Goal: Transaction & Acquisition: Purchase product/service

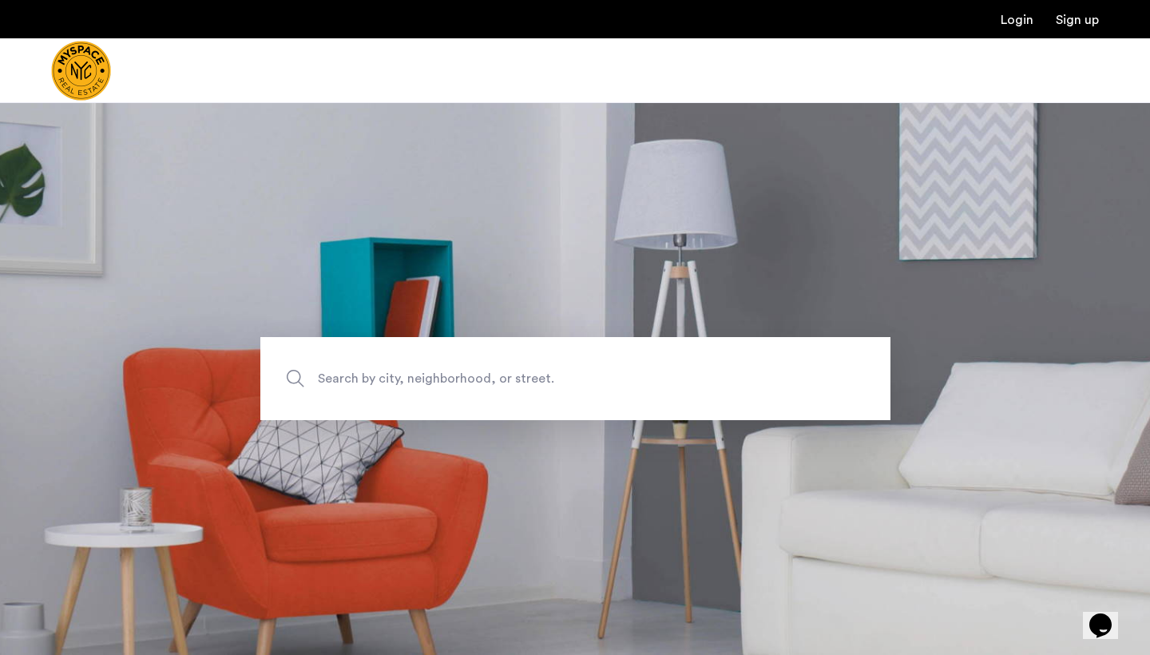
scroll to position [-1, 0]
click at [379, 372] on span "Search by city, neighborhood, or street." at bounding box center [538, 379] width 441 height 22
click at [379, 372] on input "Search by city, neighborhood, or street." at bounding box center [575, 378] width 630 height 83
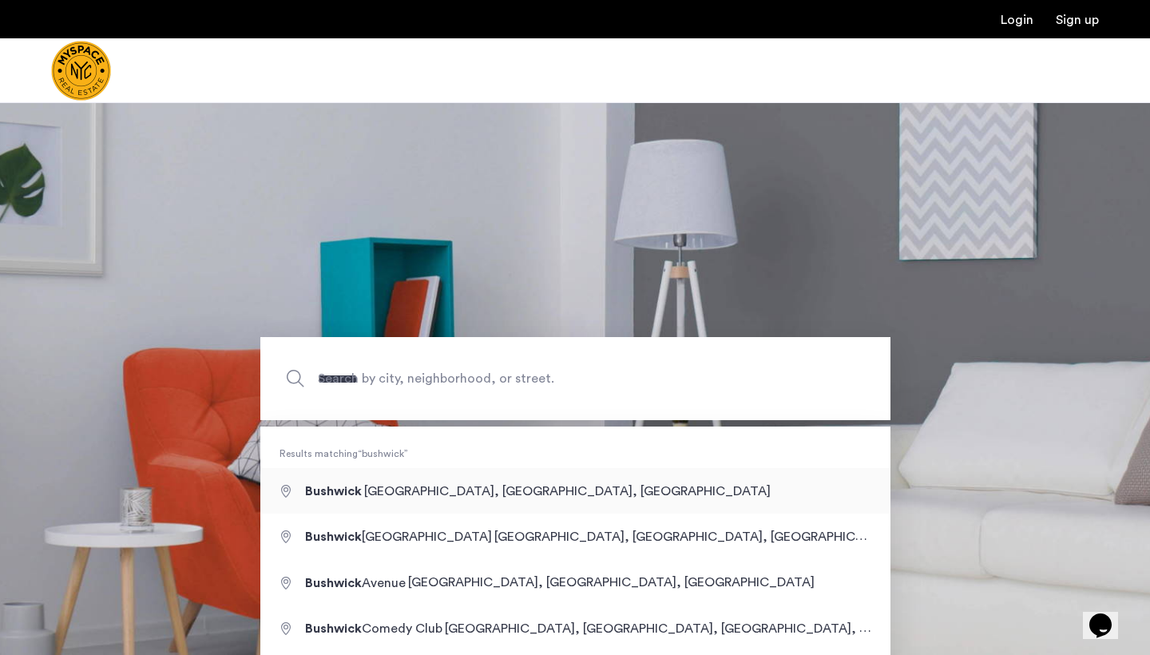
type input "**********"
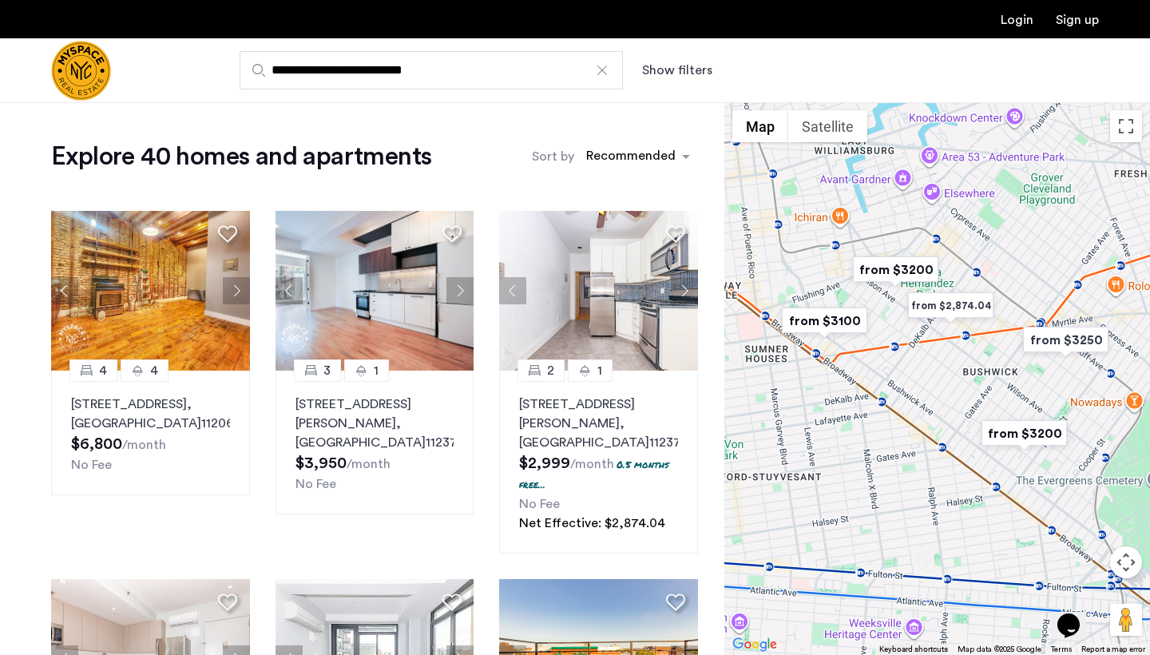
click at [673, 73] on button "Show filters" at bounding box center [677, 70] width 70 height 19
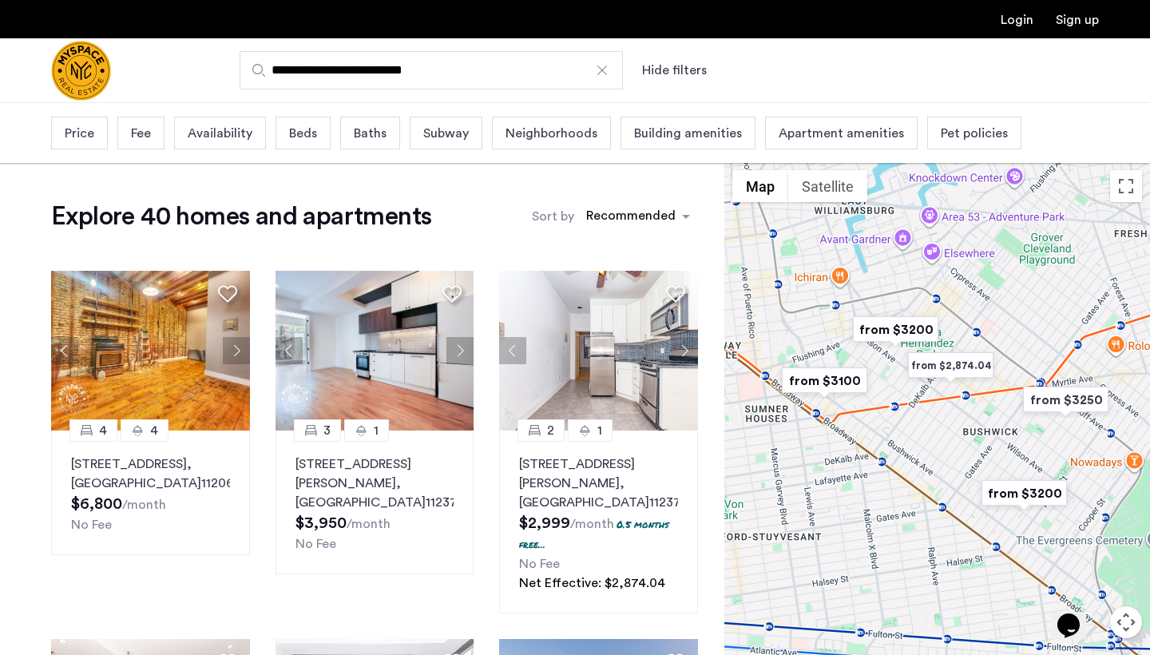
click at [290, 137] on span "Beds" at bounding box center [303, 133] width 28 height 19
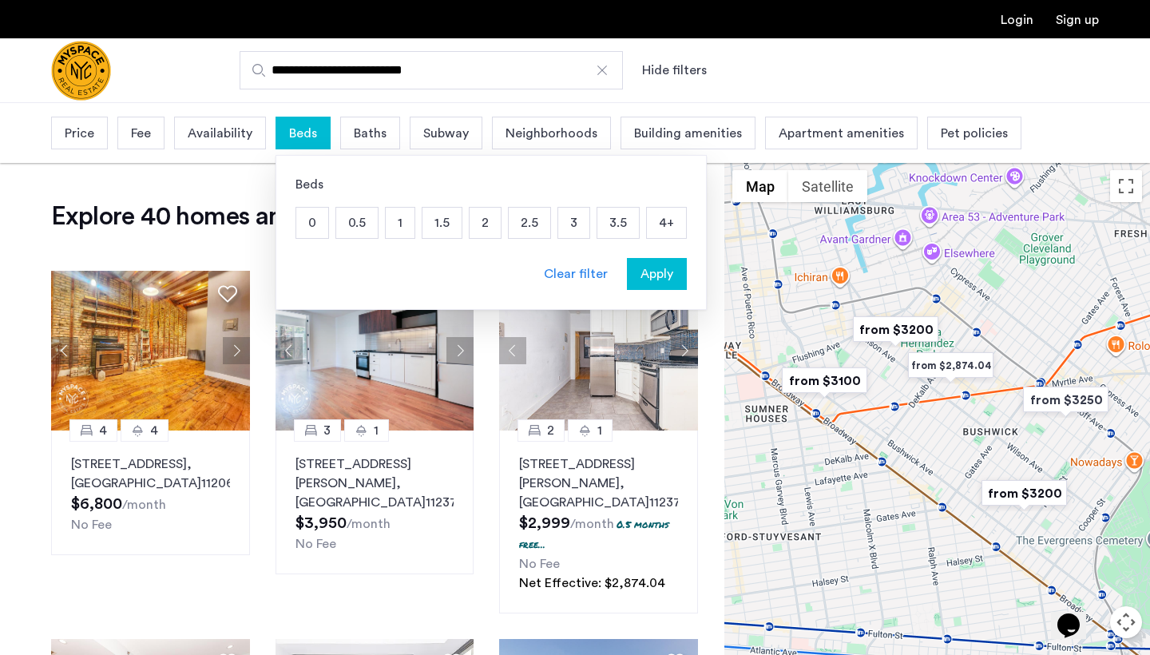
click at [573, 224] on p "3" at bounding box center [573, 223] width 31 height 30
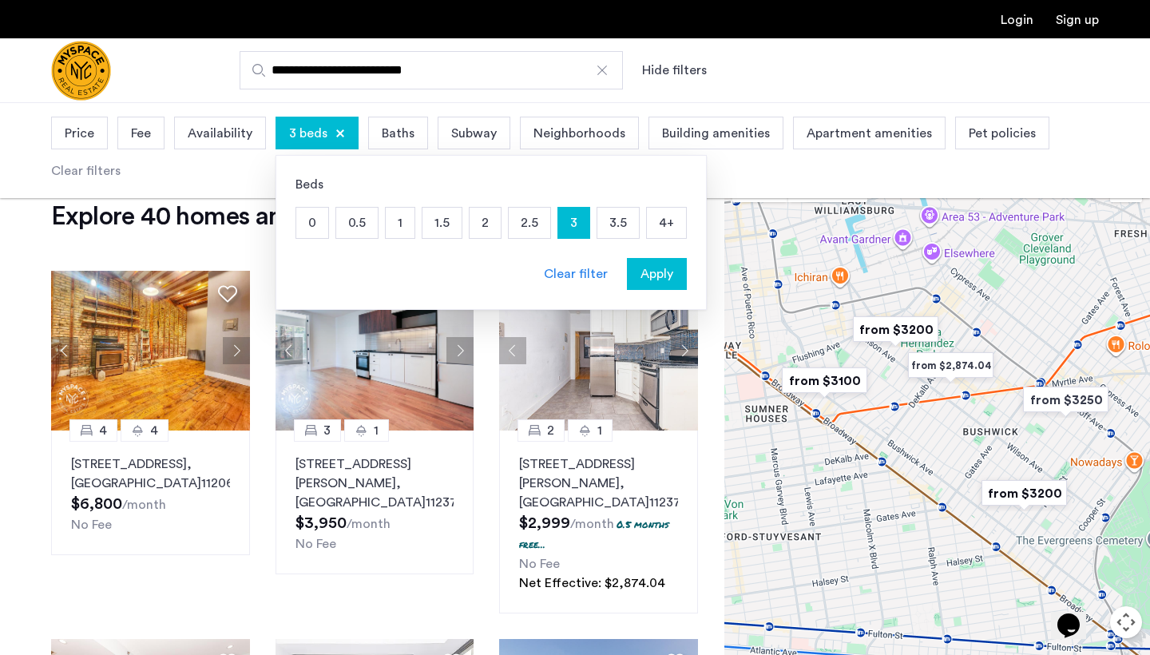
click at [658, 277] on span "Apply" at bounding box center [657, 273] width 33 height 19
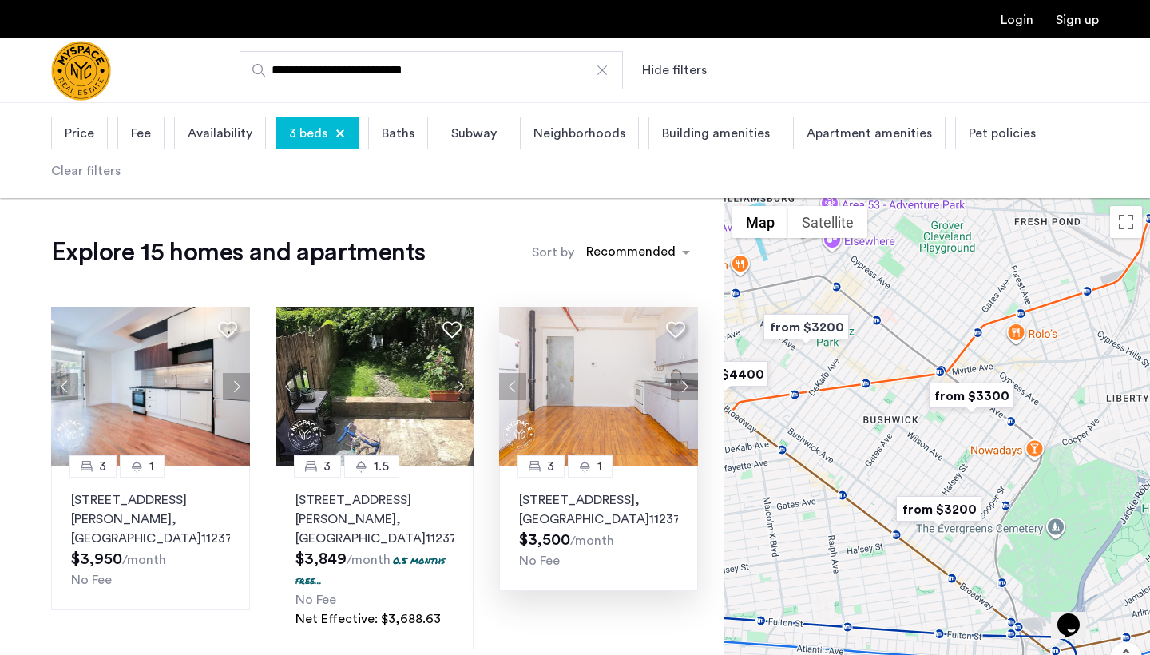
drag, startPoint x: 790, startPoint y: 377, endPoint x: 697, endPoint y: 327, distance: 105.5
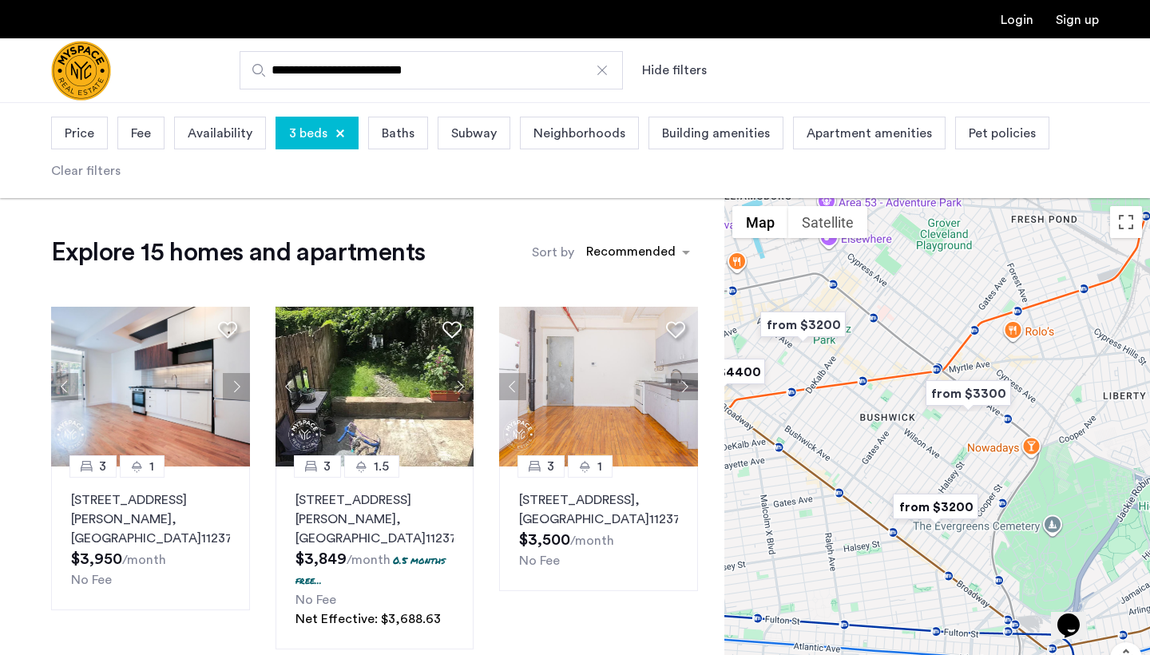
click at [86, 133] on span "Price" at bounding box center [80, 133] width 30 height 19
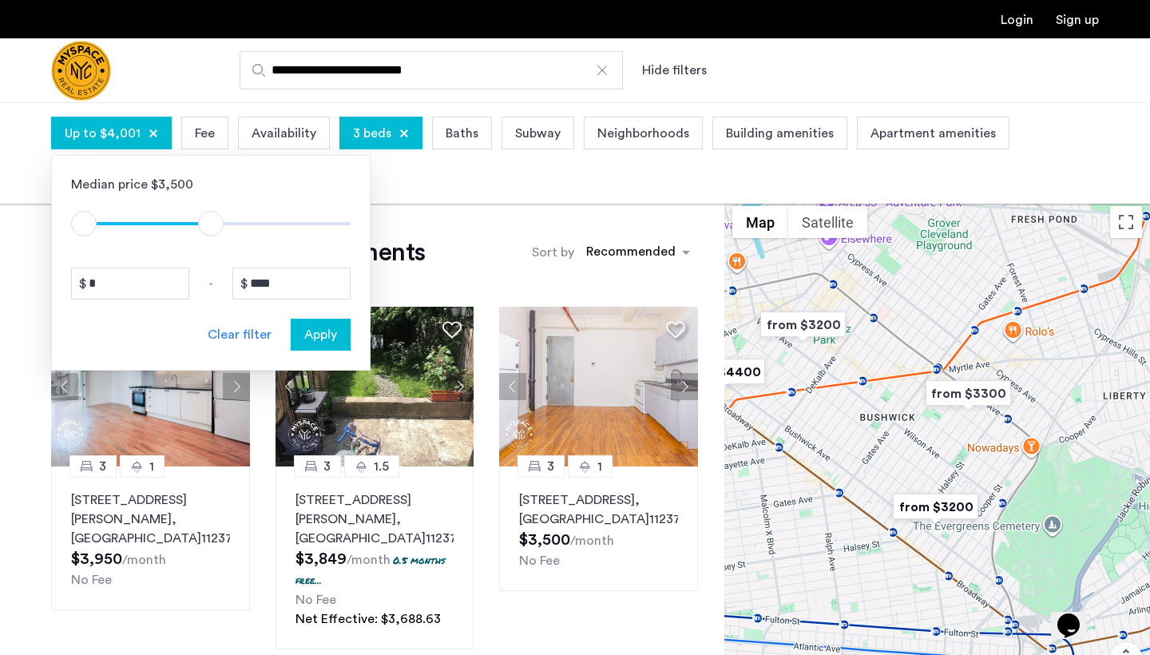
type input "****"
drag, startPoint x: 336, startPoint y: 224, endPoint x: 208, endPoint y: 243, distance: 130.0
click at [208, 243] on div "Median price $3,500 $1 $8000 $1 $3901 * - **** Clear filter Apply" at bounding box center [211, 263] width 320 height 216
click at [312, 344] on span "Apply" at bounding box center [320, 334] width 33 height 19
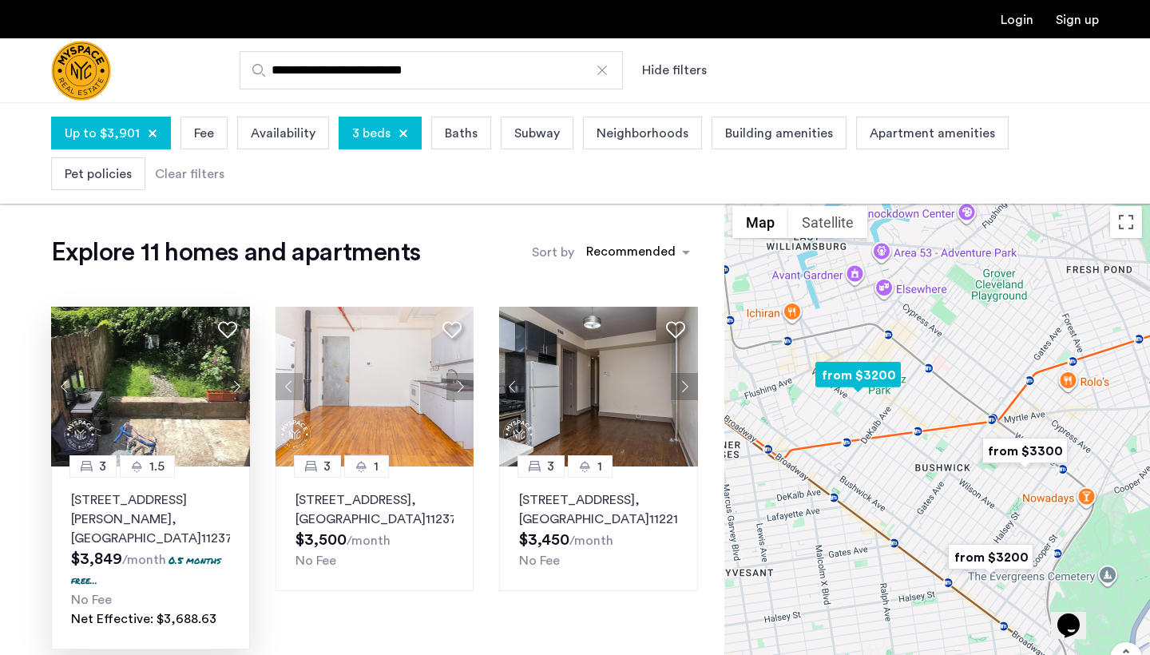
click at [232, 390] on button "Next apartment" at bounding box center [236, 386] width 27 height 27
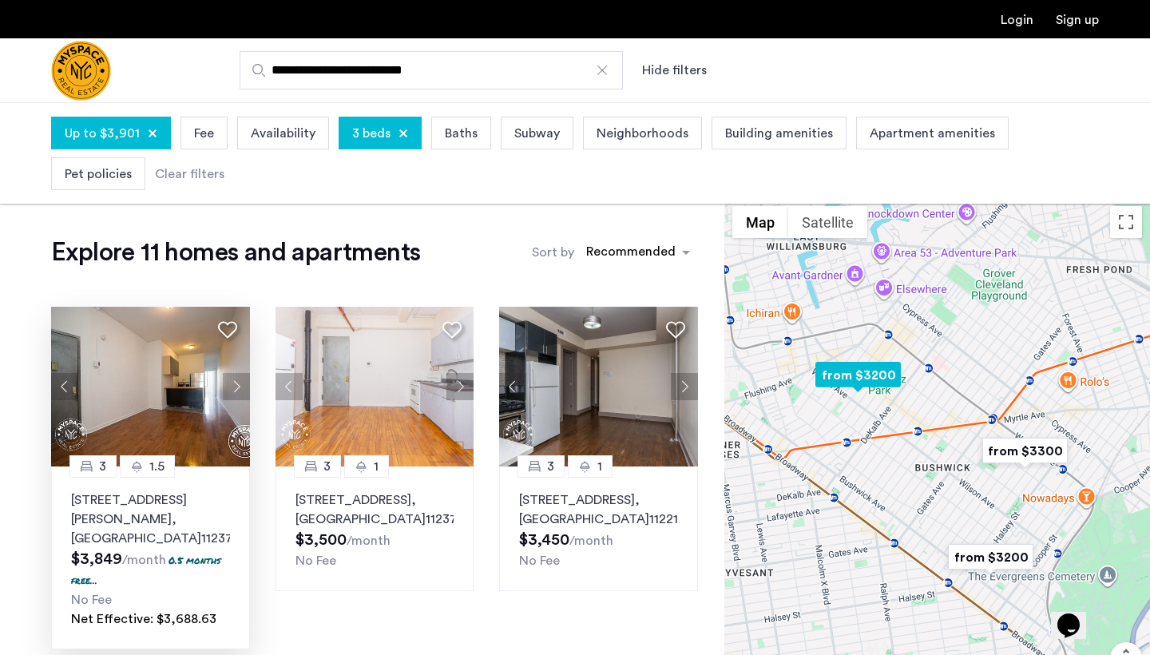
click at [232, 390] on button "Next apartment" at bounding box center [236, 386] width 27 height 27
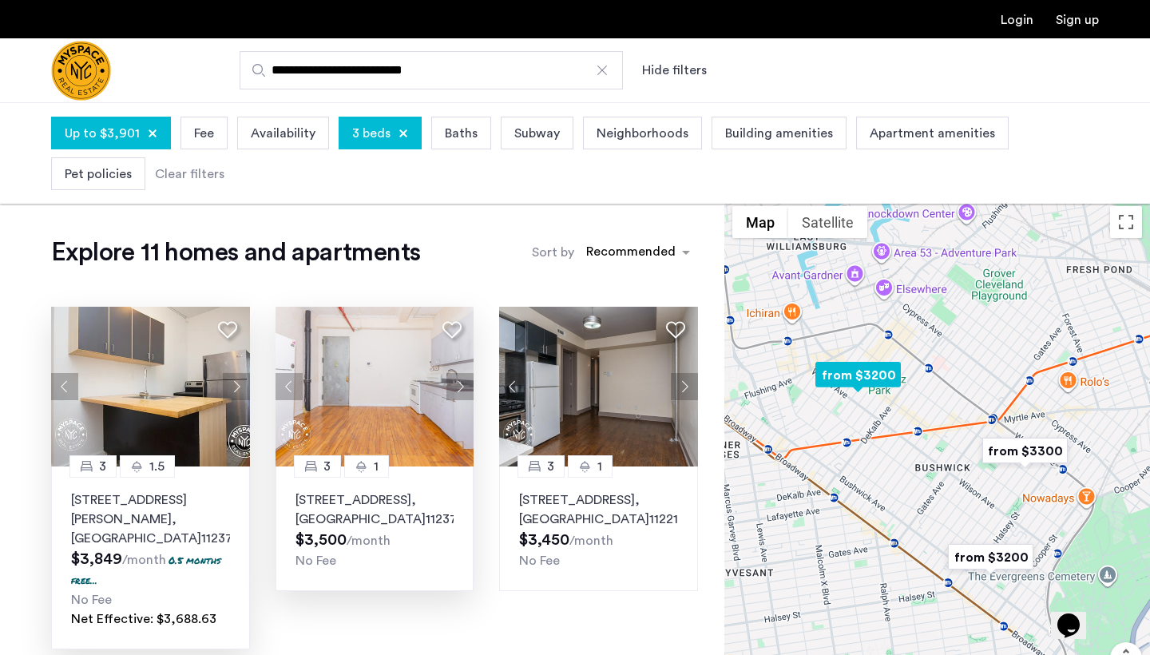
click at [418, 398] on img at bounding box center [375, 387] width 199 height 160
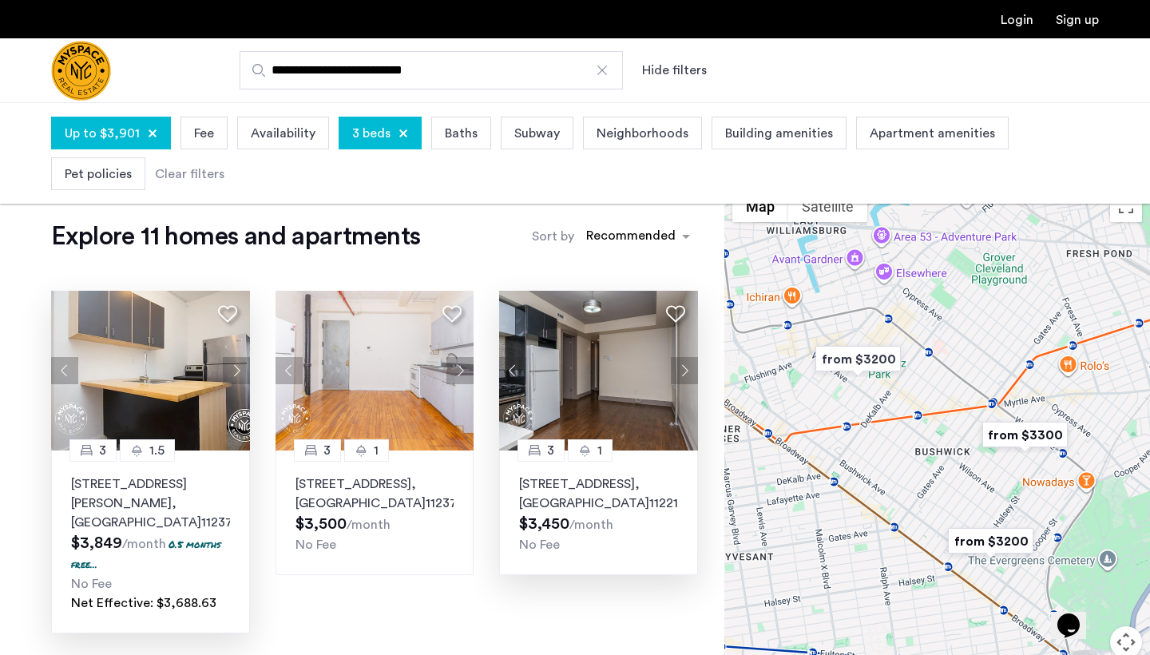
scroll to position [19, 0]
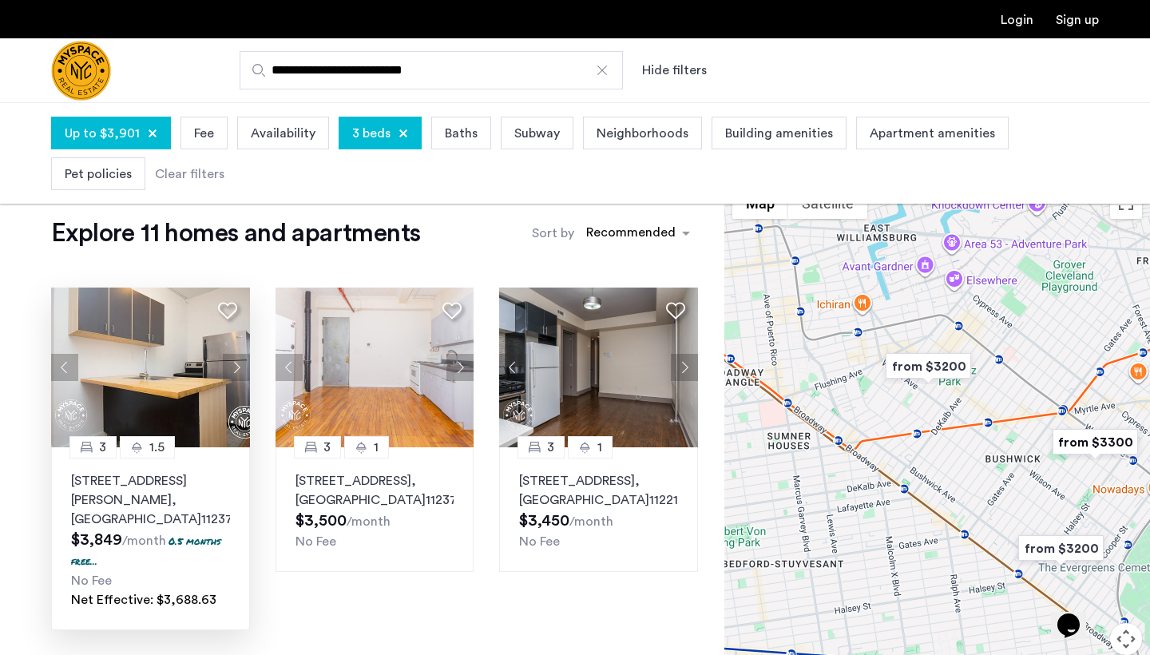
drag, startPoint x: 836, startPoint y: 411, endPoint x: 912, endPoint y: 423, distance: 77.5
click at [916, 422] on div at bounding box center [938, 455] width 426 height 553
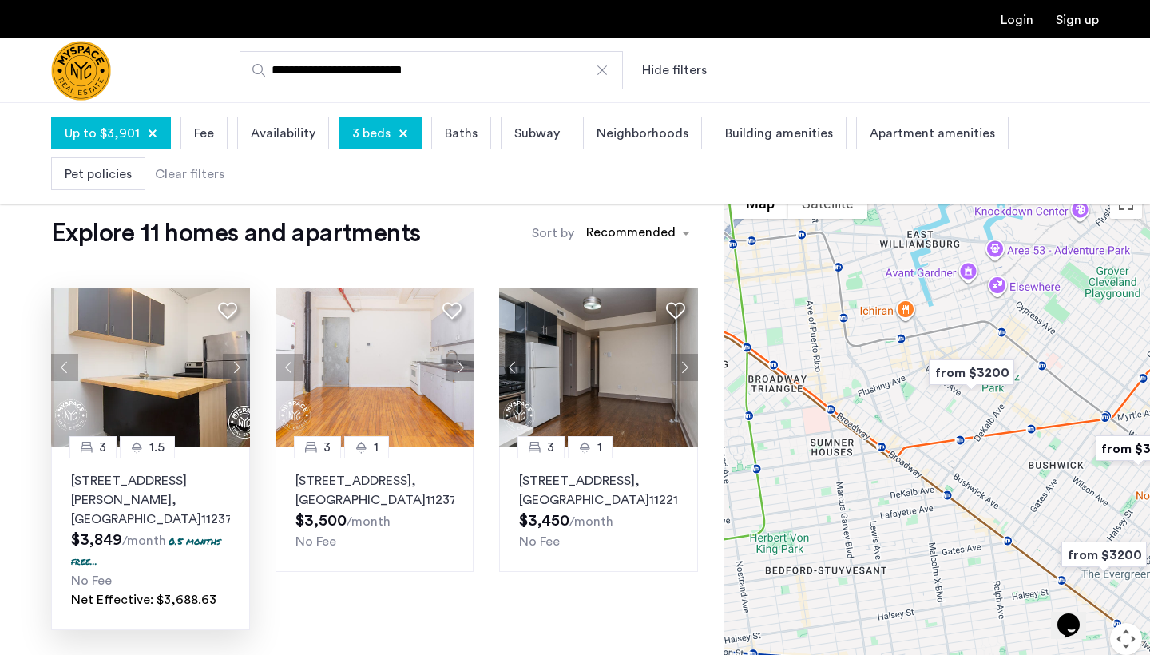
click at [983, 380] on img "from $3200" at bounding box center [972, 373] width 98 height 36
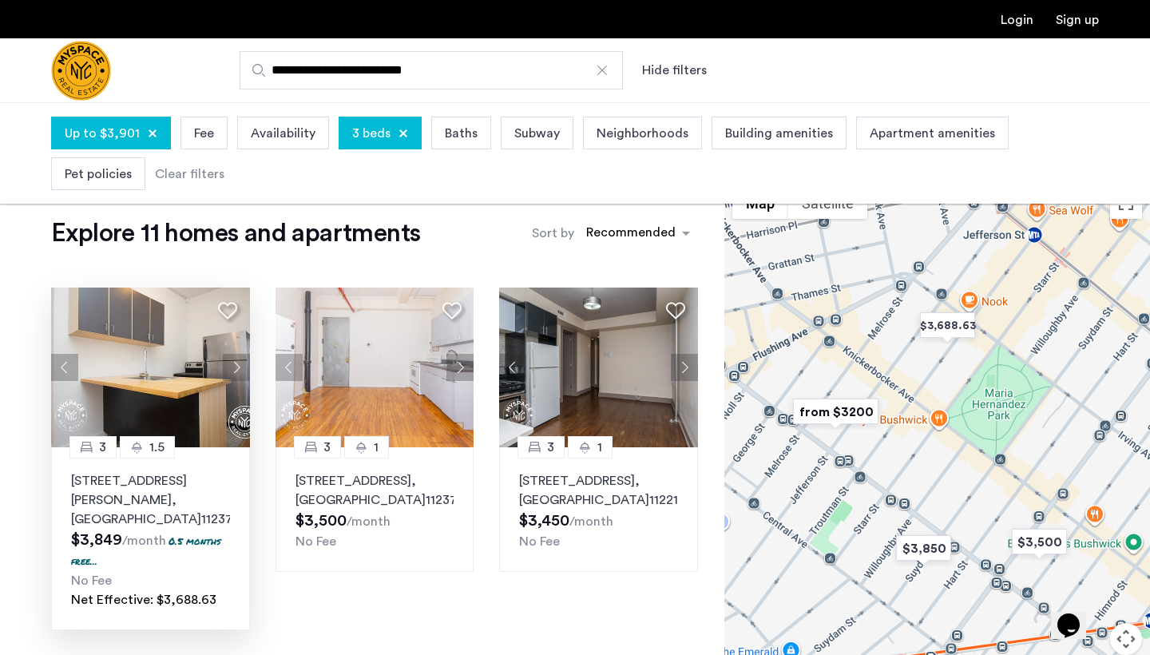
drag, startPoint x: 939, startPoint y: 414, endPoint x: 962, endPoint y: 406, distance: 23.8
click at [962, 406] on div "To navigate, press the arrow keys." at bounding box center [938, 455] width 426 height 553
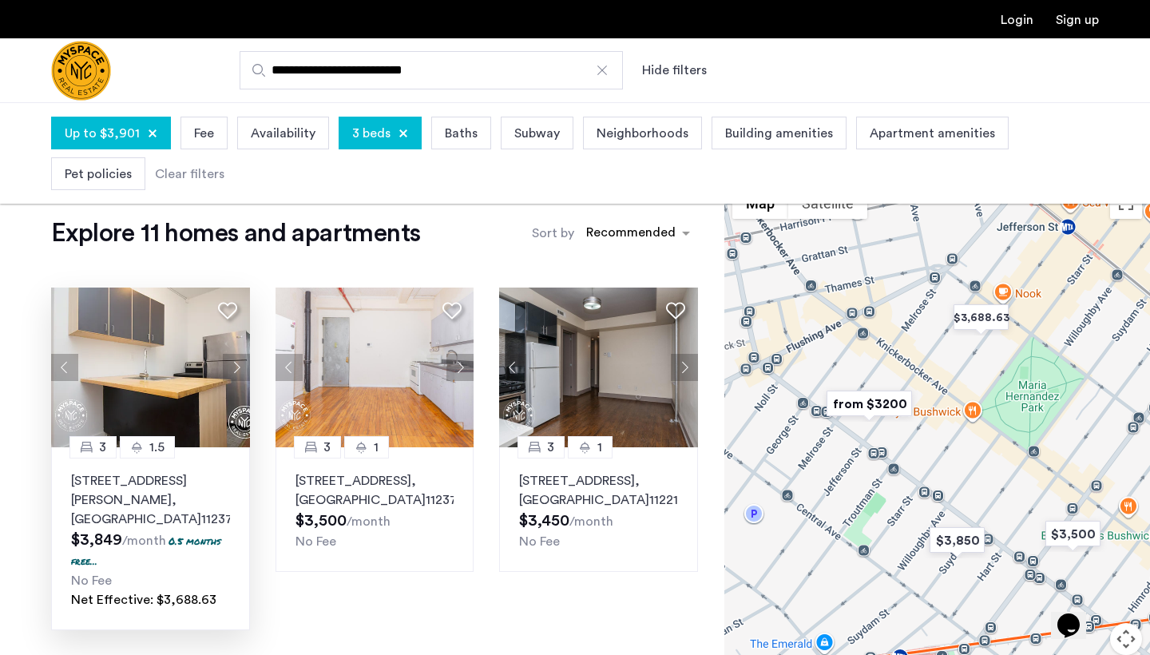
click at [870, 406] on img "from $3200" at bounding box center [869, 404] width 98 height 36
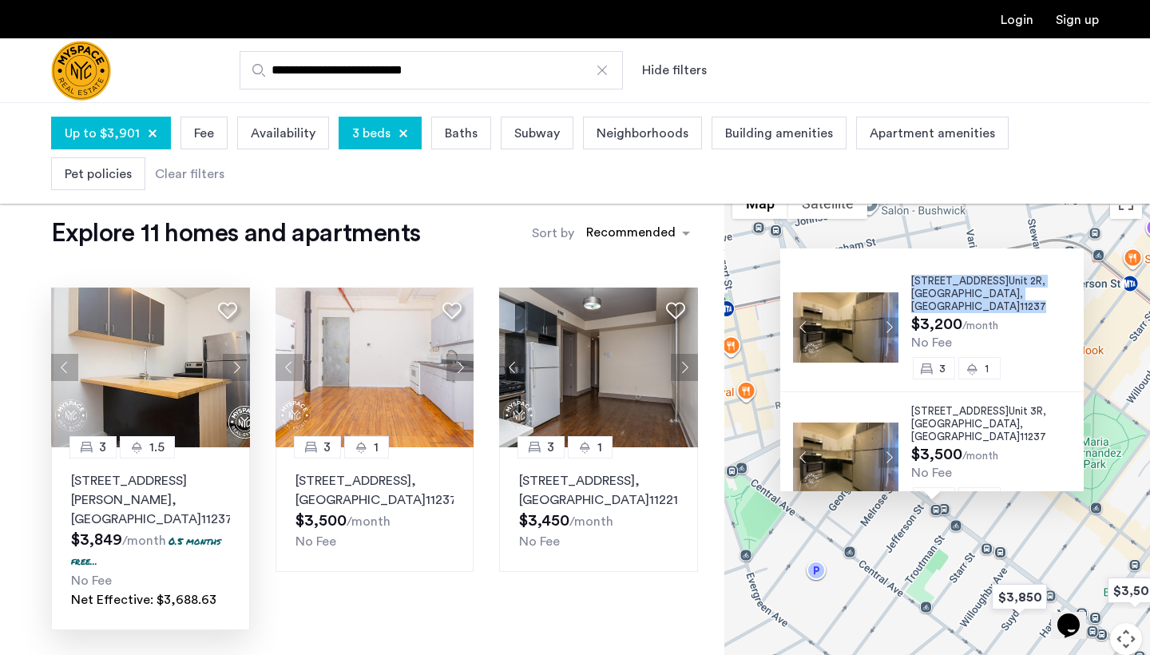
click at [920, 283] on span "229 Jefferson St," at bounding box center [960, 281] width 97 height 10
click at [936, 406] on span "229 Jefferson St," at bounding box center [960, 411] width 97 height 10
click at [868, 528] on div "229 Jefferson St, Unit 2R, Brooklyn , NY 11237 $3,200 /month No Fee 3 1 229 Jef…" at bounding box center [938, 455] width 426 height 553
drag, startPoint x: 914, startPoint y: 533, endPoint x: 860, endPoint y: 508, distance: 59.7
click at [861, 508] on div "229 Jefferson St, Unit 2R, Brooklyn , NY 11237 $3,200 /month No Fee 3 1 229 Jef…" at bounding box center [938, 455] width 426 height 553
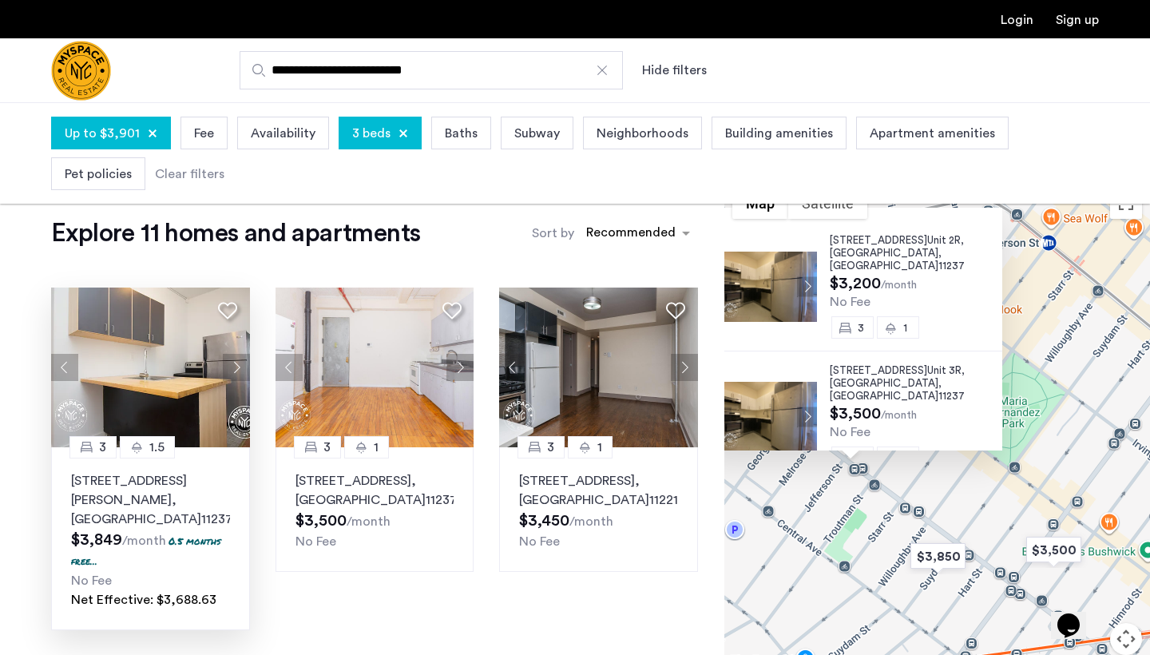
click at [1060, 425] on div "229 Jefferson St, Unit 2R, Brooklyn , NY 11237 $3,200 /month No Fee 3 1 229 Jef…" at bounding box center [938, 455] width 426 height 553
click at [1060, 555] on img "$3,500" at bounding box center [1054, 550] width 68 height 36
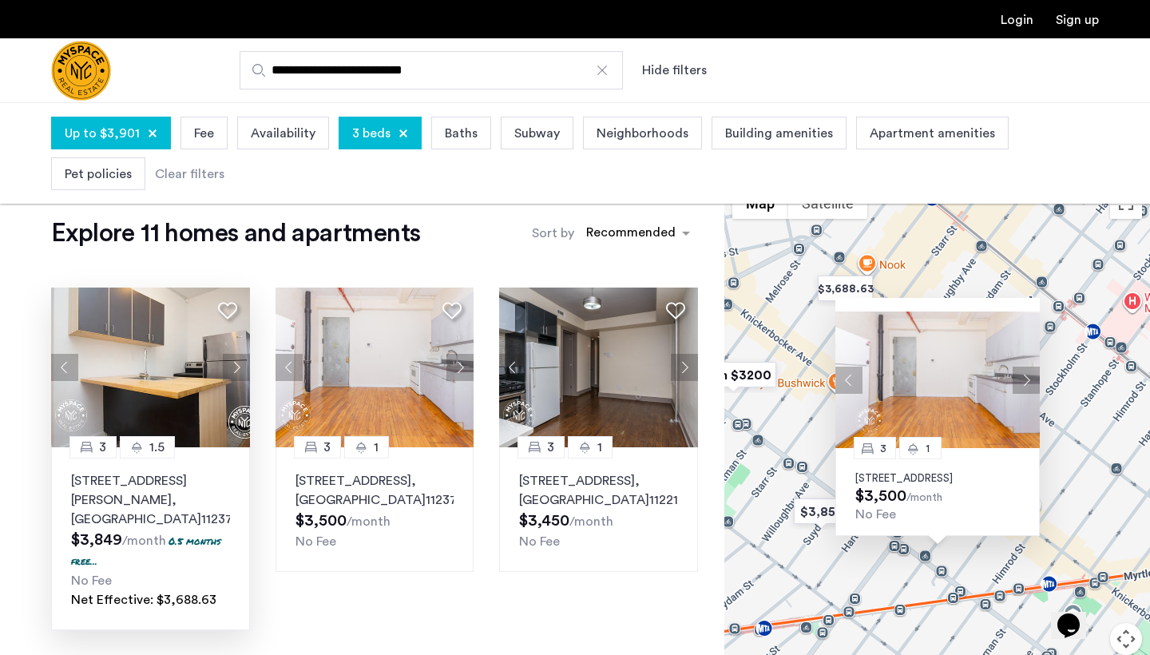
click at [788, 289] on div "3 1 175 Stockholm St, Unit 308, Brooklyn, NY 11237 $3,500 /month No Fee" at bounding box center [938, 455] width 426 height 553
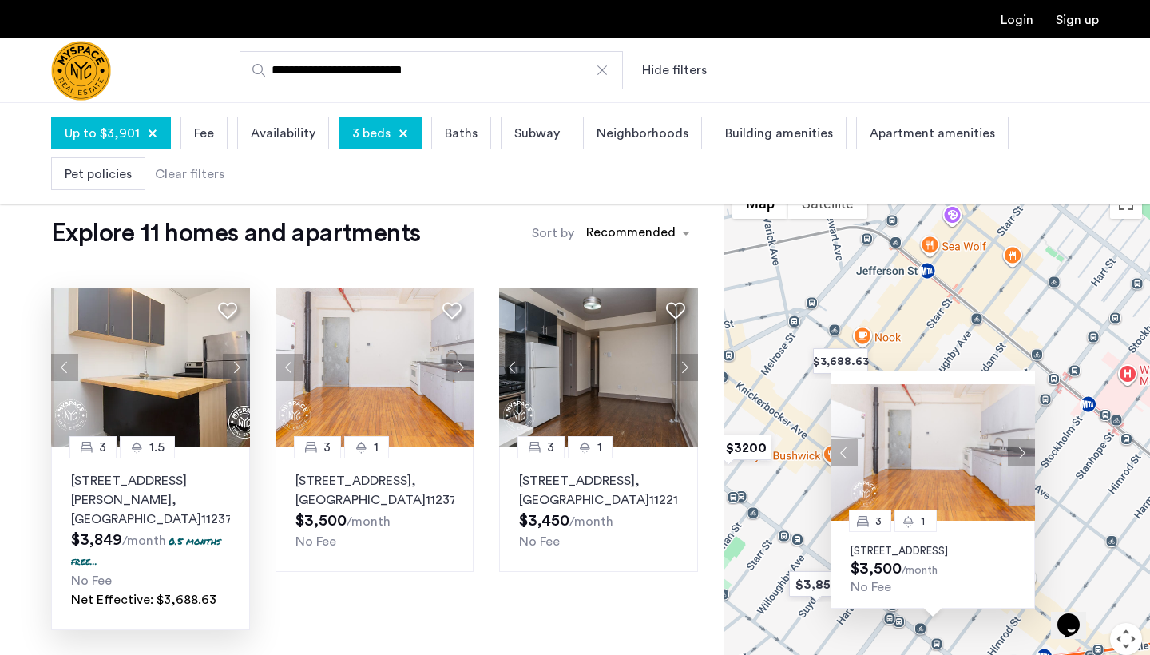
drag, startPoint x: 789, startPoint y: 313, endPoint x: 777, endPoint y: 396, distance: 83.8
click at [778, 396] on div "3 1 175 Stockholm St, Unit 308, Brooklyn, NY 11237 $3,500 /month No Fee" at bounding box center [938, 455] width 426 height 553
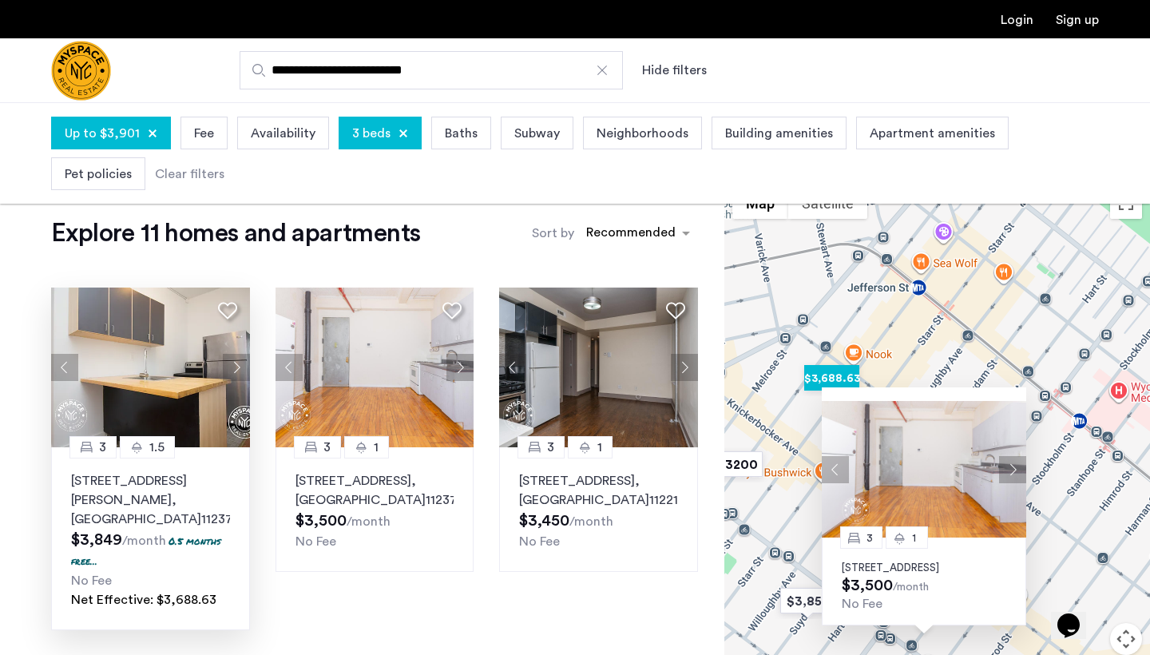
click at [816, 371] on img "$3,688.63" at bounding box center [832, 378] width 68 height 36
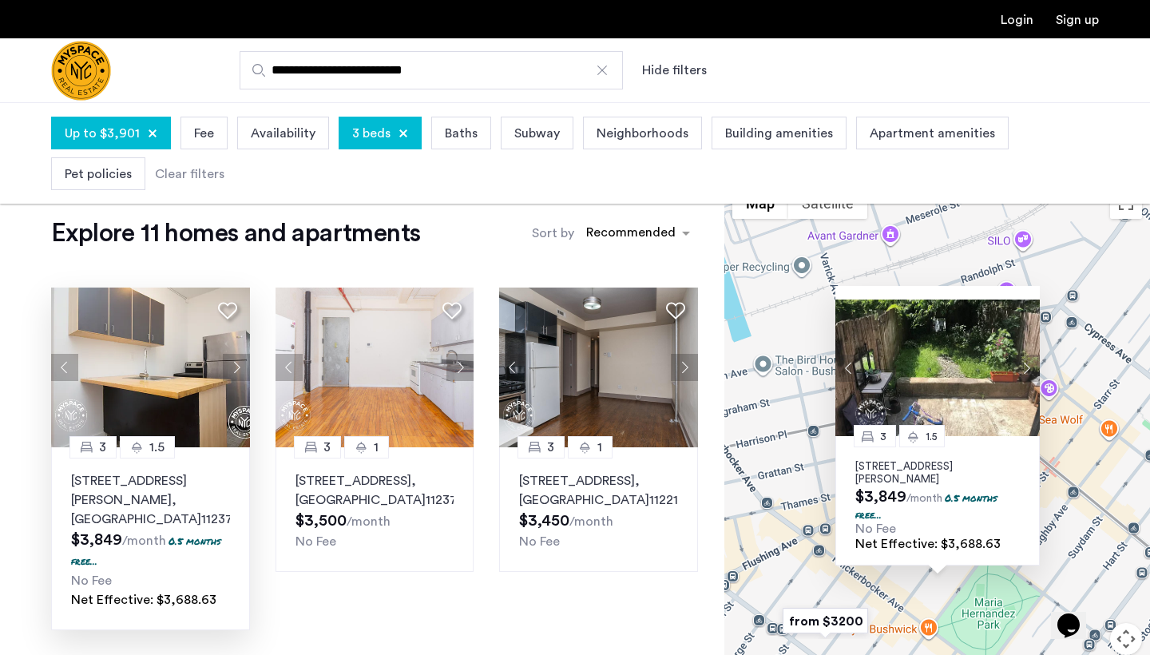
click at [888, 461] on p "311 Troutman St, Unit 1R, Brooklyn, NY 11237" at bounding box center [938, 473] width 165 height 26
click at [860, 262] on div "3 1.5 311 Troutman St, Unit 1R, Brooklyn, NY 11237 $3,849 /month 0.5 months fre…" at bounding box center [938, 455] width 426 height 553
click at [813, 340] on div "3 1.5 311 Troutman St, Unit 1R, Brooklyn, NY 11237 $3,849 /month 0.5 months fre…" at bounding box center [938, 455] width 426 height 553
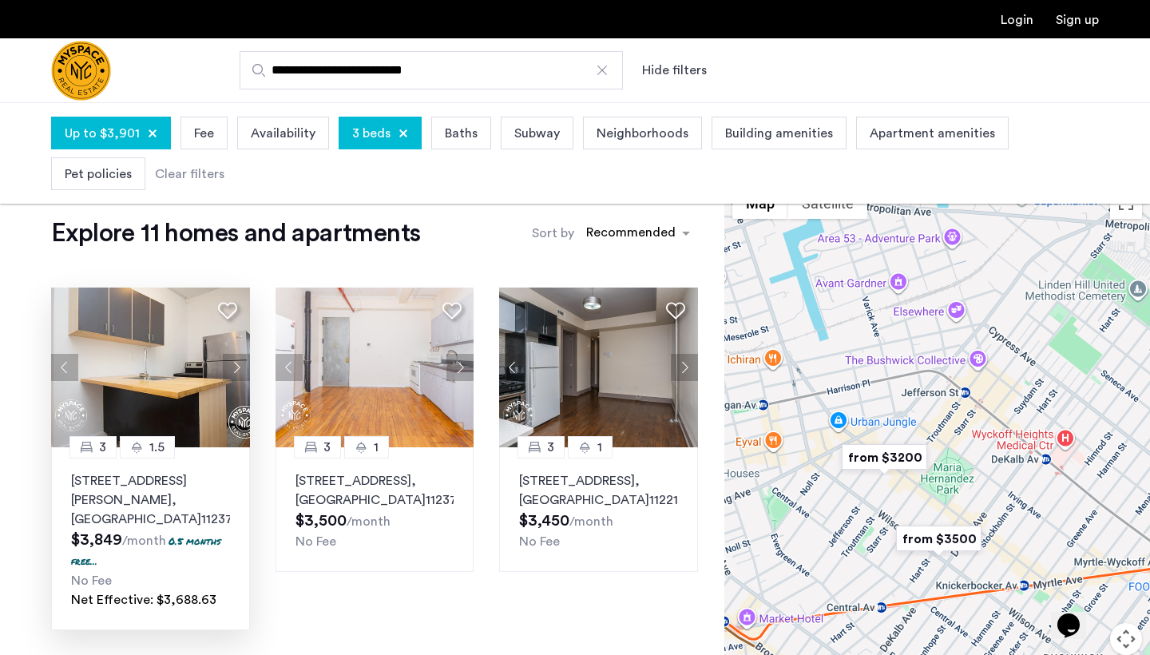
drag, startPoint x: 1004, startPoint y: 349, endPoint x: 1071, endPoint y: 380, distance: 74.0
click at [1083, 380] on div at bounding box center [938, 455] width 426 height 553
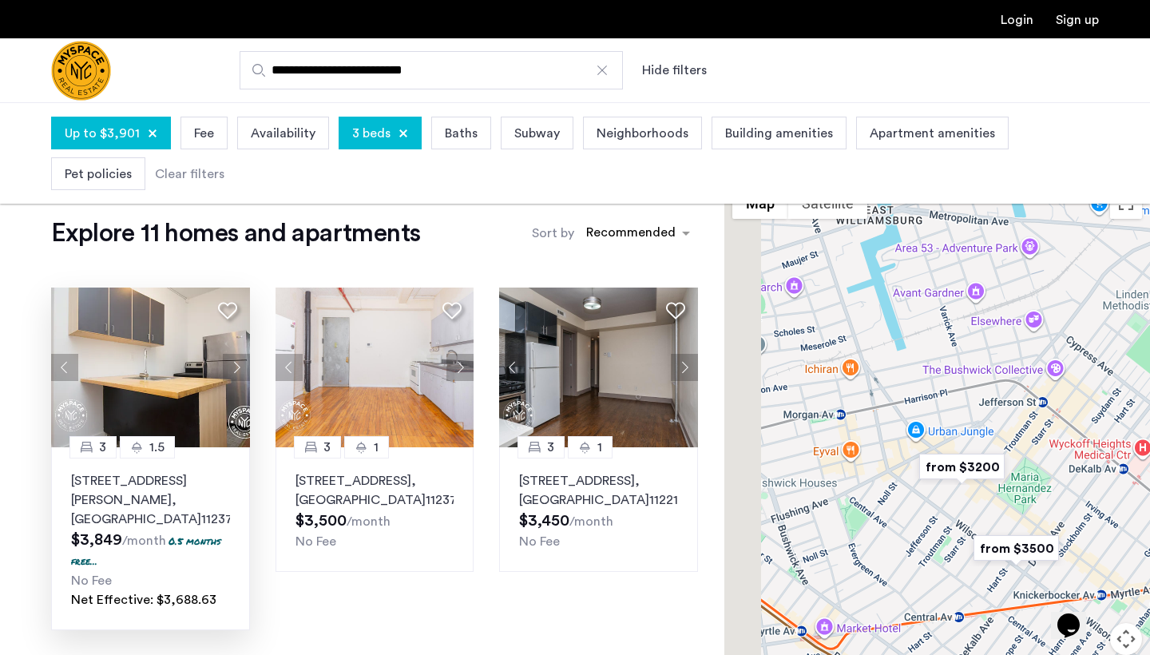
drag, startPoint x: 906, startPoint y: 434, endPoint x: 1051, endPoint y: 361, distance: 161.8
click at [1051, 363] on div at bounding box center [938, 455] width 426 height 553
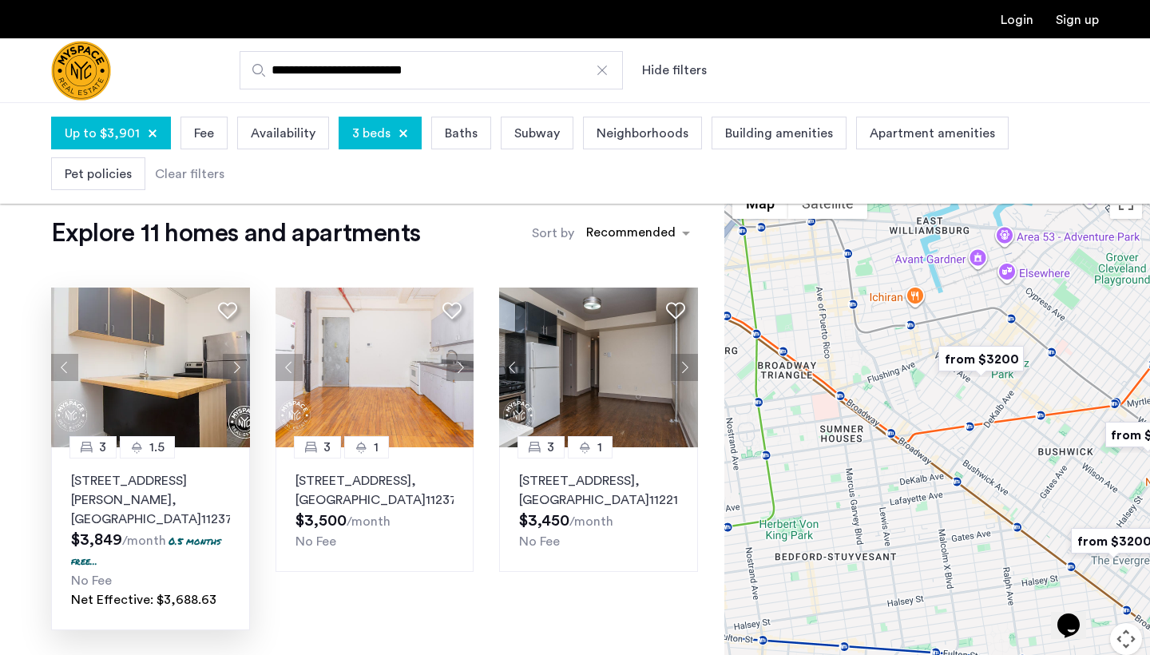
drag, startPoint x: 860, startPoint y: 423, endPoint x: 855, endPoint y: 336, distance: 87.2
click at [854, 338] on div at bounding box center [938, 455] width 426 height 553
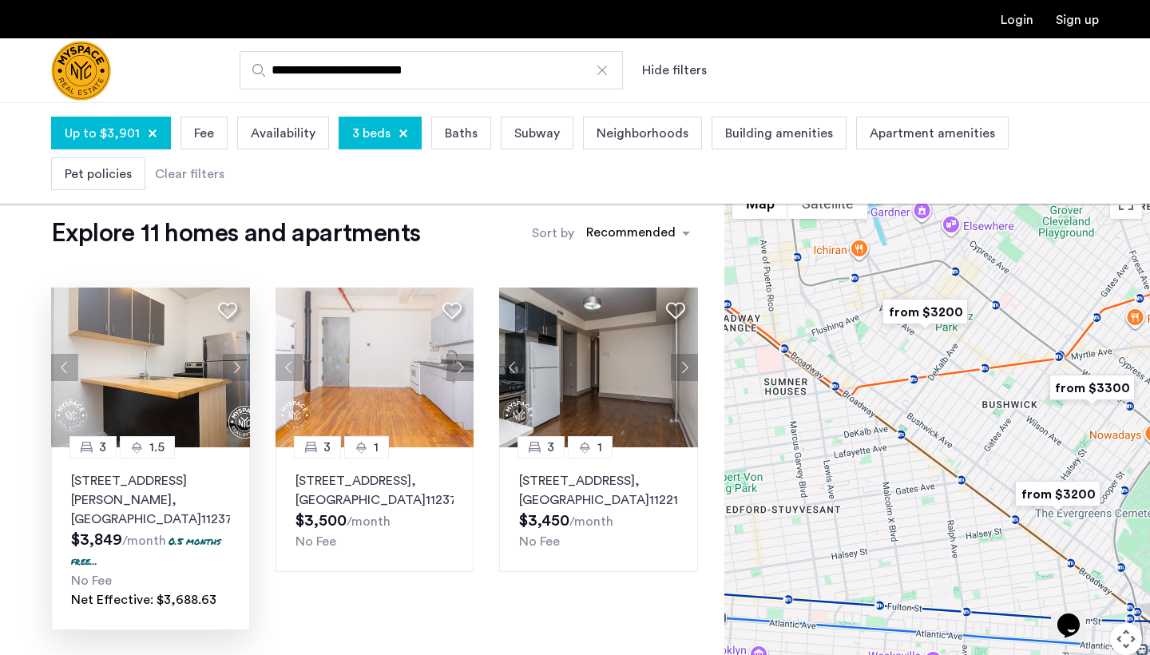
drag, startPoint x: 1029, startPoint y: 460, endPoint x: 854, endPoint y: 426, distance: 178.3
click at [856, 427] on div at bounding box center [938, 455] width 426 height 553
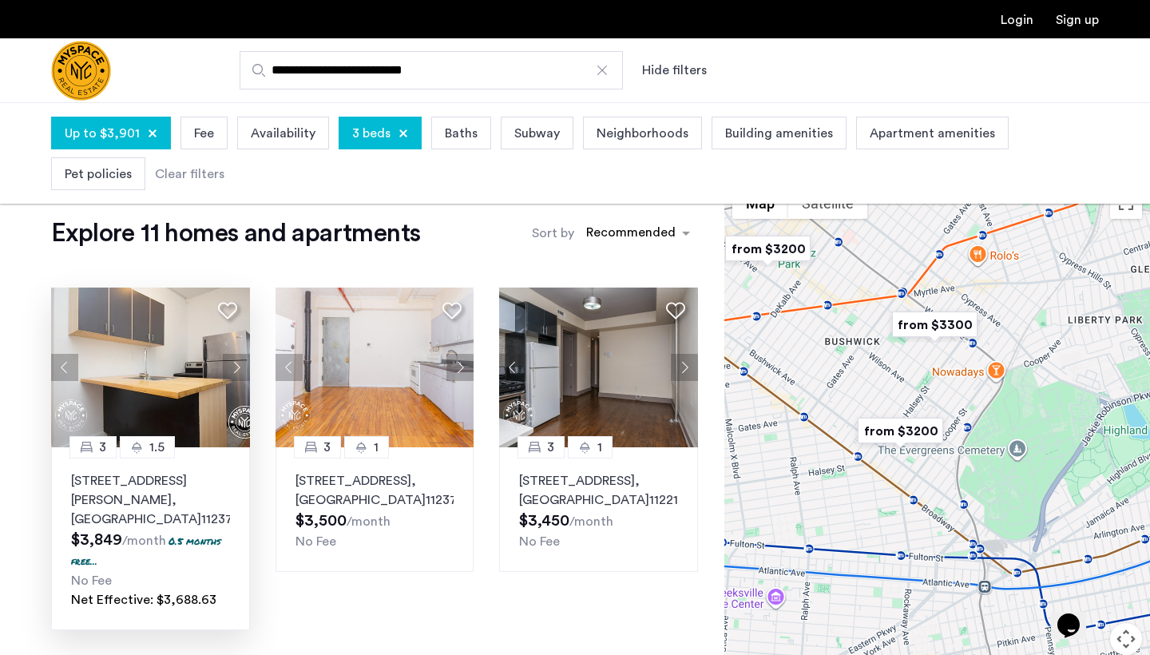
click at [939, 324] on img "from $3300" at bounding box center [935, 325] width 98 height 36
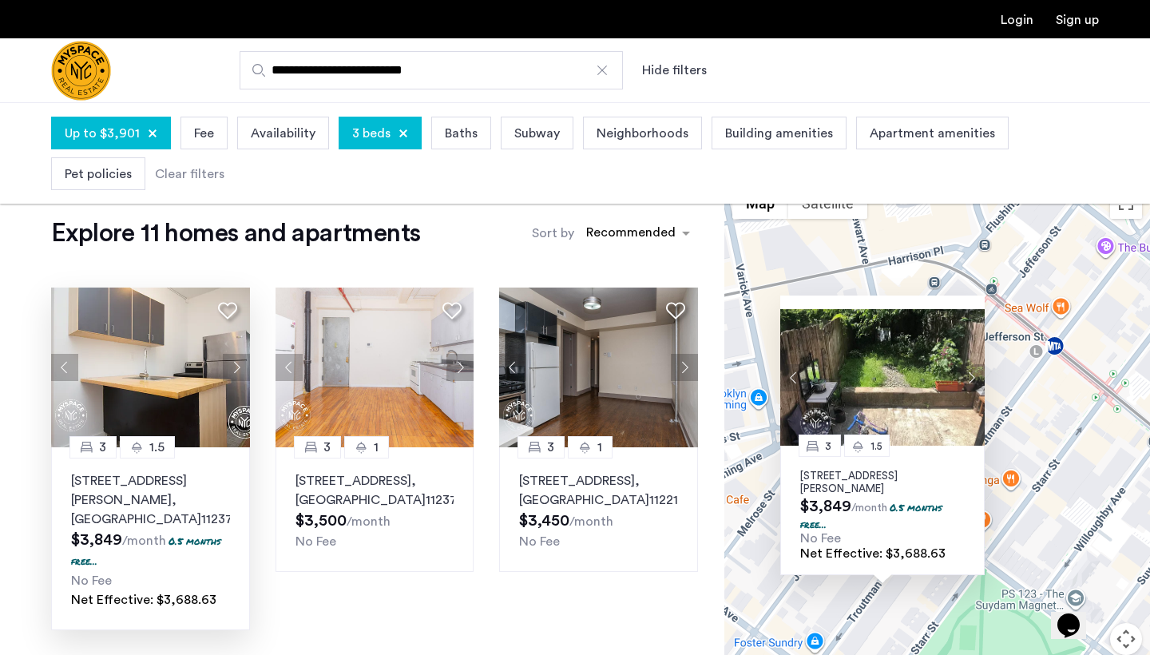
click at [1017, 513] on div "3 1.5 311 Troutman St, Unit 1R, Brooklyn, NY 11237 $3,849 /month 0.5 months fre…" at bounding box center [938, 455] width 426 height 553
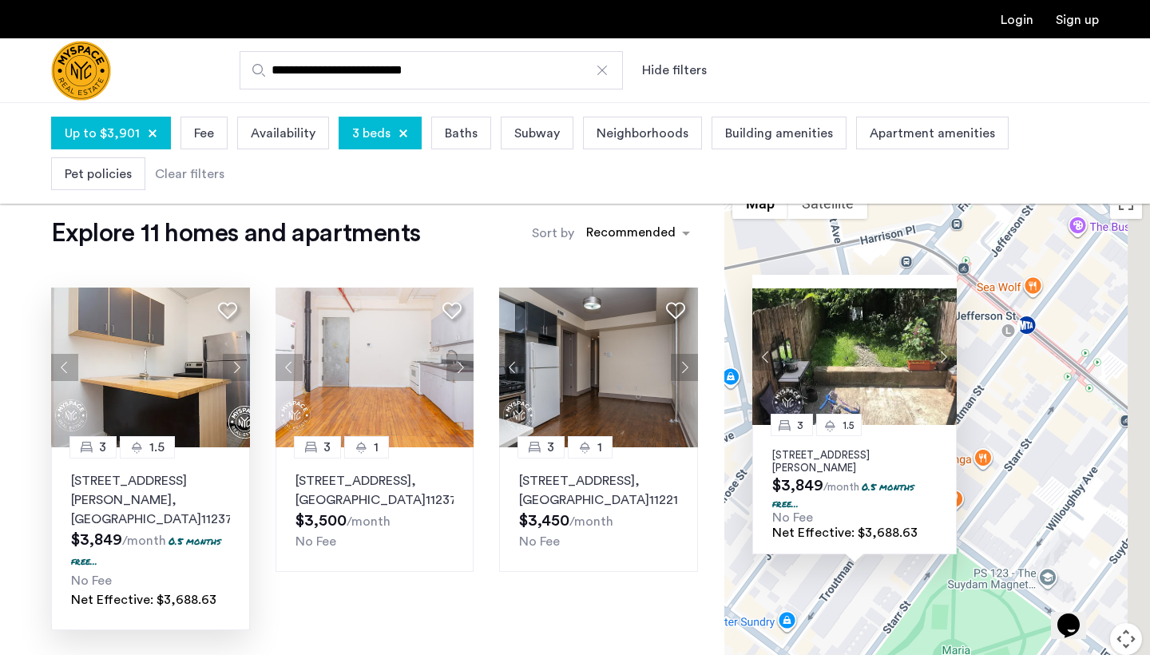
drag, startPoint x: 1083, startPoint y: 528, endPoint x: 983, endPoint y: 429, distance: 141.2
click at [985, 437] on div "3 1.5 311 Troutman St, Unit 1R, Brooklyn, NY 11237 $3,849 /month 0.5 months fre…" at bounding box center [938, 455] width 426 height 553
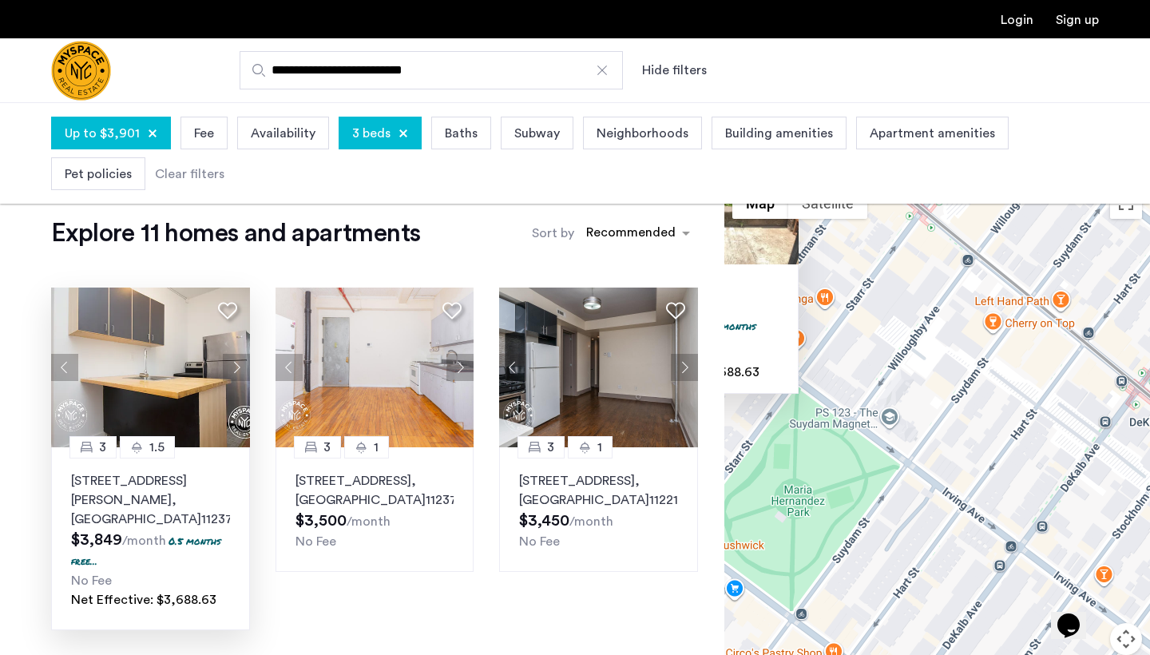
drag, startPoint x: 1032, startPoint y: 456, endPoint x: 836, endPoint y: 381, distance: 209.6
click at [851, 387] on div "3 1.5 311 Troutman St, Unit 1R, Brooklyn, NY 11237 $3,849 /month 0.5 months fre…" at bounding box center [938, 455] width 426 height 553
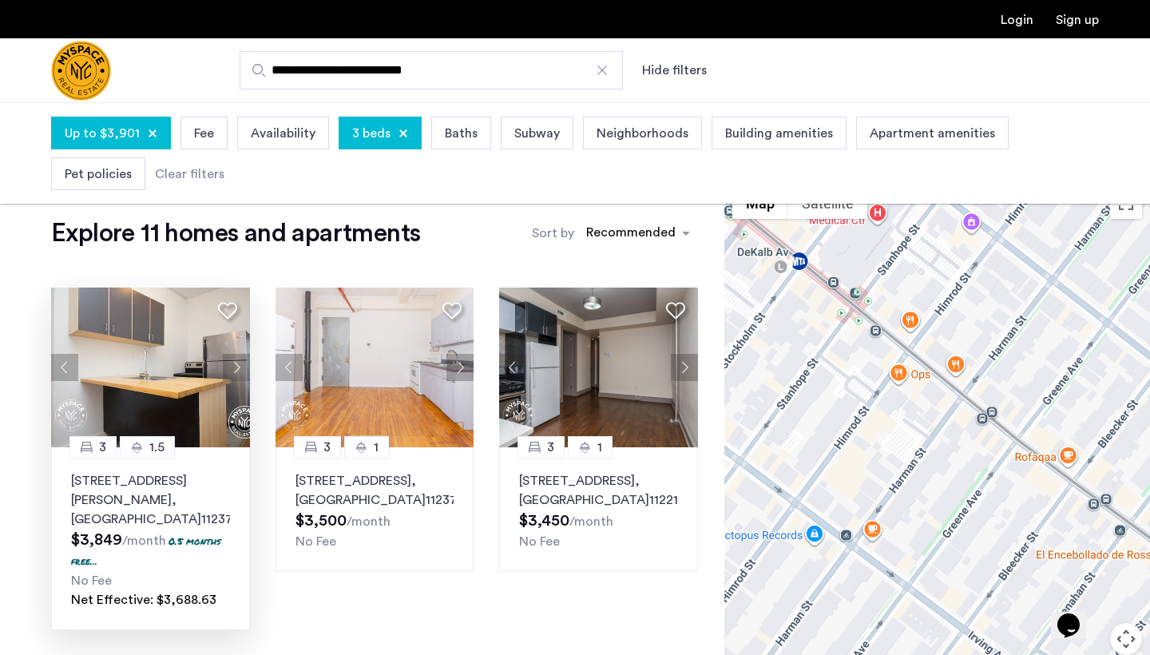
drag, startPoint x: 932, startPoint y: 459, endPoint x: 832, endPoint y: 340, distance: 154.8
click at [836, 350] on div "3 1.5 311 Troutman St, Unit 1R, Brooklyn, NY 11237 $3,849 /month 0.5 months fre…" at bounding box center [938, 455] width 426 height 553
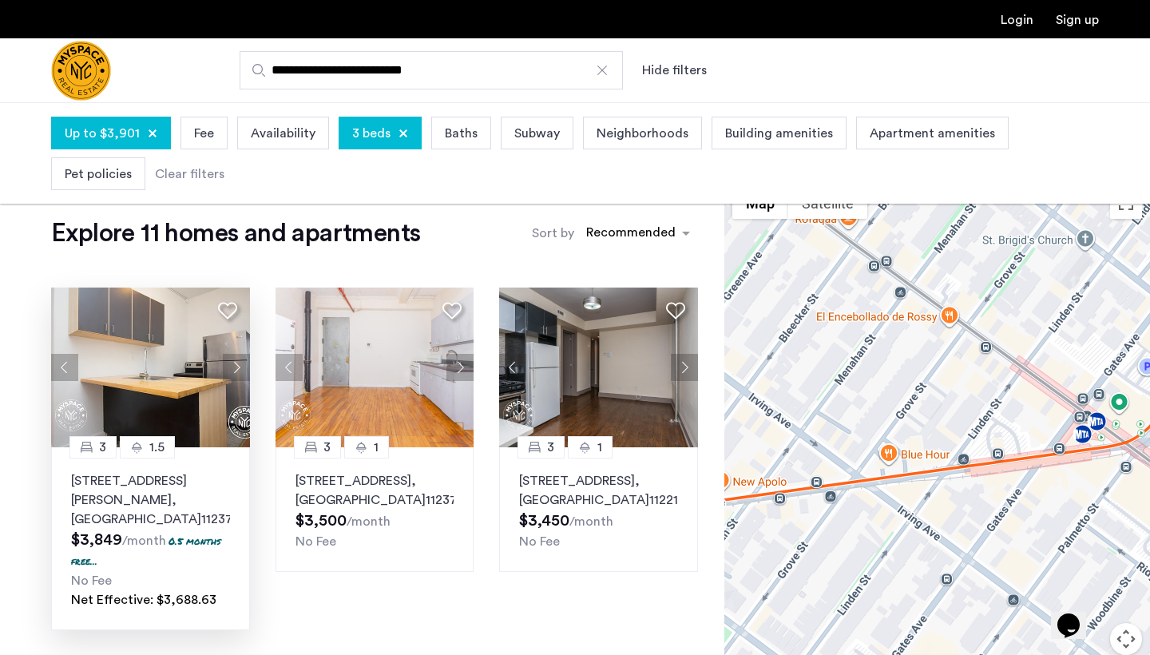
drag, startPoint x: 931, startPoint y: 438, endPoint x: 852, endPoint y: 304, distance: 155.1
click at [855, 320] on div "3 1.5 311 Troutman St, Unit 1R, Brooklyn, NY 11237 $3,849 /month 0.5 months fre…" at bounding box center [938, 455] width 426 height 553
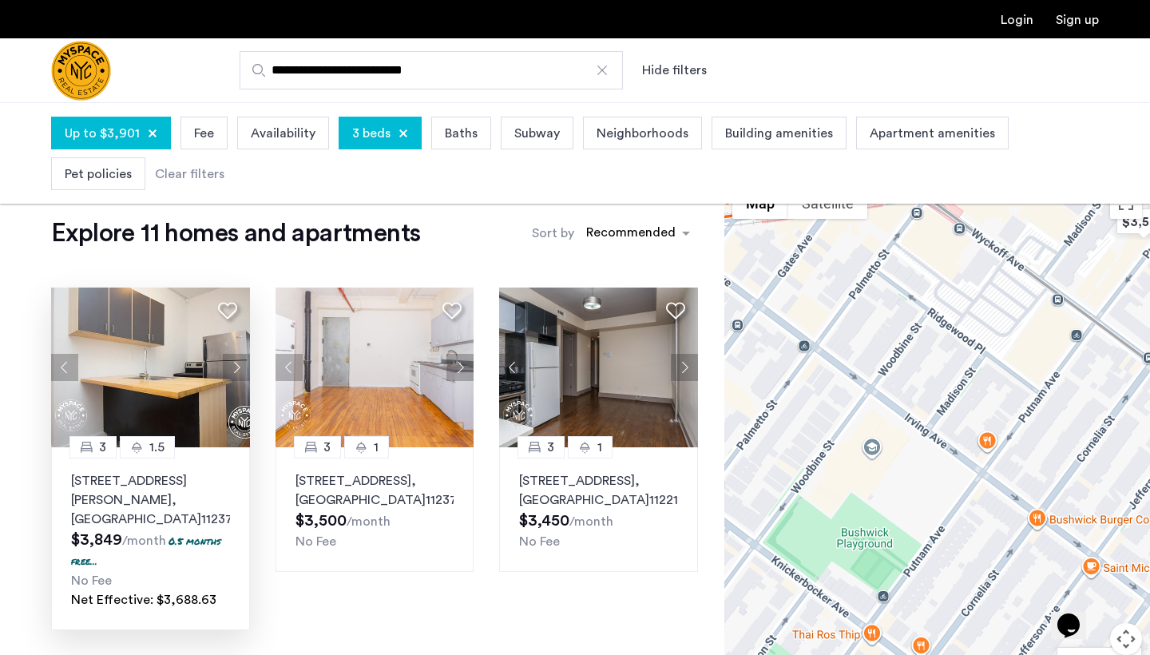
drag, startPoint x: 967, startPoint y: 402, endPoint x: 792, endPoint y: 390, distance: 174.6
click at [806, 390] on div "3 1.5 311 Troutman St, Unit 1R, Brooklyn, NY 11237 $3,849 /month 0.5 months fre…" at bounding box center [938, 455] width 426 height 553
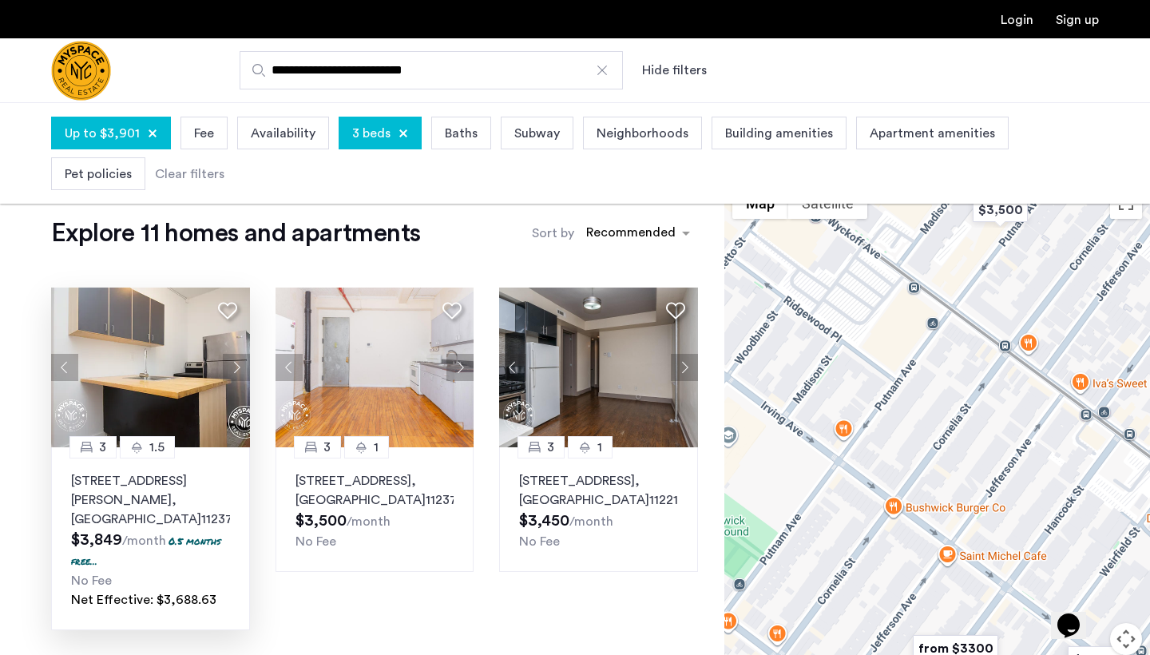
drag, startPoint x: 987, startPoint y: 454, endPoint x: 932, endPoint y: 403, distance: 75.8
click at [934, 407] on div "3 1.5 311 Troutman St, Unit 1R, Brooklyn, NY 11237 $3,849 /month 0.5 months fre…" at bounding box center [938, 455] width 426 height 553
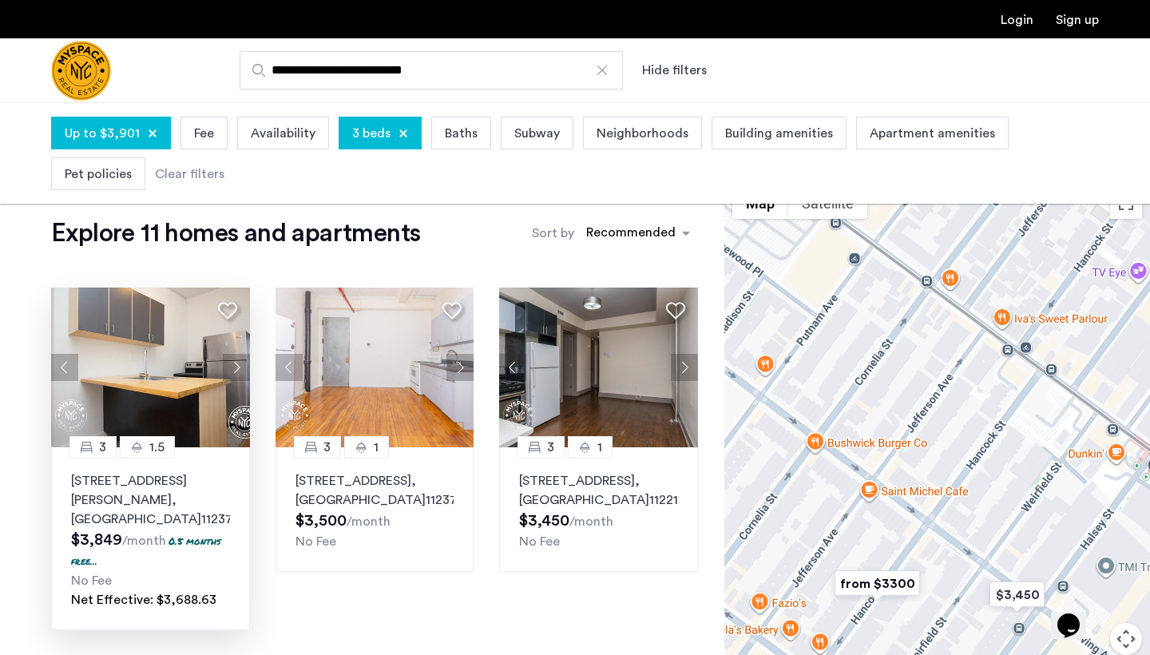
click at [882, 579] on img "from $3300" at bounding box center [877, 584] width 98 height 36
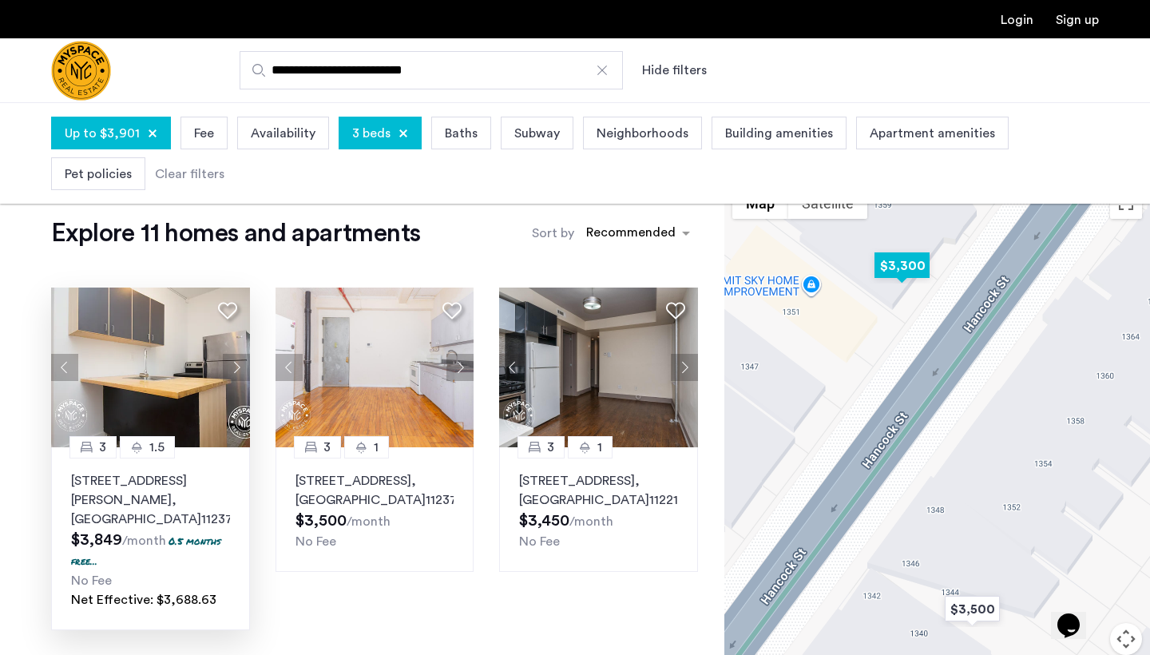
click at [903, 272] on img "$3,300" at bounding box center [902, 266] width 68 height 36
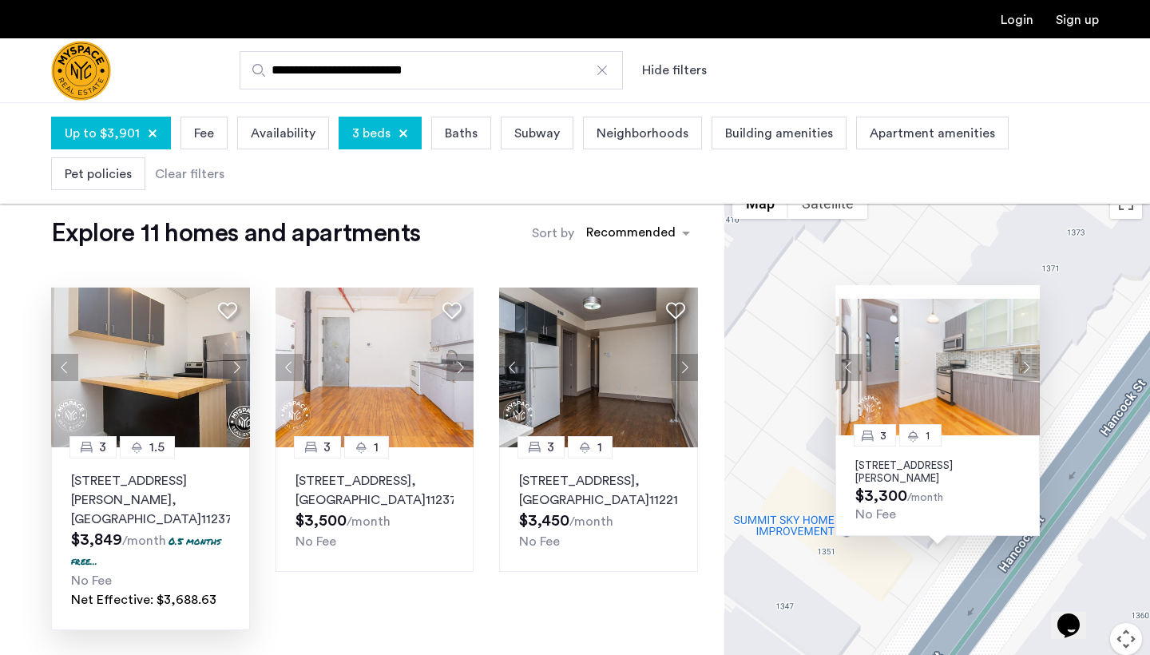
click at [1026, 367] on button "Next apartment" at bounding box center [1026, 367] width 27 height 27
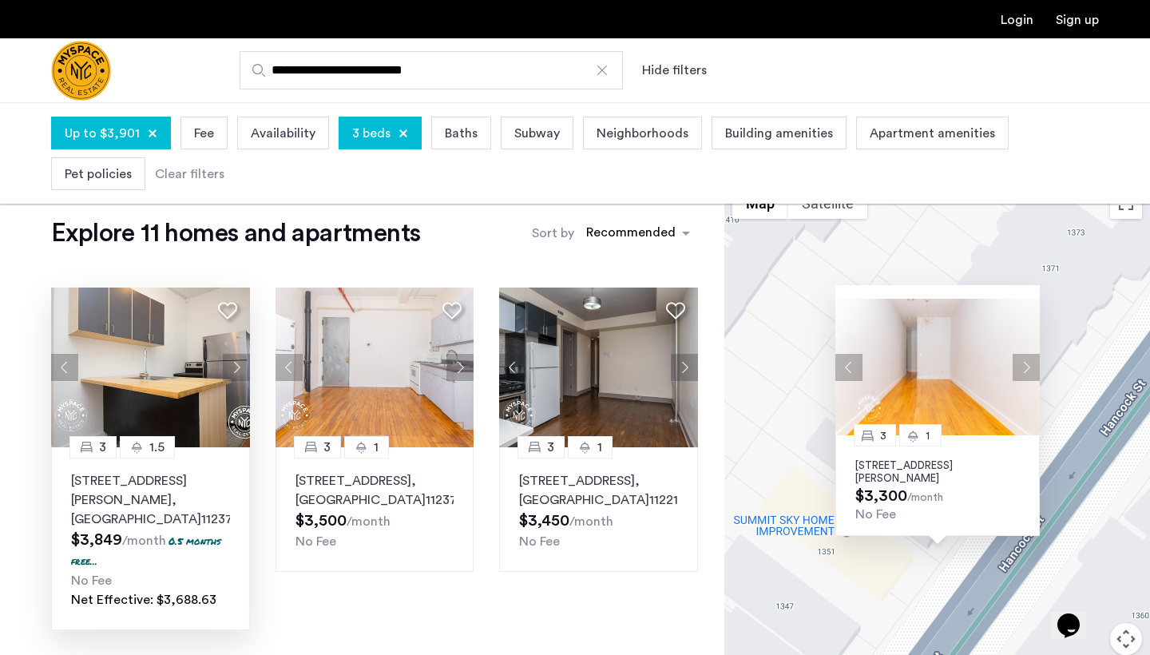
click at [1026, 367] on button "Next apartment" at bounding box center [1026, 367] width 27 height 27
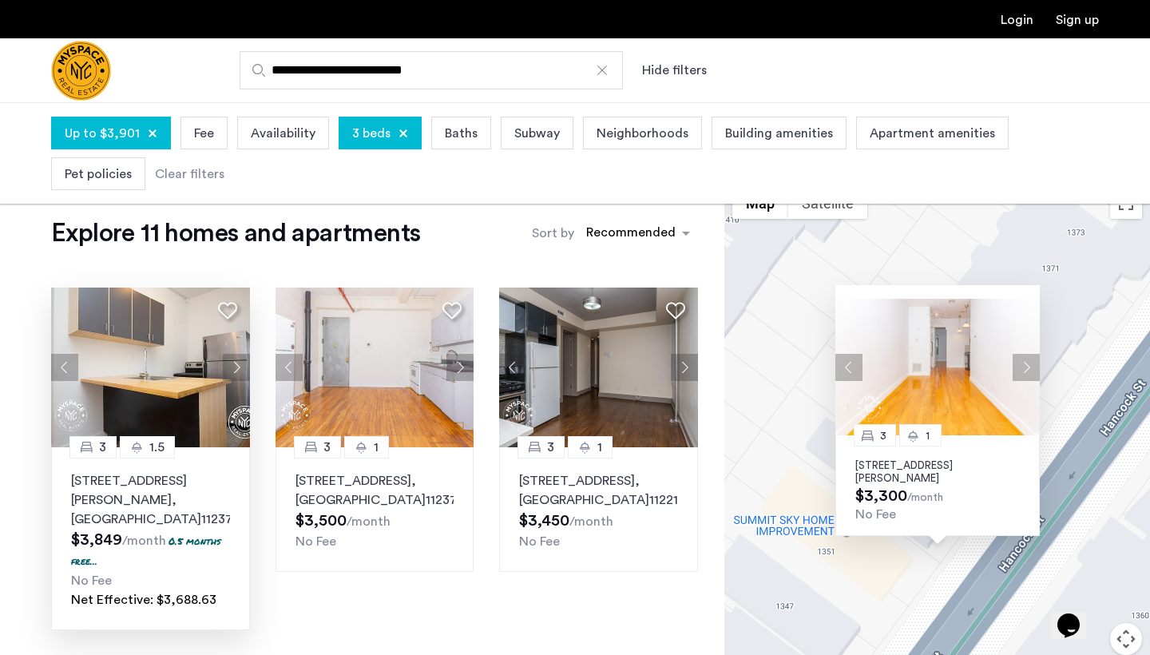
click at [1026, 367] on button "Next apartment" at bounding box center [1026, 367] width 27 height 27
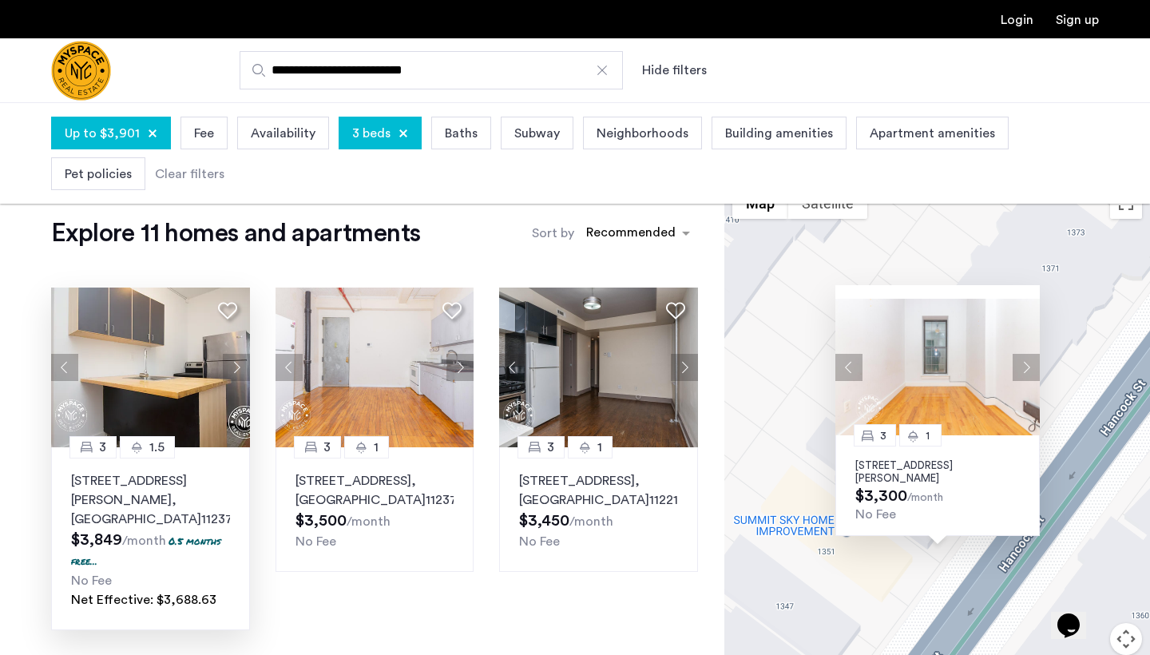
click at [1026, 367] on button "Next apartment" at bounding box center [1026, 367] width 27 height 27
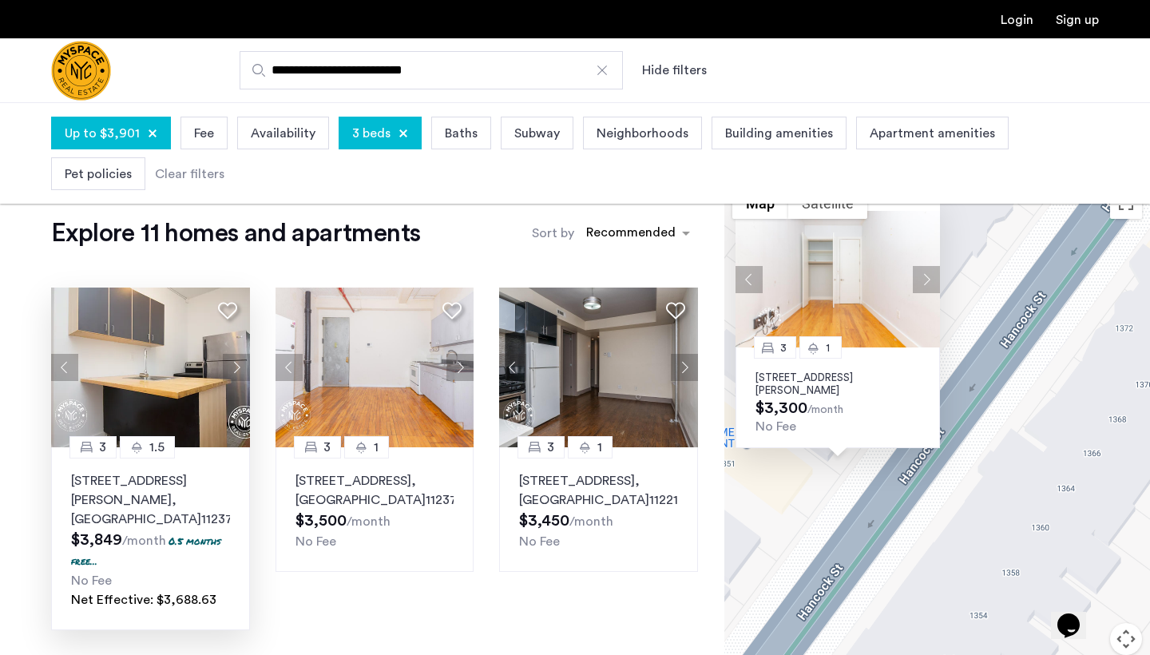
drag, startPoint x: 1085, startPoint y: 495, endPoint x: 947, endPoint y: 355, distance: 196.6
click at [950, 360] on div "3 1 1357 Hancock St, Unit 3R, Brooklyn, NY 11237 $3,300 /month No Fee" at bounding box center [938, 455] width 426 height 553
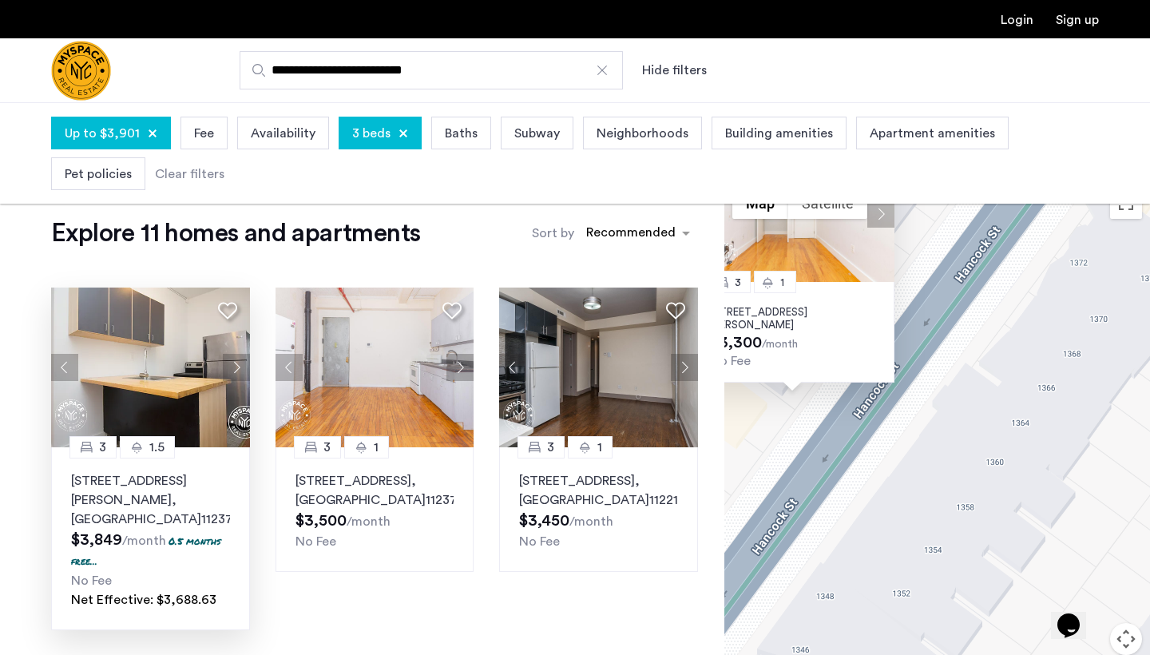
click at [973, 423] on div "3 1 1357 Hancock St, Unit 3R, Brooklyn, NY 11237 $3,300 /month No Fee" at bounding box center [938, 455] width 426 height 553
click at [1124, 220] on div "3 1 1357 Hancock St, Unit 3R, Brooklyn, NY 11237 $3,300 /month No Fee" at bounding box center [938, 455] width 426 height 553
click at [1124, 213] on button "Toggle fullscreen view" at bounding box center [1126, 203] width 32 height 32
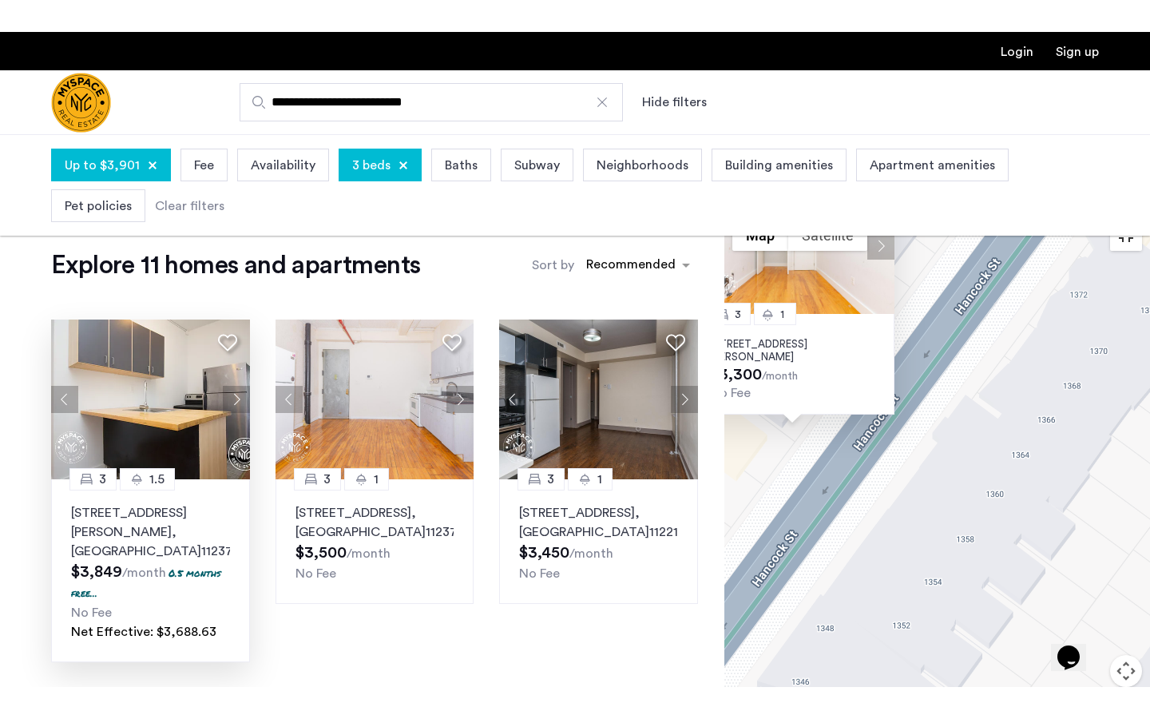
scroll to position [0, 0]
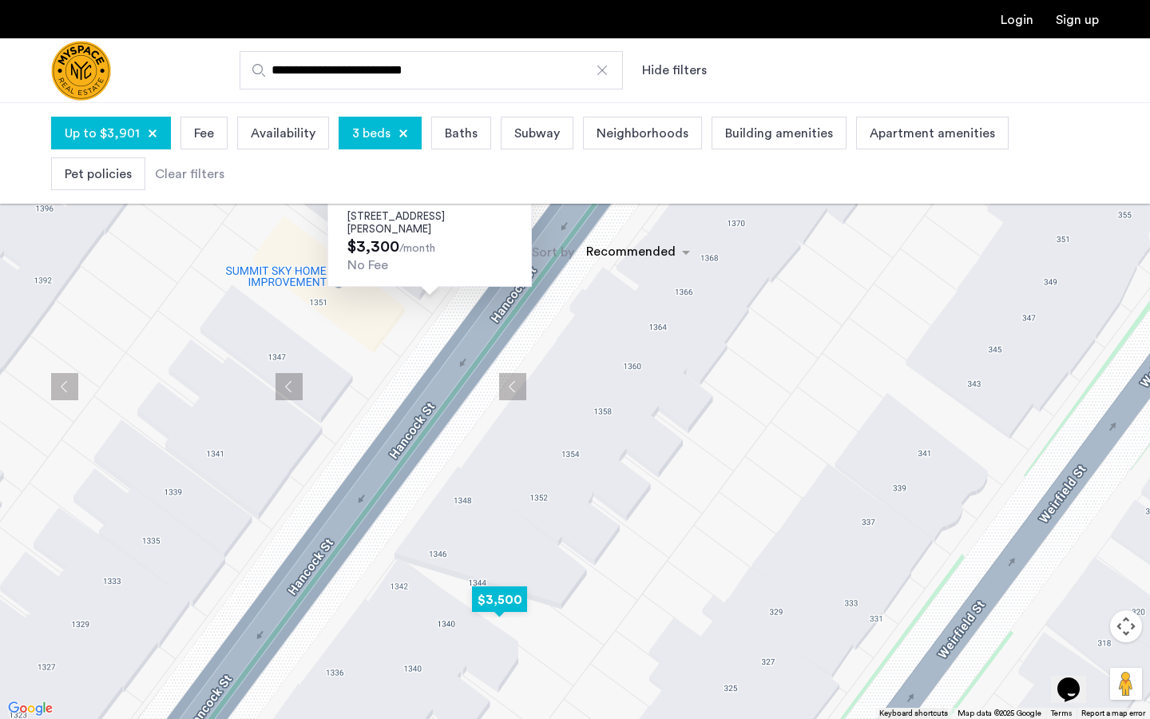
click at [489, 595] on img "$3,500" at bounding box center [500, 600] width 68 height 36
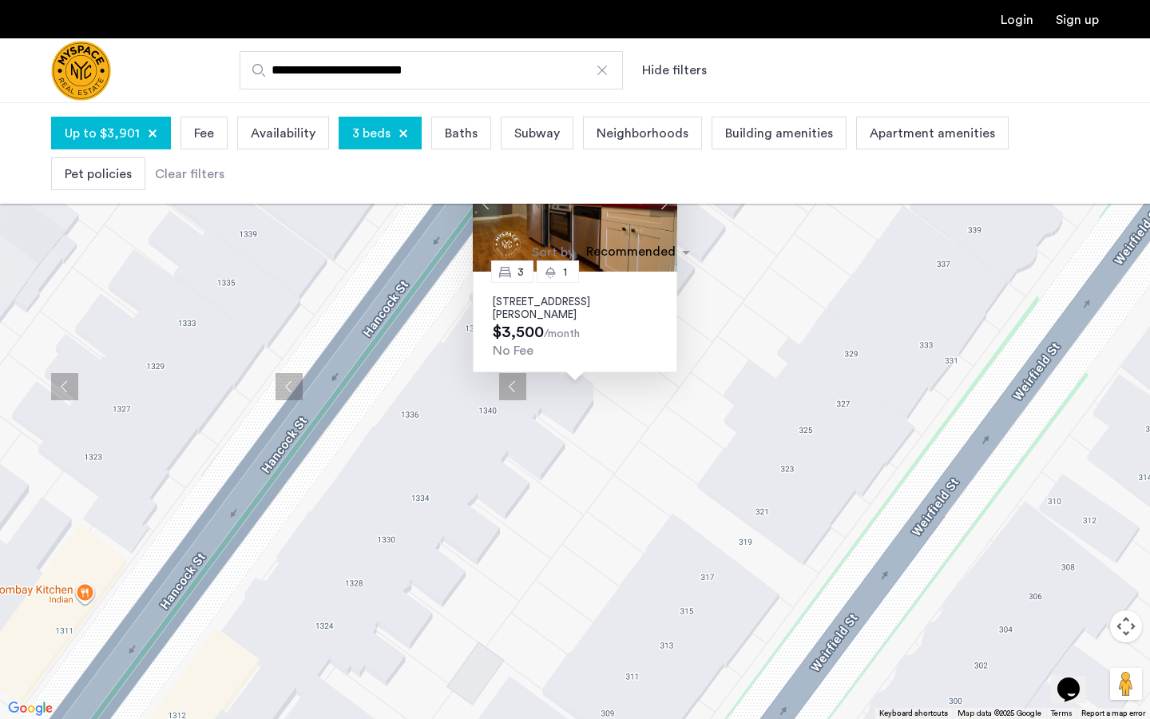
click at [721, 368] on div "3 1 1346 Hancock St, Unit 2R, Brooklyn, NY 11237 $3,500 /month No Fee" at bounding box center [575, 359] width 1150 height 719
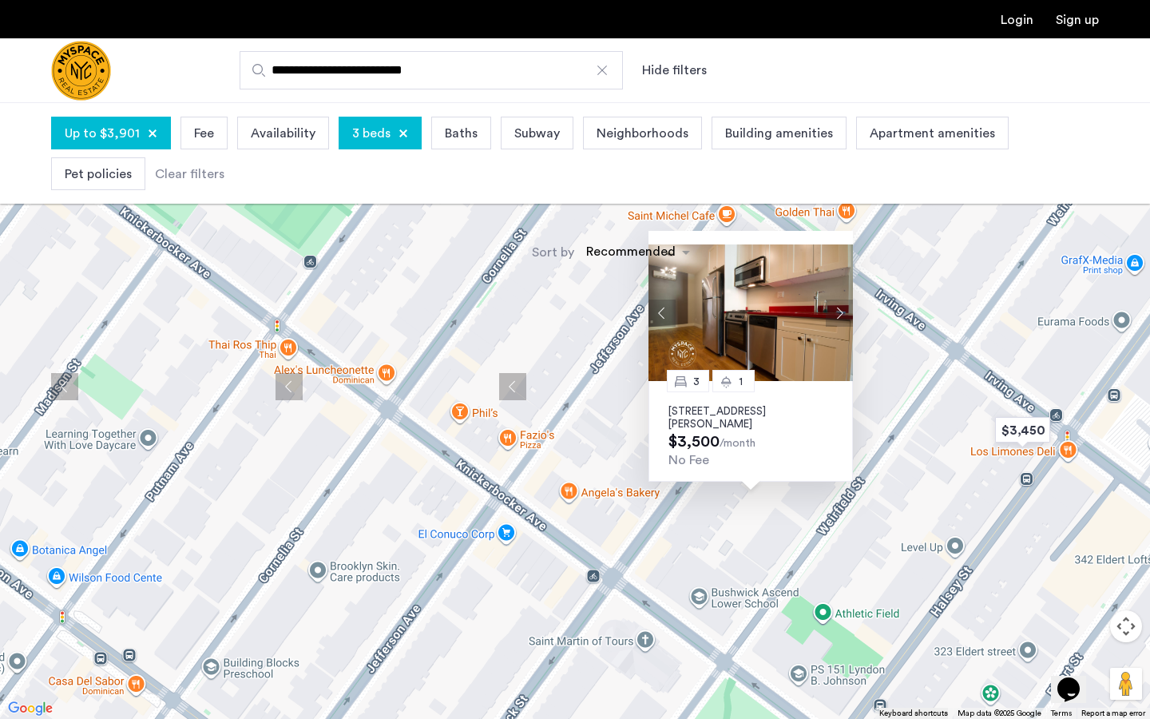
click at [870, 504] on div "3 1 1346 Hancock St, Unit 2R, Brooklyn, NY 11237 $3,500 /month No Fee" at bounding box center [575, 359] width 1150 height 719
click at [1021, 435] on img "$3,450" at bounding box center [1023, 430] width 68 height 36
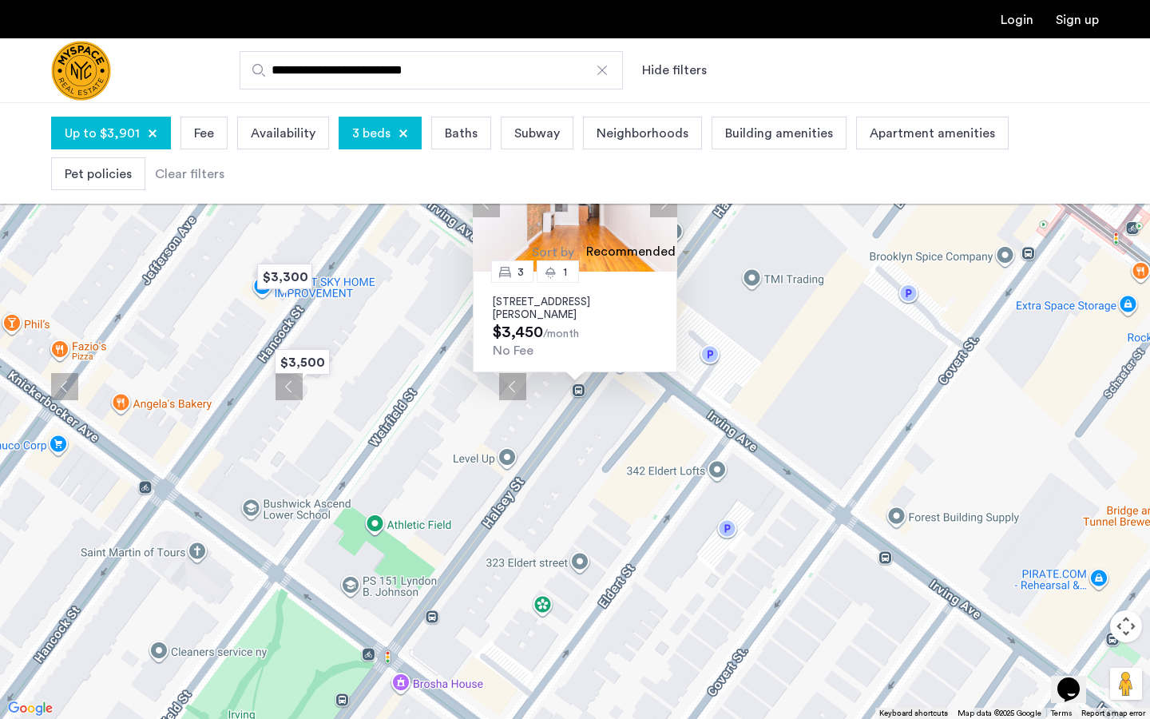
click at [660, 205] on button "Next apartment" at bounding box center [663, 203] width 27 height 27
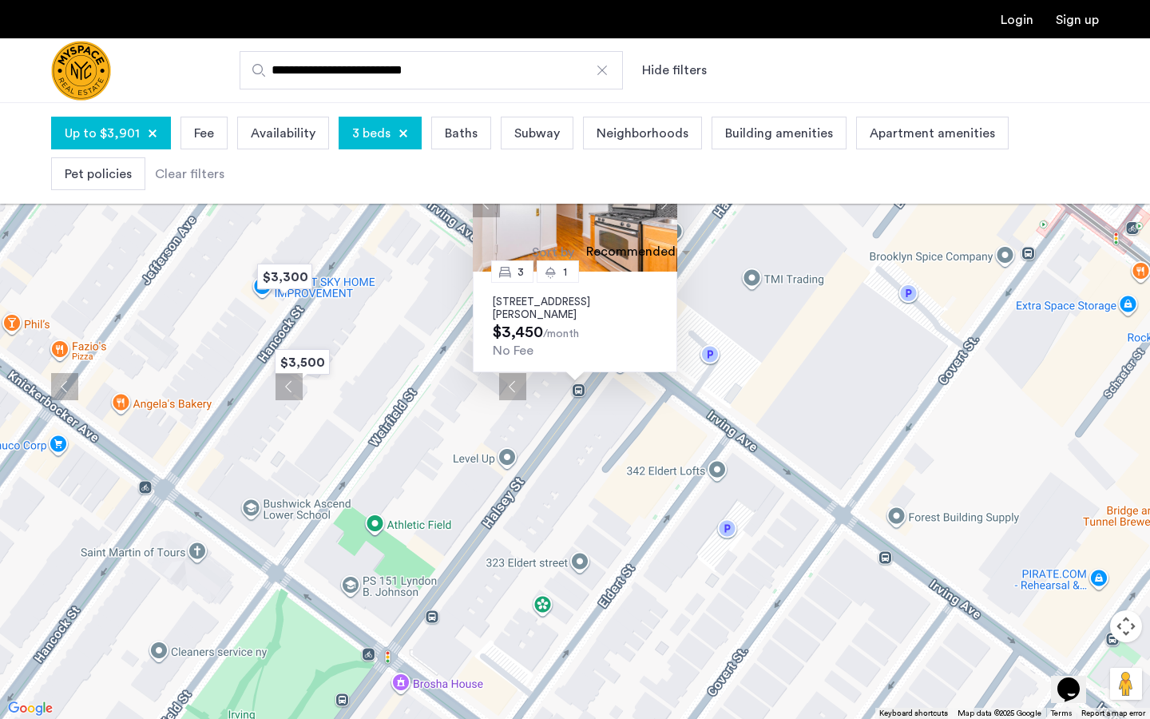
click at [660, 203] on button "Next apartment" at bounding box center [663, 203] width 27 height 27
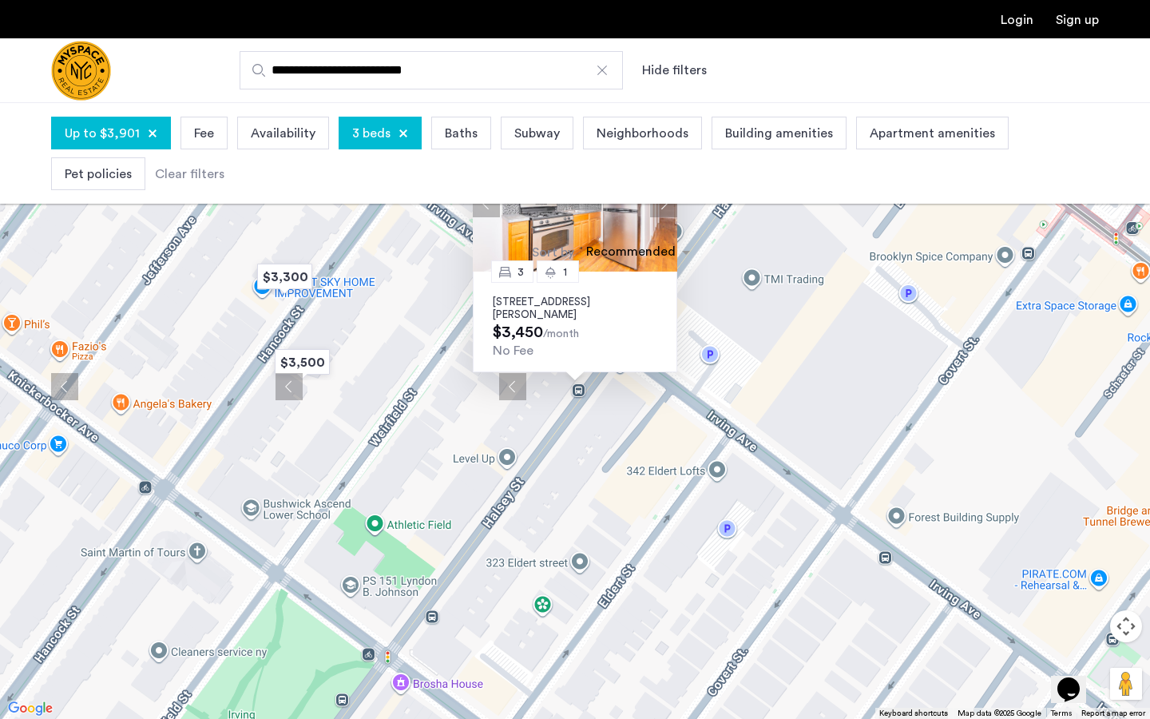
click at [660, 203] on button "Next apartment" at bounding box center [663, 203] width 27 height 27
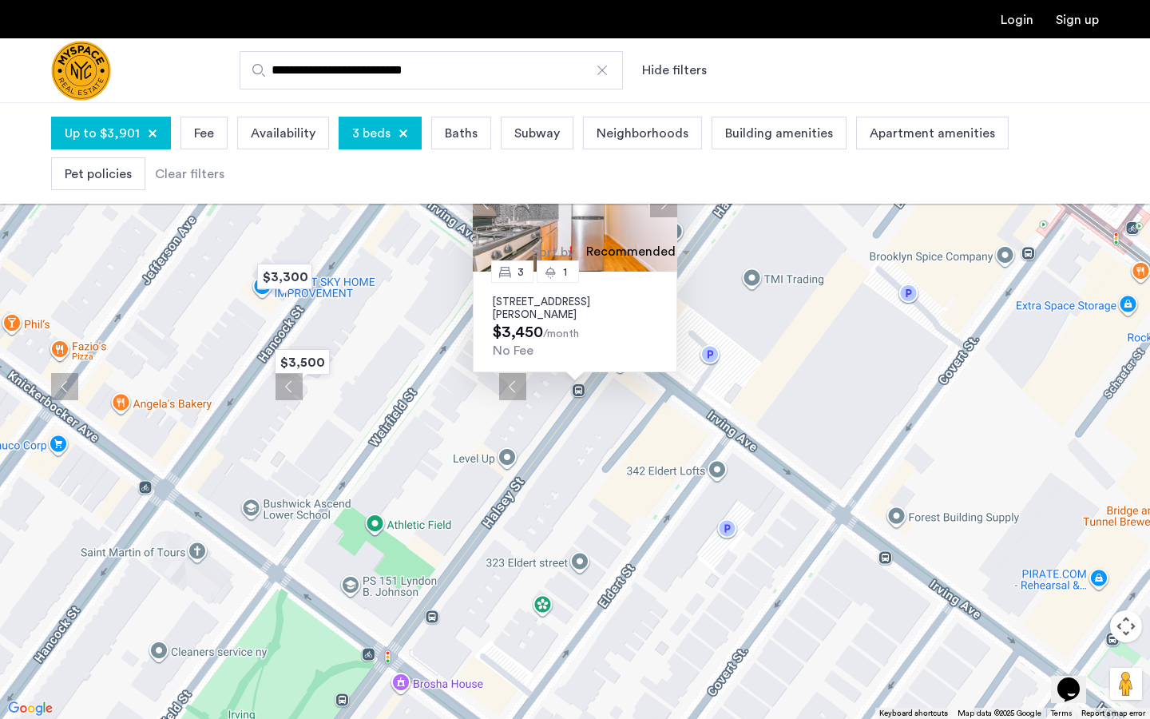
click at [660, 204] on button "Next apartment" at bounding box center [663, 203] width 27 height 27
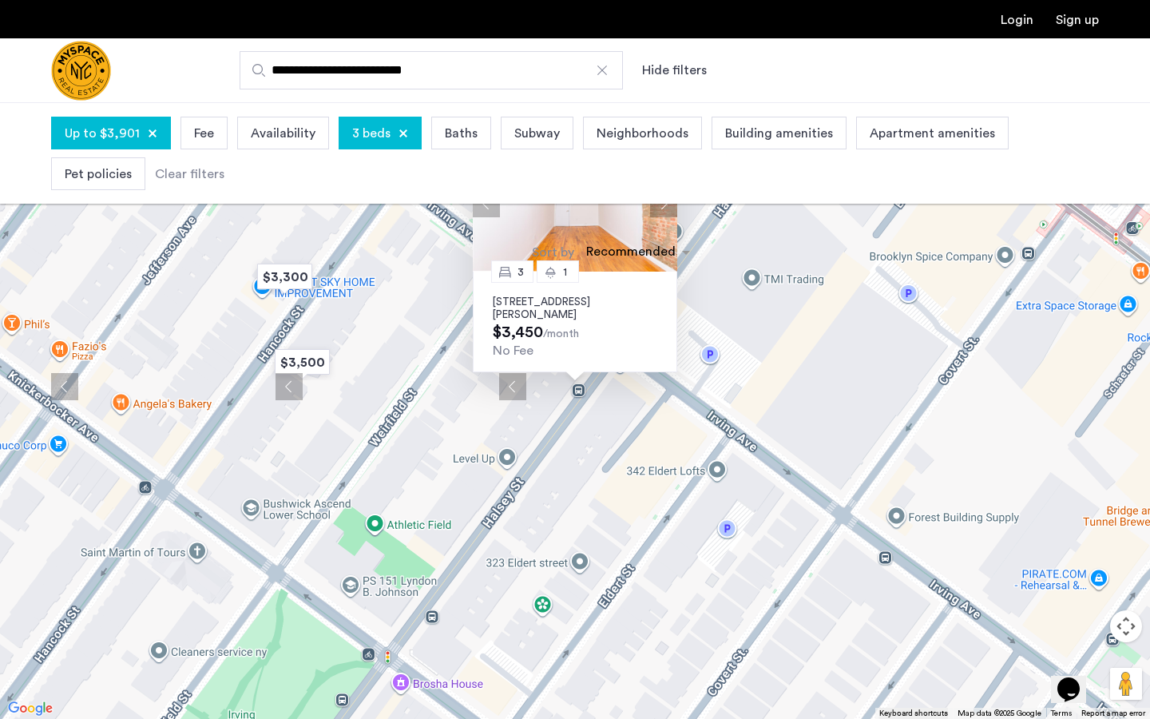
click at [661, 205] on button "Next apartment" at bounding box center [663, 203] width 27 height 27
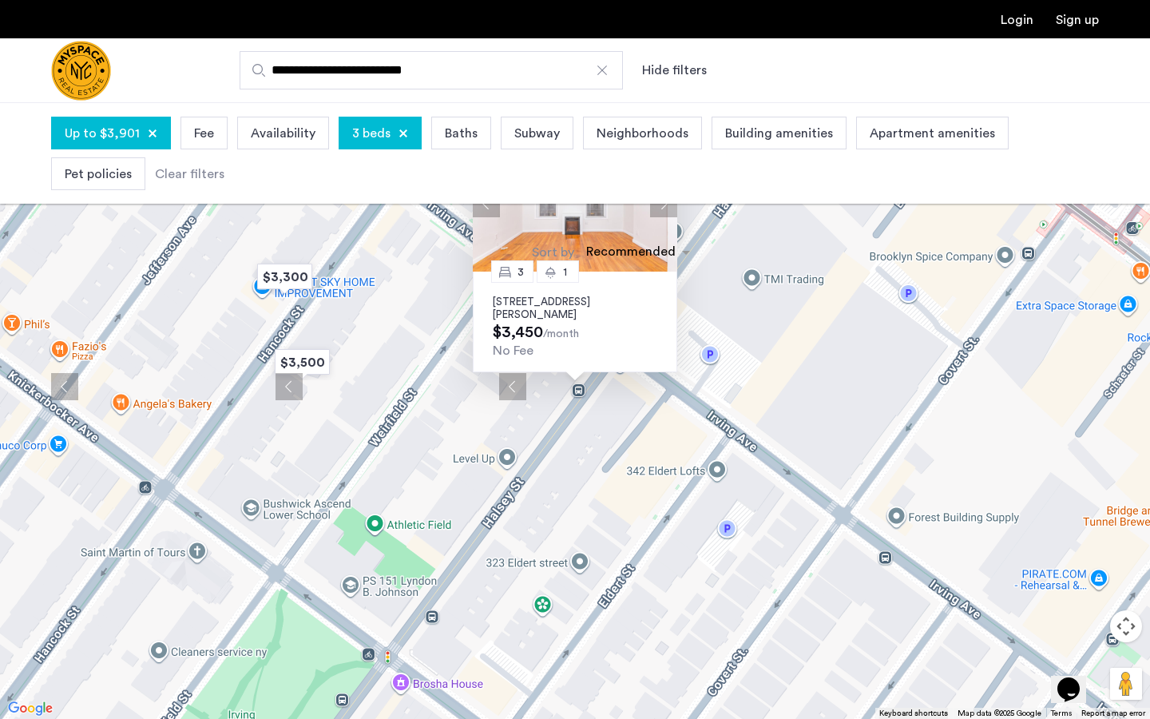
click at [530, 453] on div "3 1 1327 Halsey St, Unit 3L, Brooklyn, NY 11237 $3,450 /month No Fee" at bounding box center [575, 359] width 1150 height 719
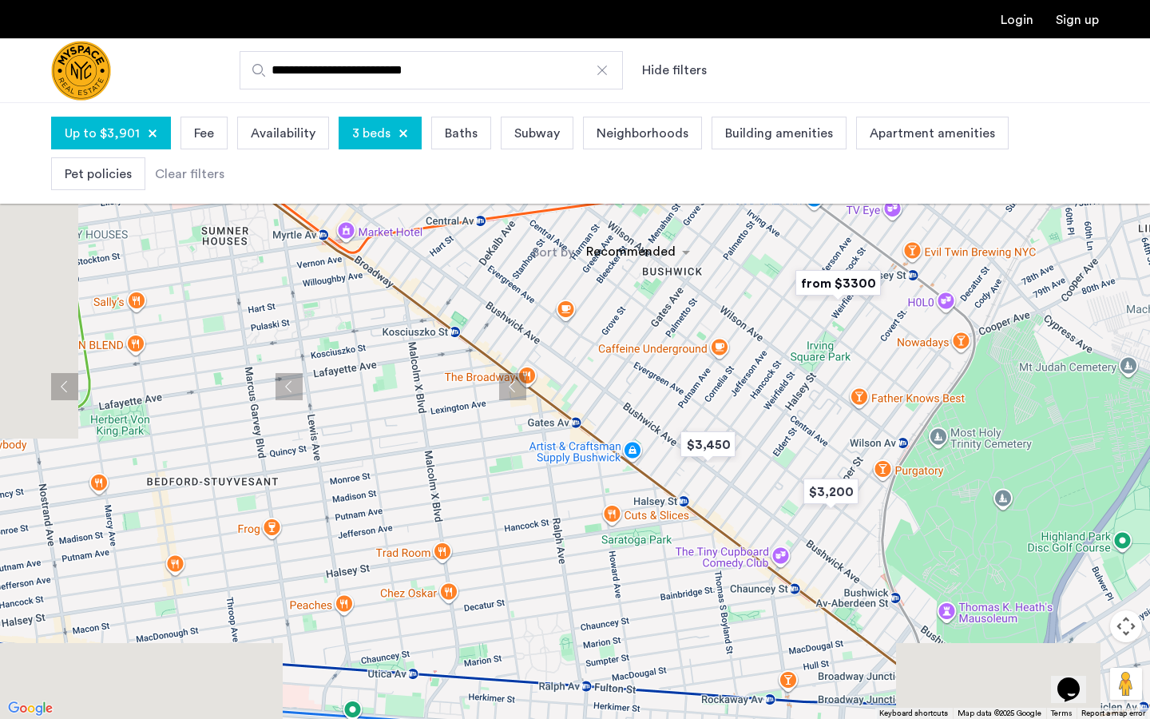
drag, startPoint x: 666, startPoint y: 525, endPoint x: 802, endPoint y: 389, distance: 192.1
click at [805, 390] on div at bounding box center [575, 359] width 1150 height 719
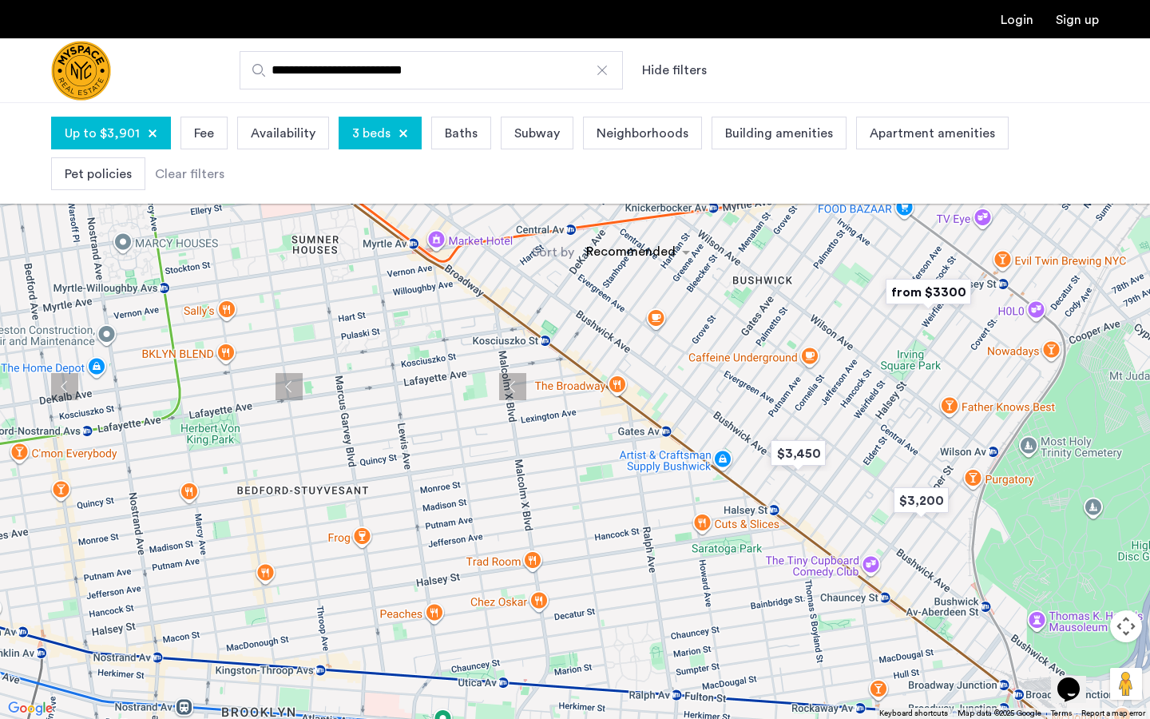
drag, startPoint x: 757, startPoint y: 340, endPoint x: 899, endPoint y: 427, distance: 166.1
click at [893, 411] on div at bounding box center [575, 359] width 1150 height 719
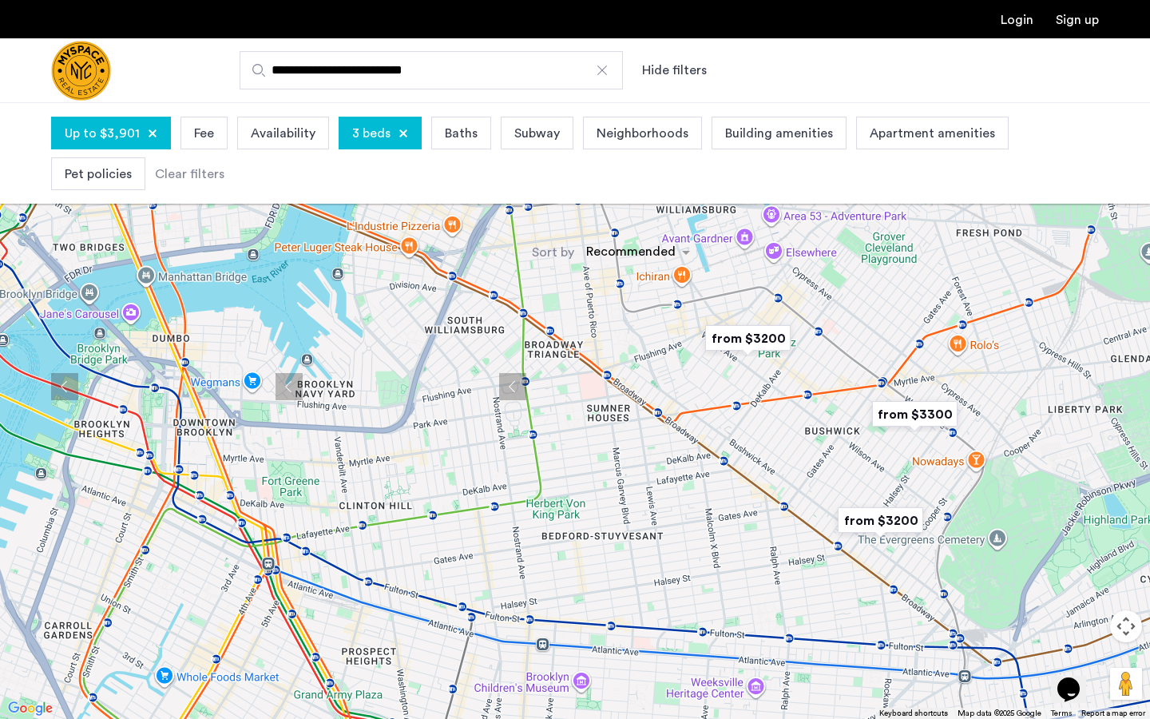
drag, startPoint x: 531, startPoint y: 384, endPoint x: 538, endPoint y: 357, distance: 28.1
click at [535, 363] on div at bounding box center [575, 359] width 1150 height 719
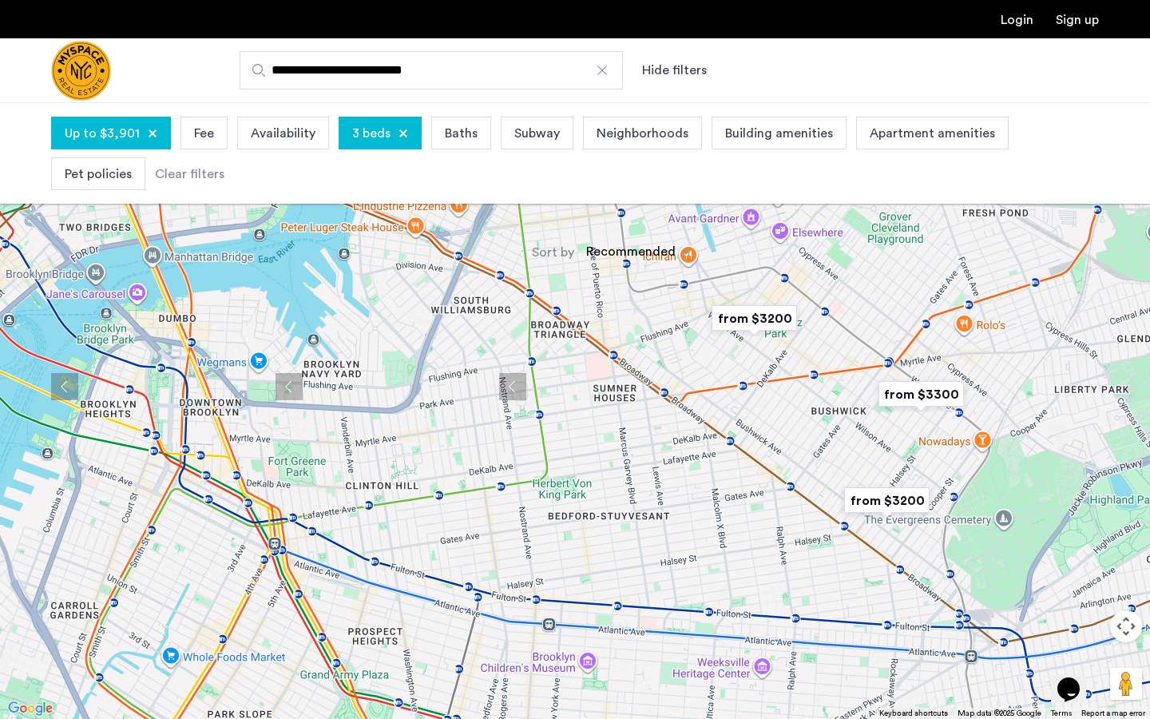
click at [538, 357] on div at bounding box center [575, 359] width 1150 height 719
click at [1129, 20] on button "Toggle fullscreen view" at bounding box center [1126, 24] width 32 height 32
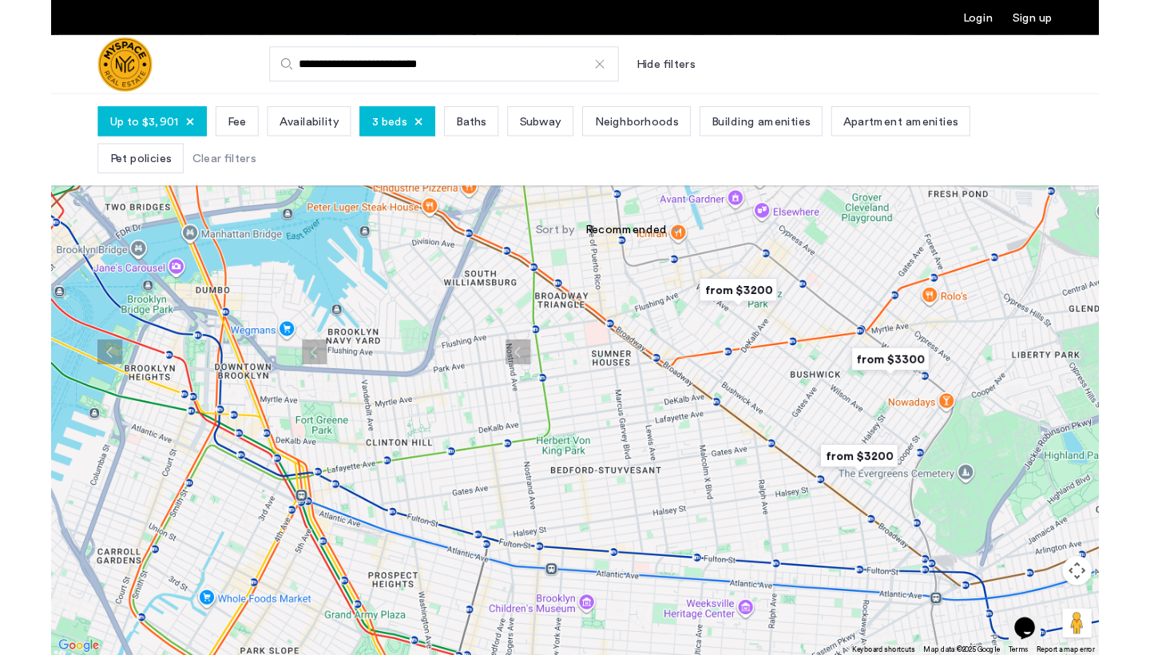
scroll to position [19, 0]
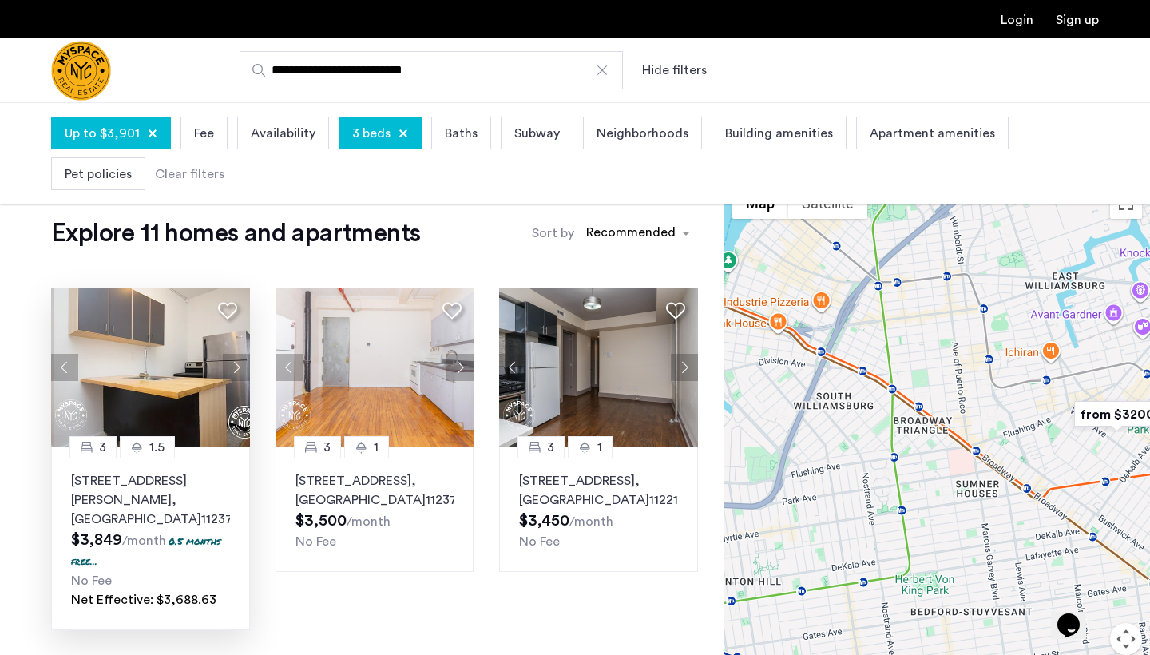
drag, startPoint x: 334, startPoint y: 72, endPoint x: 232, endPoint y: 70, distance: 102.3
click at [232, 70] on div "**********" at bounding box center [654, 70] width 892 height 38
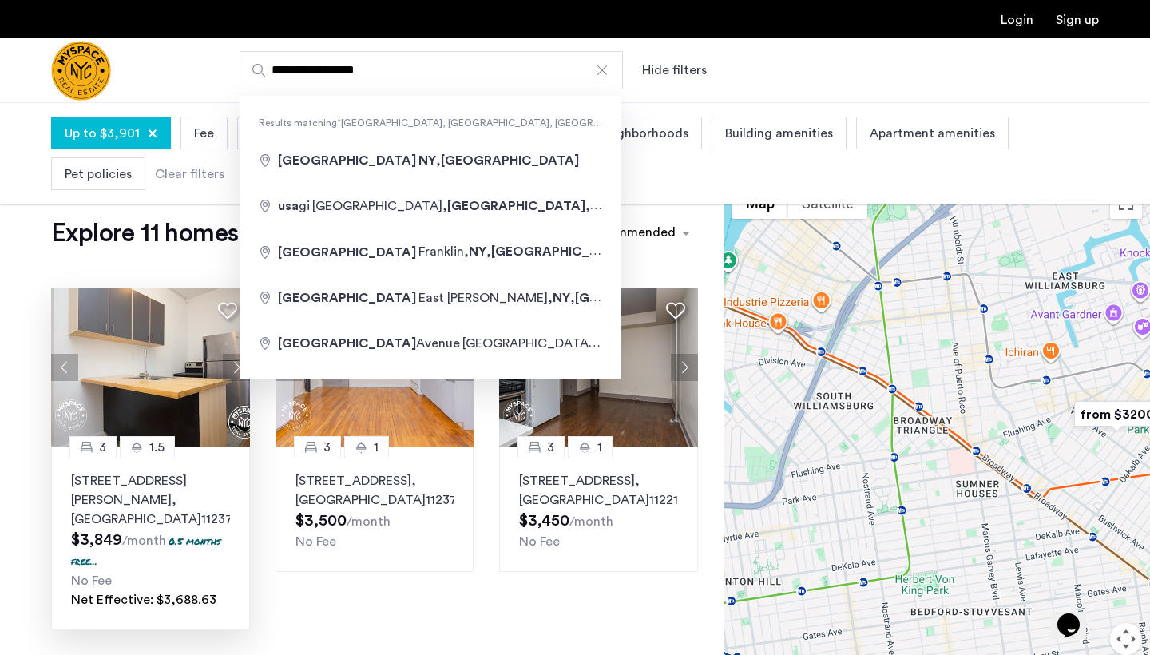
type input "**********"
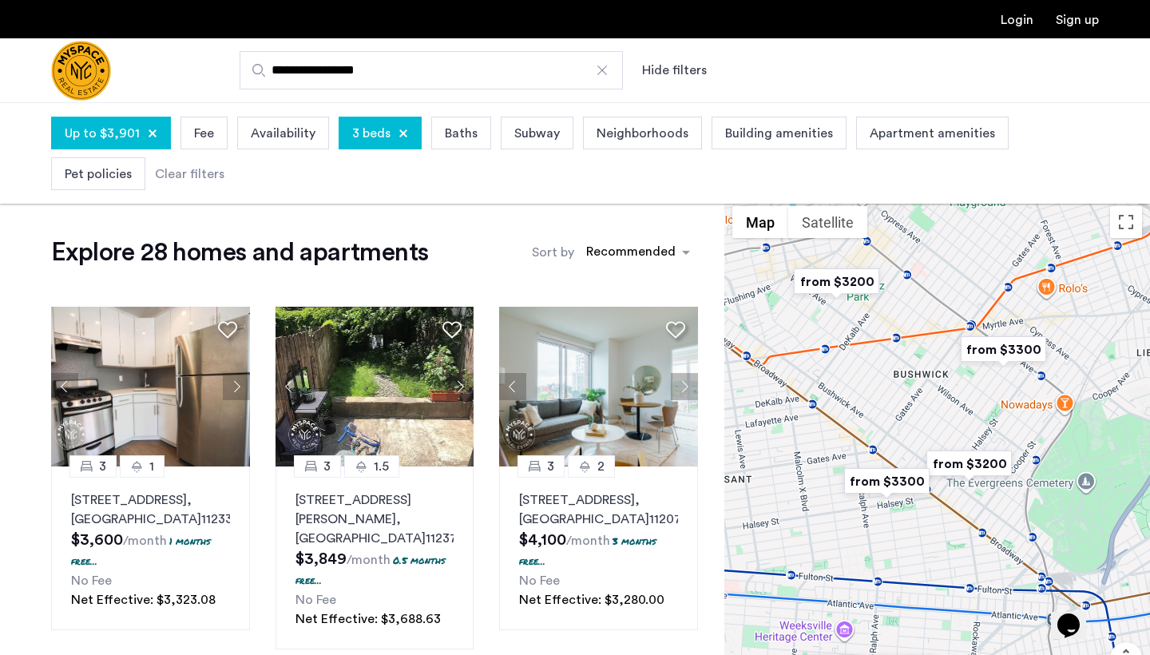
drag, startPoint x: 919, startPoint y: 387, endPoint x: 951, endPoint y: 379, distance: 33.9
click at [936, 380] on div at bounding box center [938, 474] width 426 height 553
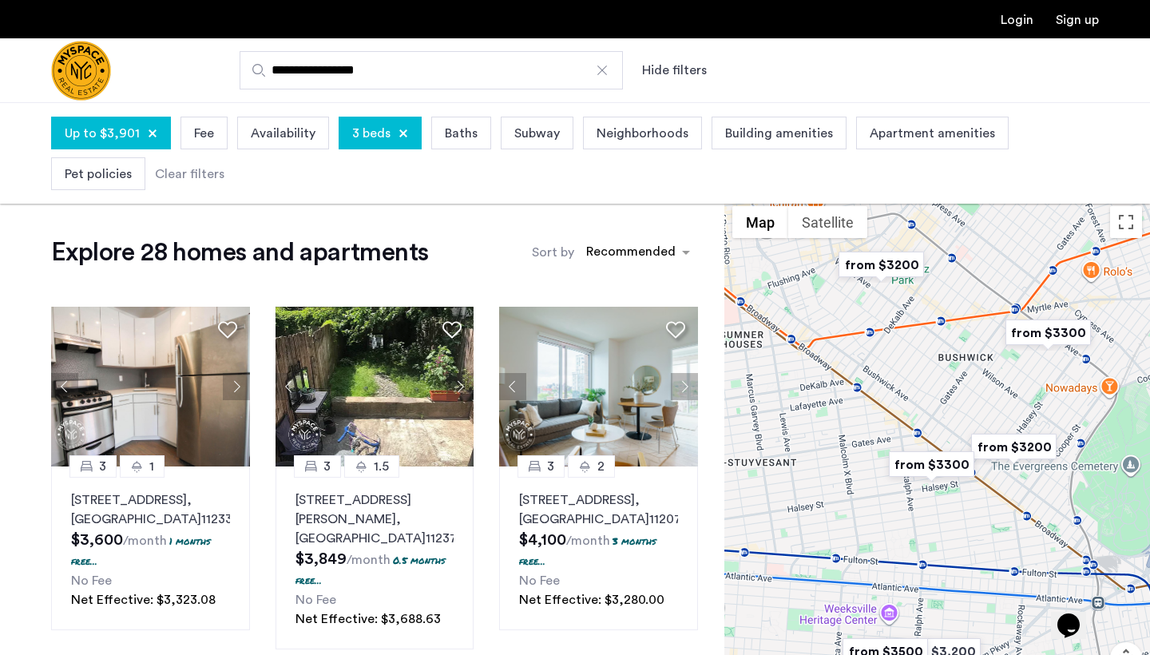
drag, startPoint x: 915, startPoint y: 400, endPoint x: 991, endPoint y: 407, distance: 77.0
click at [996, 408] on div at bounding box center [938, 474] width 426 height 553
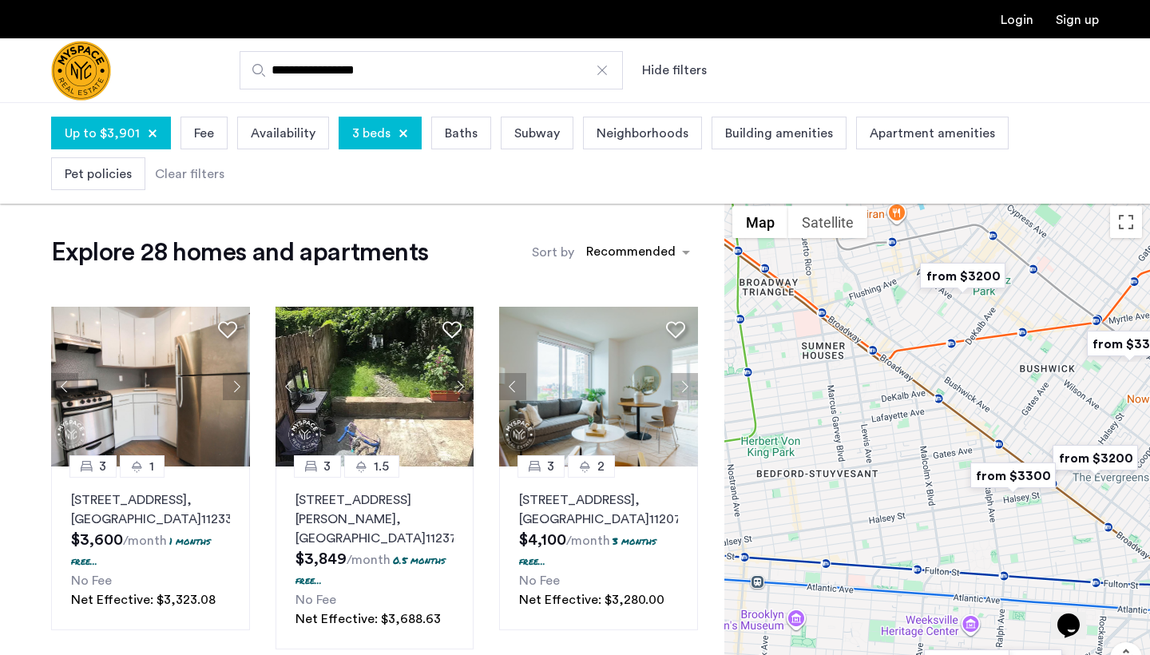
click at [925, 401] on div at bounding box center [938, 474] width 426 height 553
click at [1012, 479] on img "from $3300" at bounding box center [1013, 476] width 98 height 36
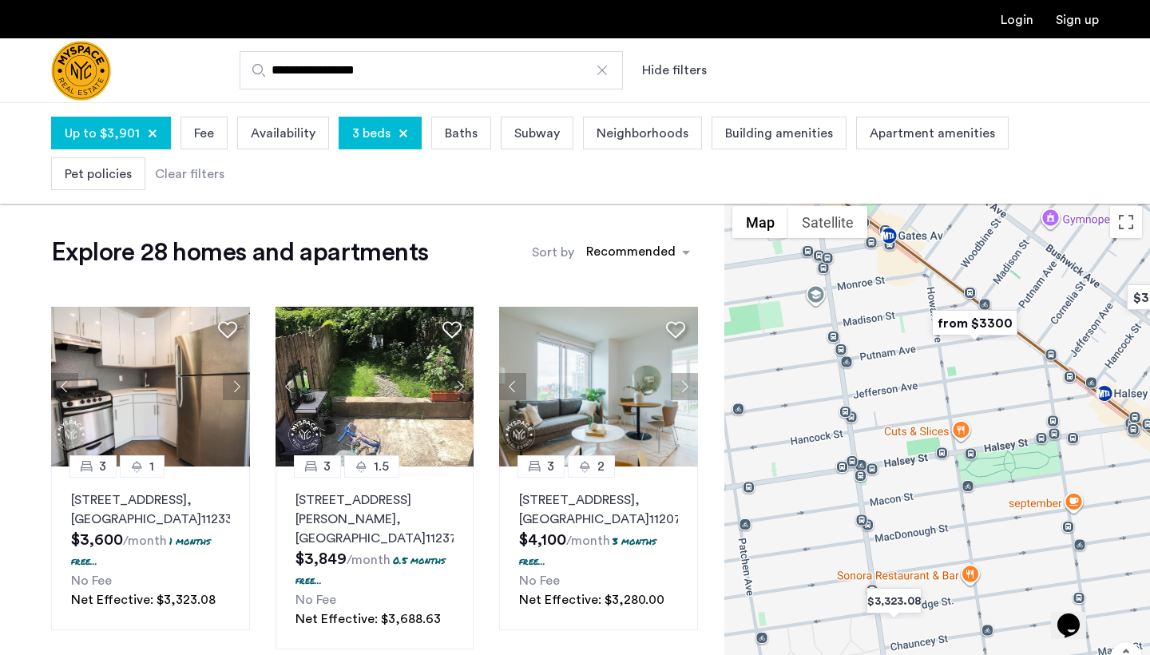
click at [971, 332] on img "from $3300" at bounding box center [975, 323] width 98 height 36
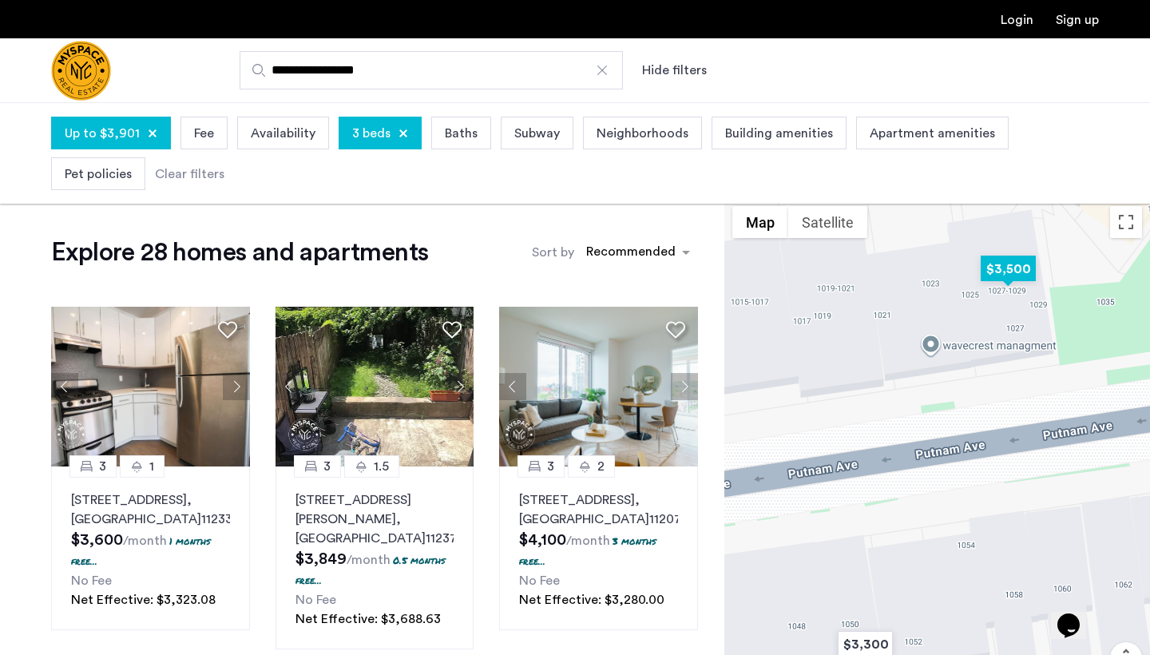
click at [1006, 275] on img "$3,500" at bounding box center [1009, 269] width 68 height 36
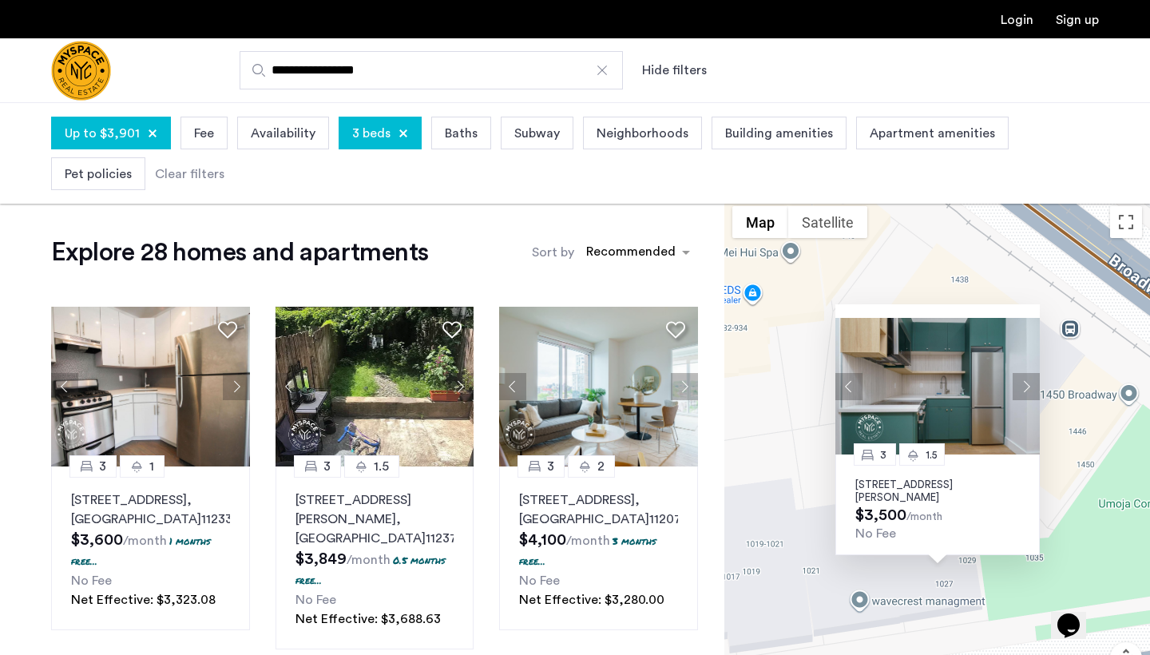
click at [923, 491] on p "1027 Putnam Avenue, Unit 3D, Brooklyn, NY 11221" at bounding box center [938, 492] width 165 height 26
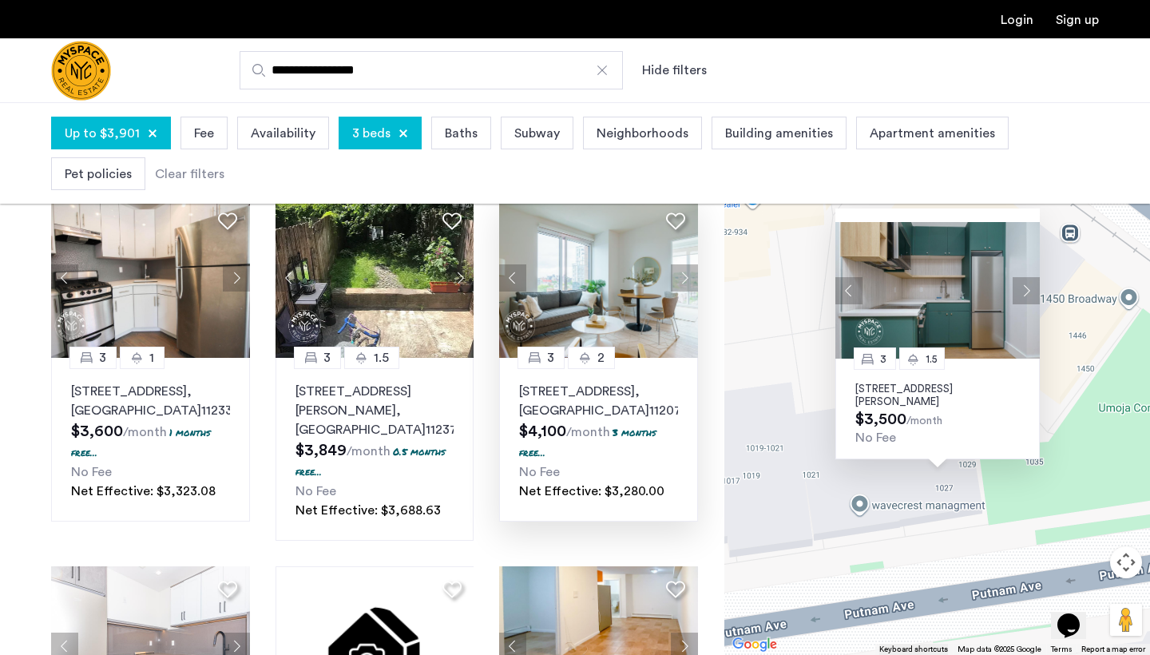
scroll to position [124, 0]
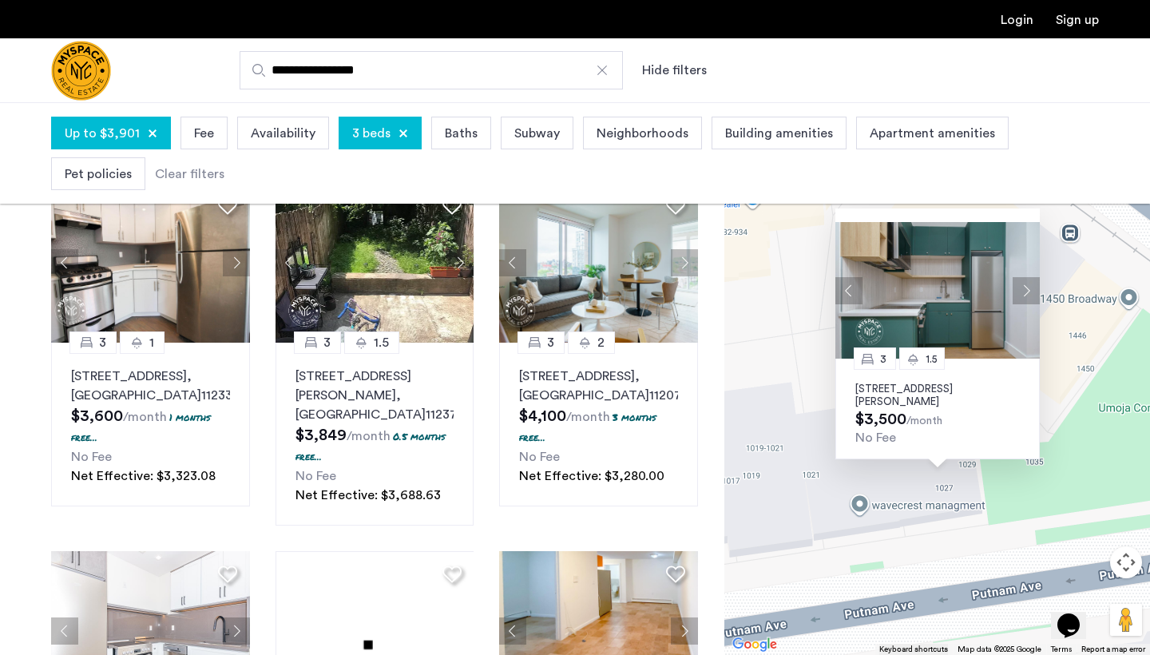
click at [784, 361] on div "3 1.5 1027 Putnam Avenue, Unit 3D, Brooklyn, NY 11221 $3,500 /month No Fee" at bounding box center [938, 378] width 426 height 553
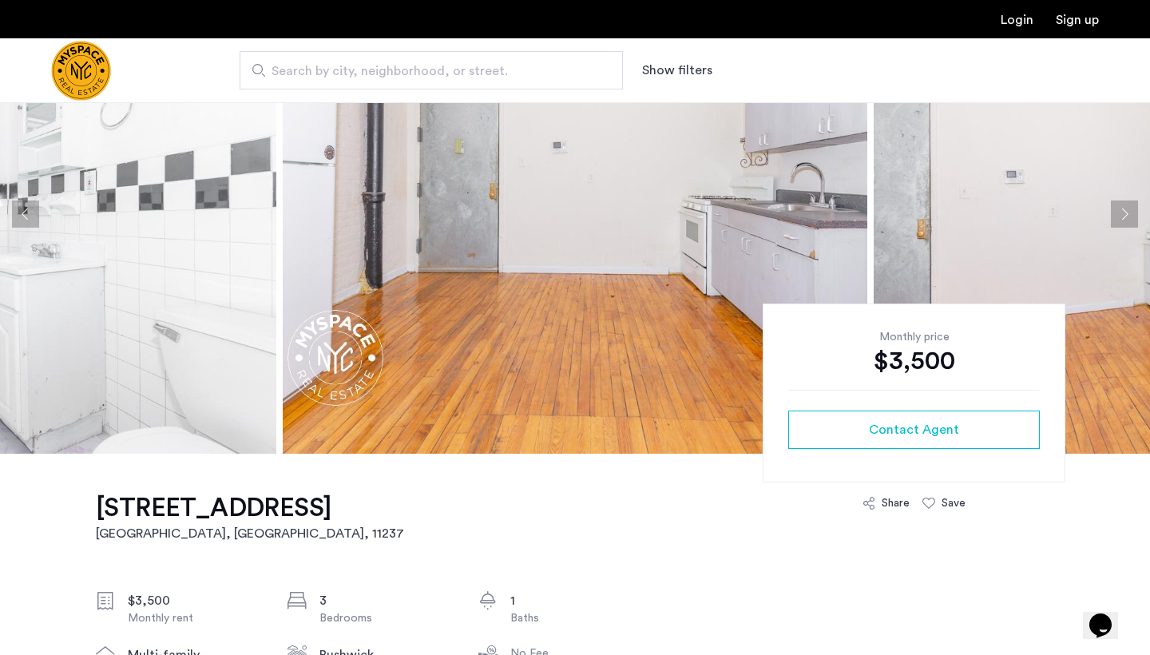
scroll to position [109, 0]
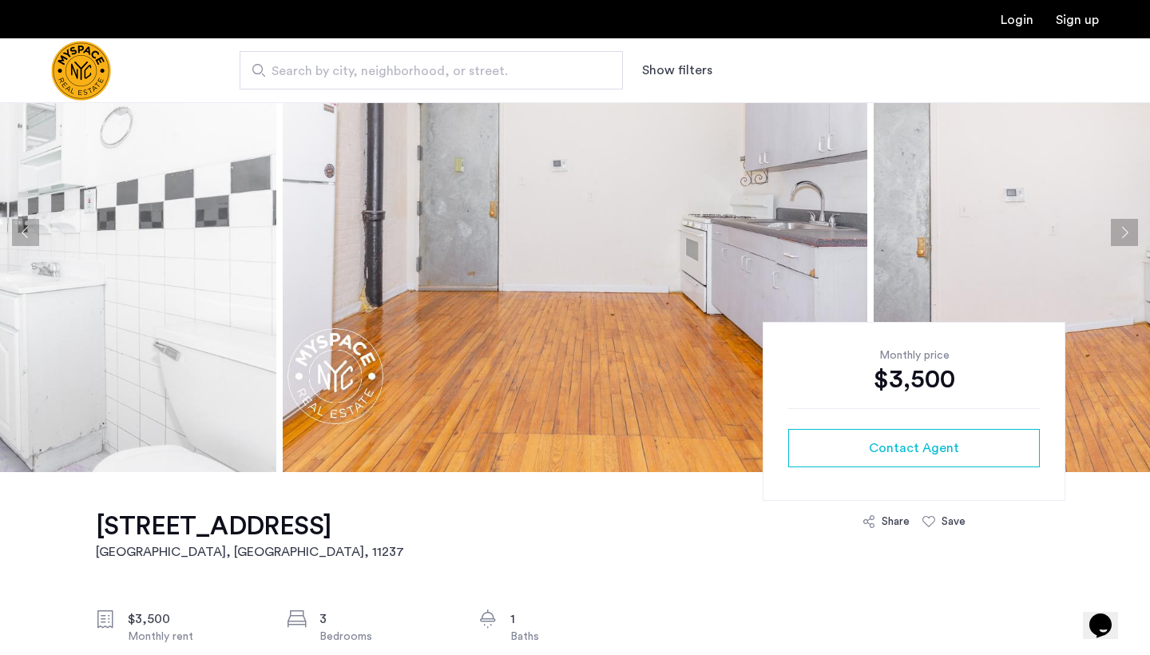
click at [29, 232] on button "Previous apartment" at bounding box center [25, 232] width 27 height 27
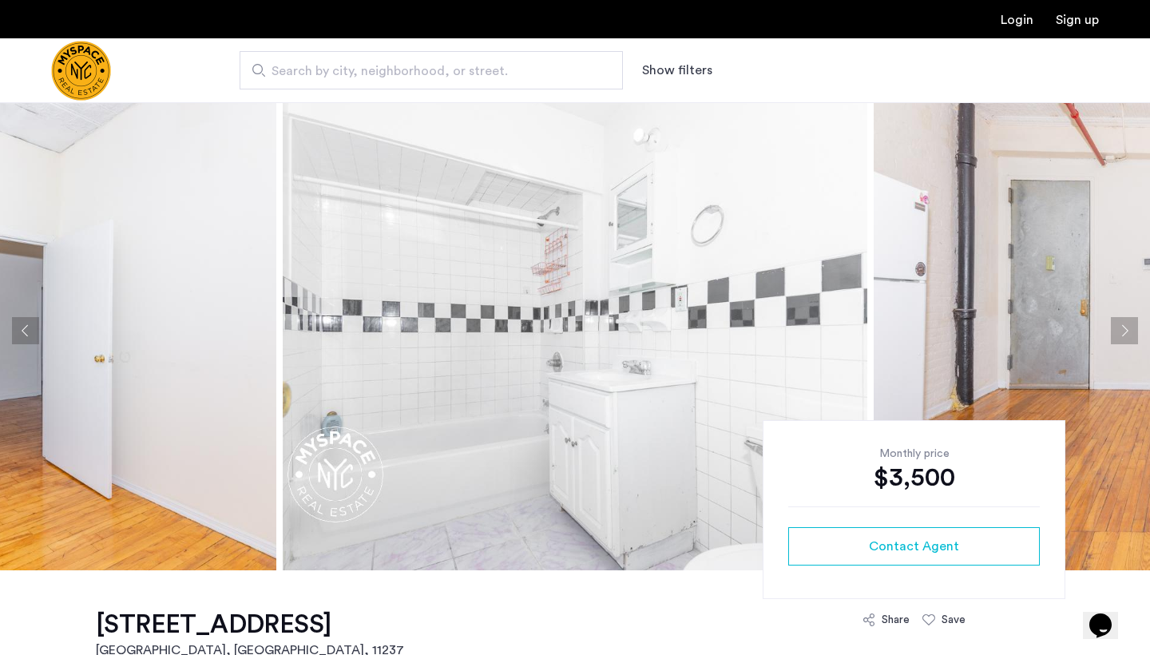
scroll to position [2, 0]
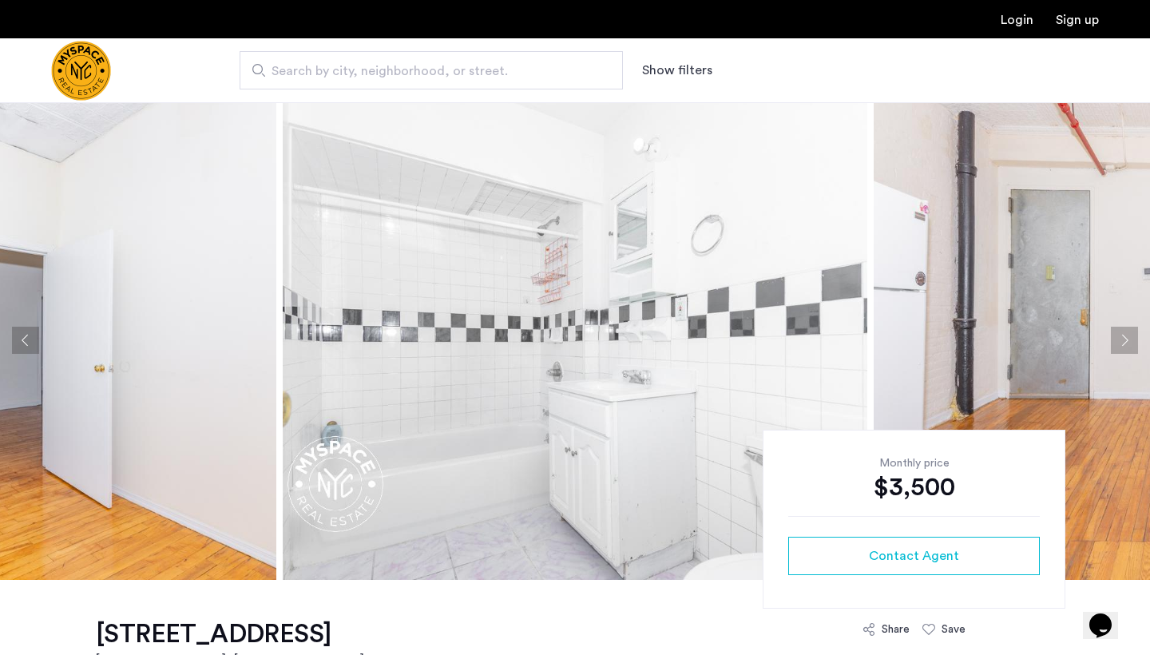
click at [26, 344] on button "Previous apartment" at bounding box center [25, 340] width 27 height 27
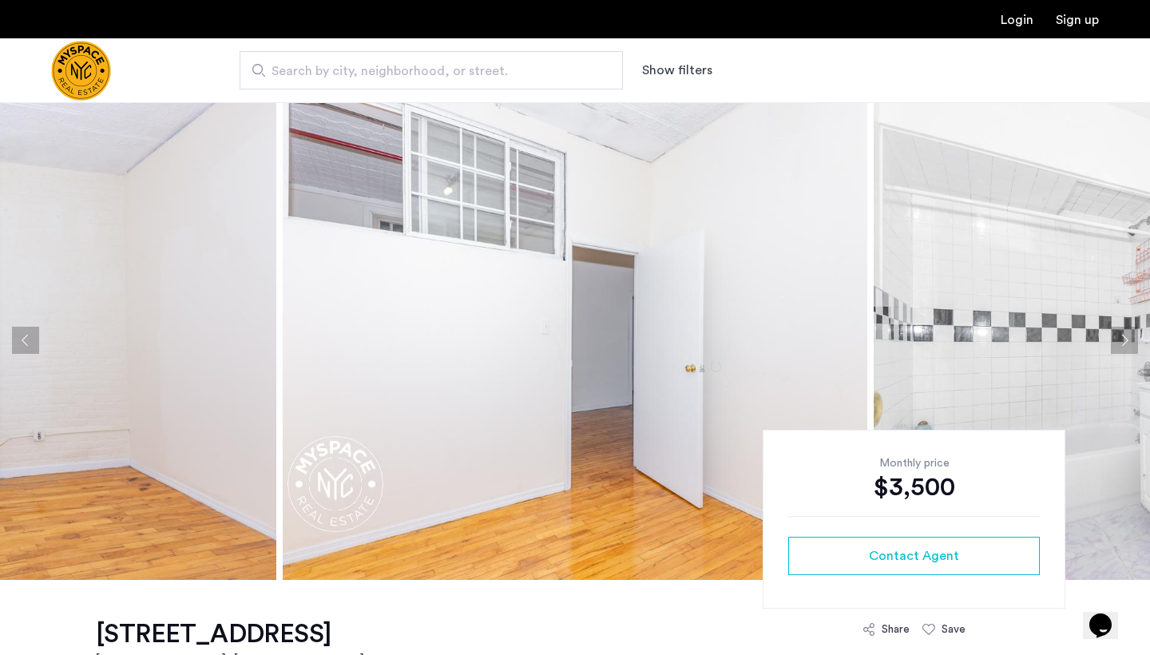
click at [26, 343] on button "Previous apartment" at bounding box center [25, 340] width 27 height 27
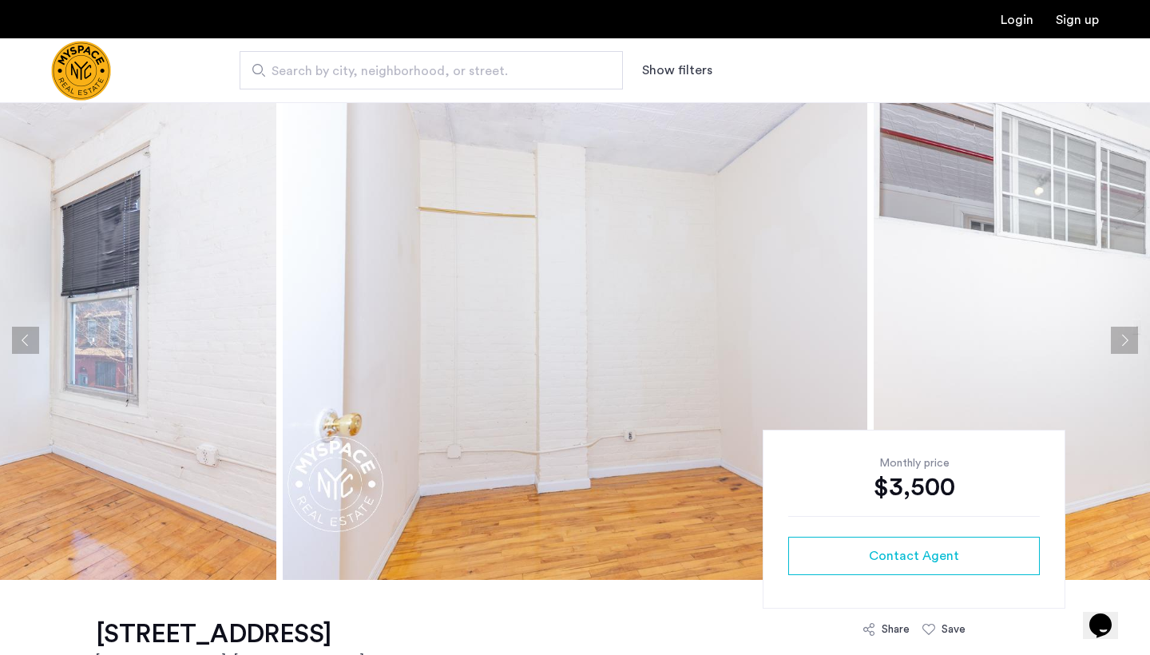
click at [26, 343] on button "Previous apartment" at bounding box center [25, 340] width 27 height 27
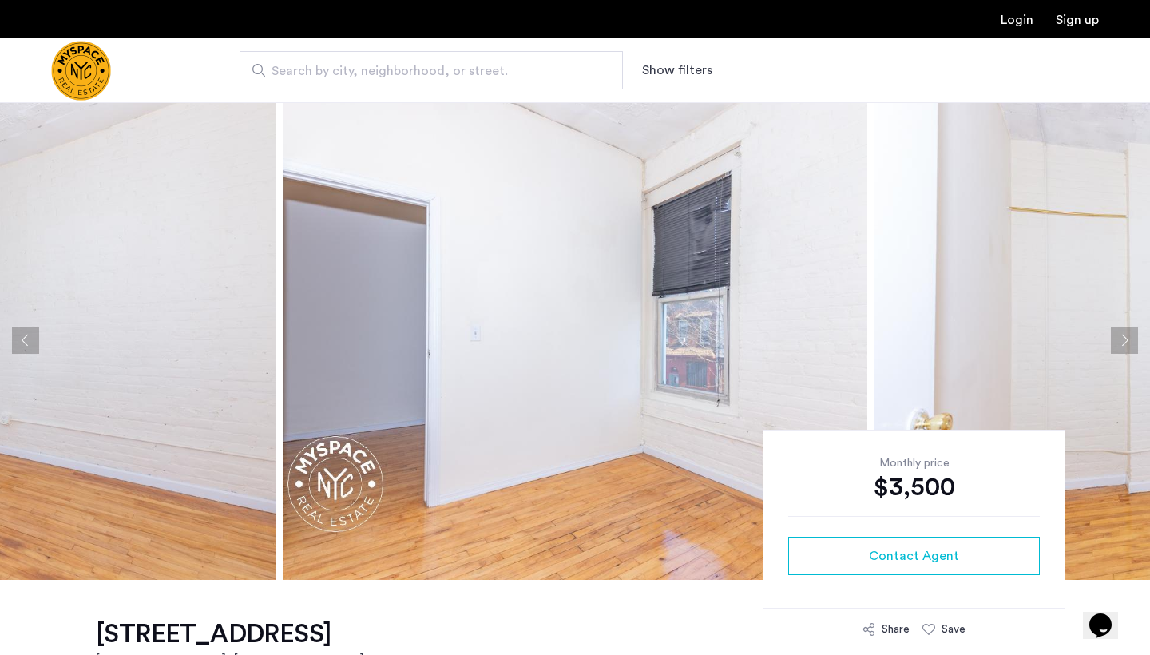
click at [26, 343] on button "Previous apartment" at bounding box center [25, 340] width 27 height 27
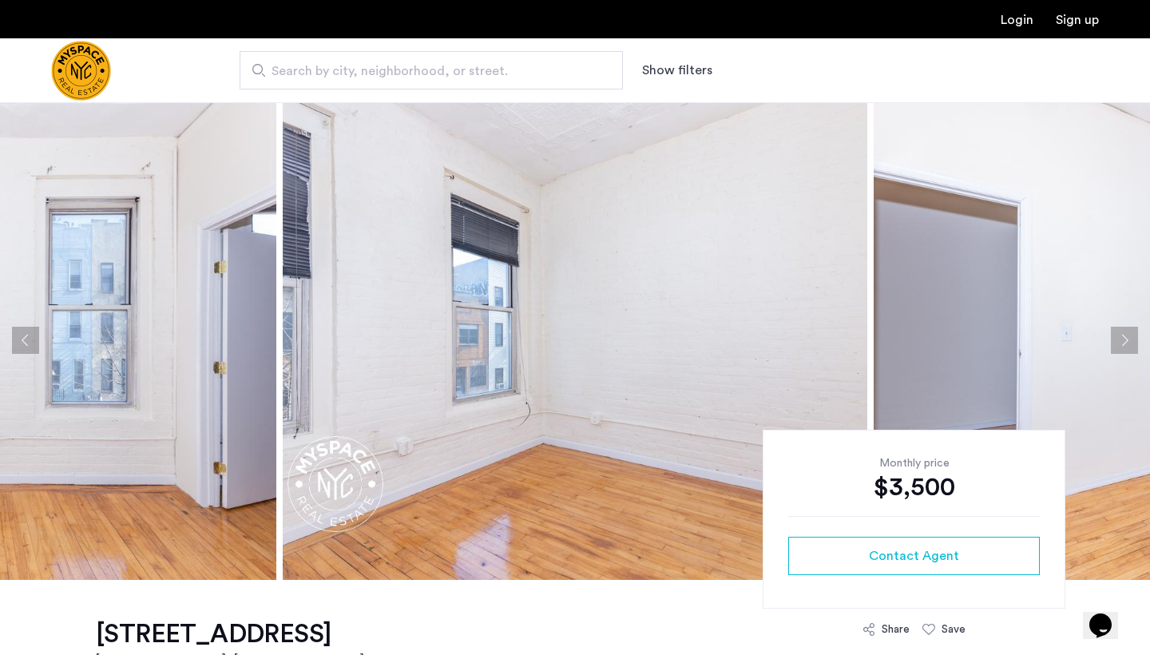
click at [26, 343] on button "Previous apartment" at bounding box center [25, 340] width 27 height 27
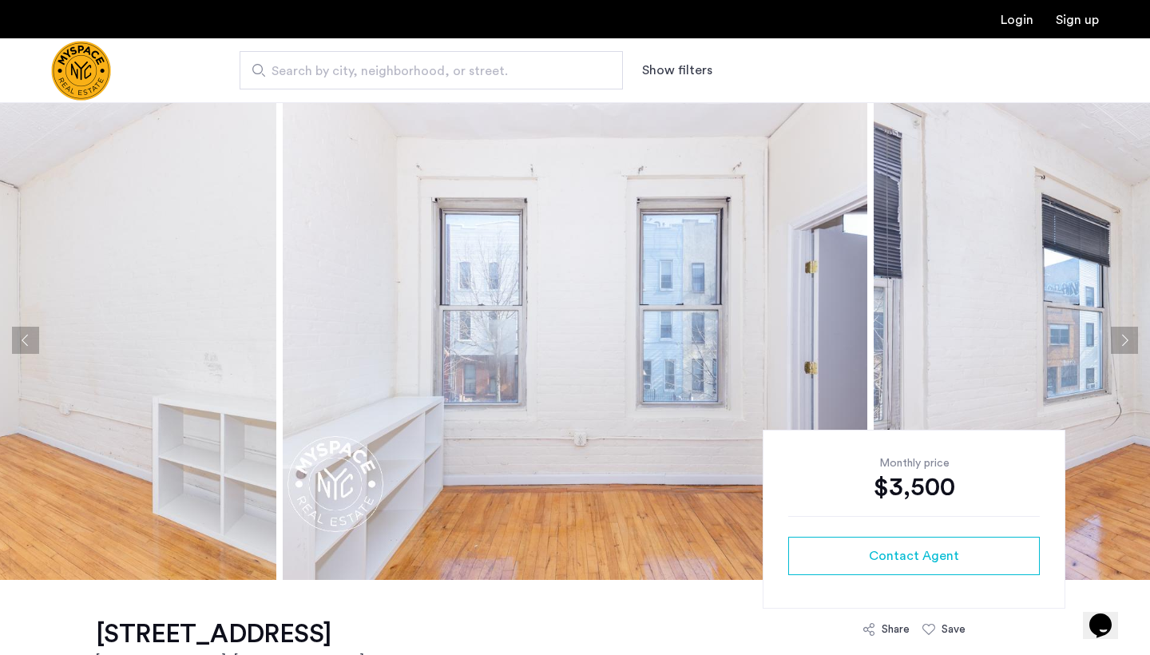
click at [26, 343] on button "Previous apartment" at bounding box center [25, 340] width 27 height 27
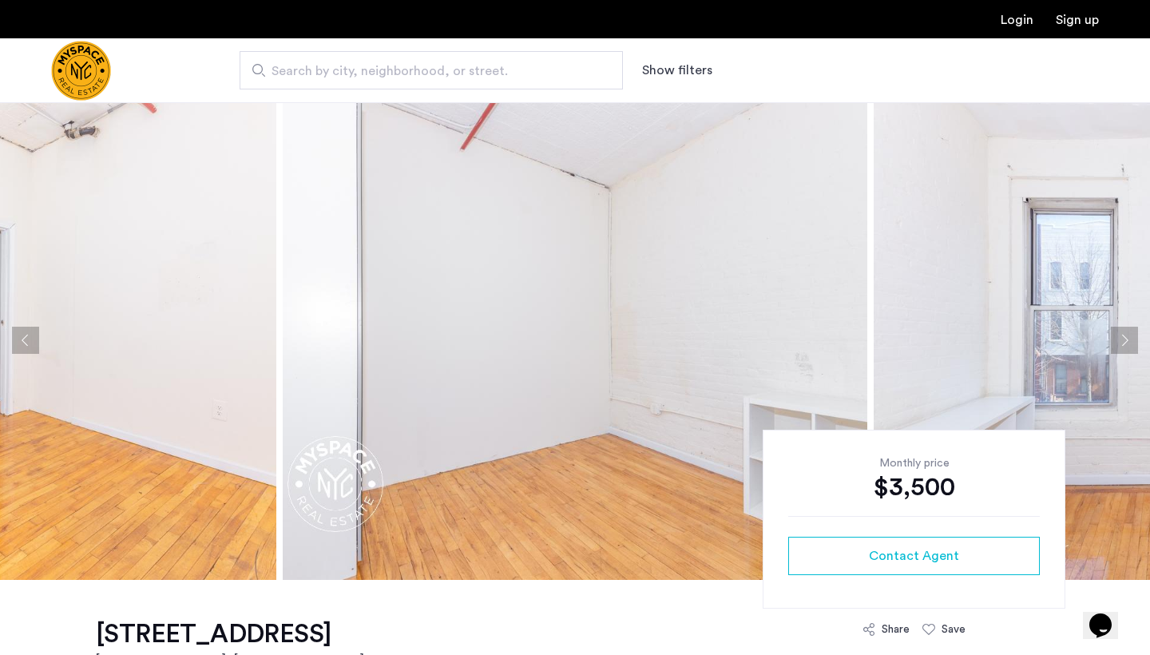
click at [26, 343] on button "Previous apartment" at bounding box center [25, 340] width 27 height 27
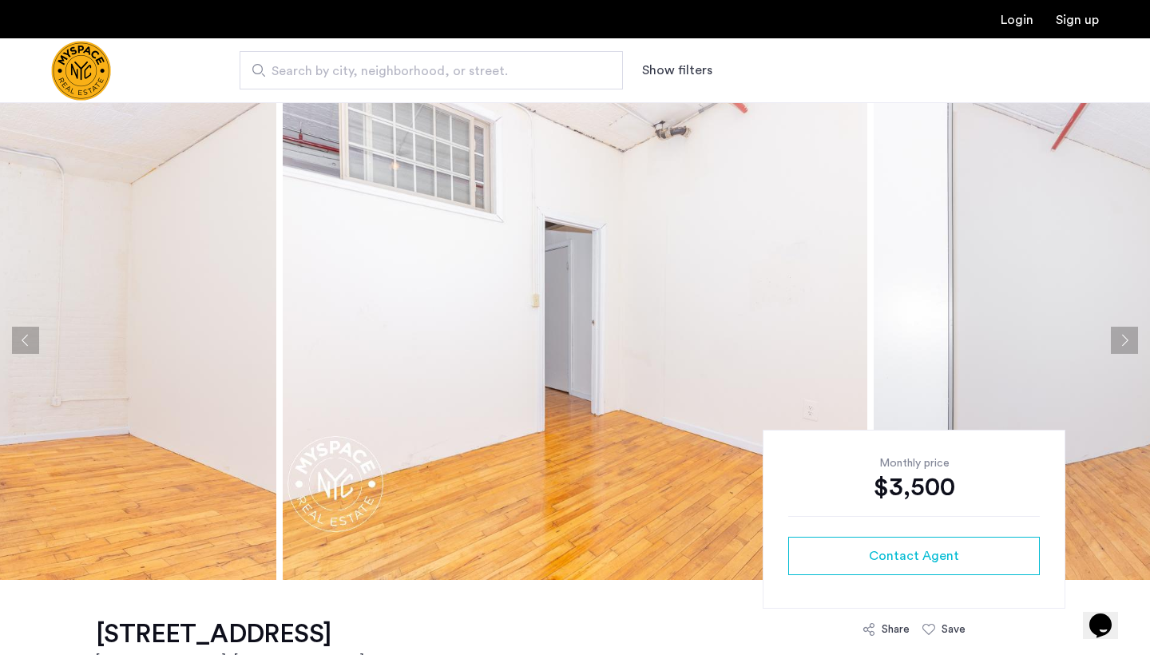
click at [26, 343] on button "Previous apartment" at bounding box center [25, 340] width 27 height 27
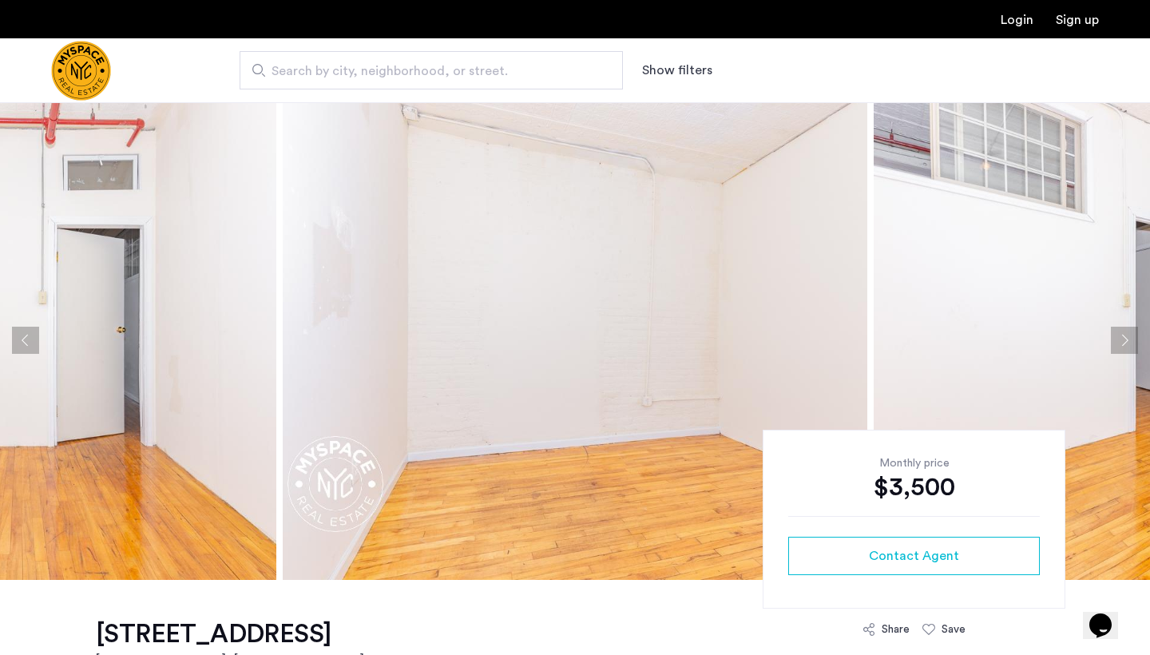
click at [26, 343] on button "Previous apartment" at bounding box center [25, 340] width 27 height 27
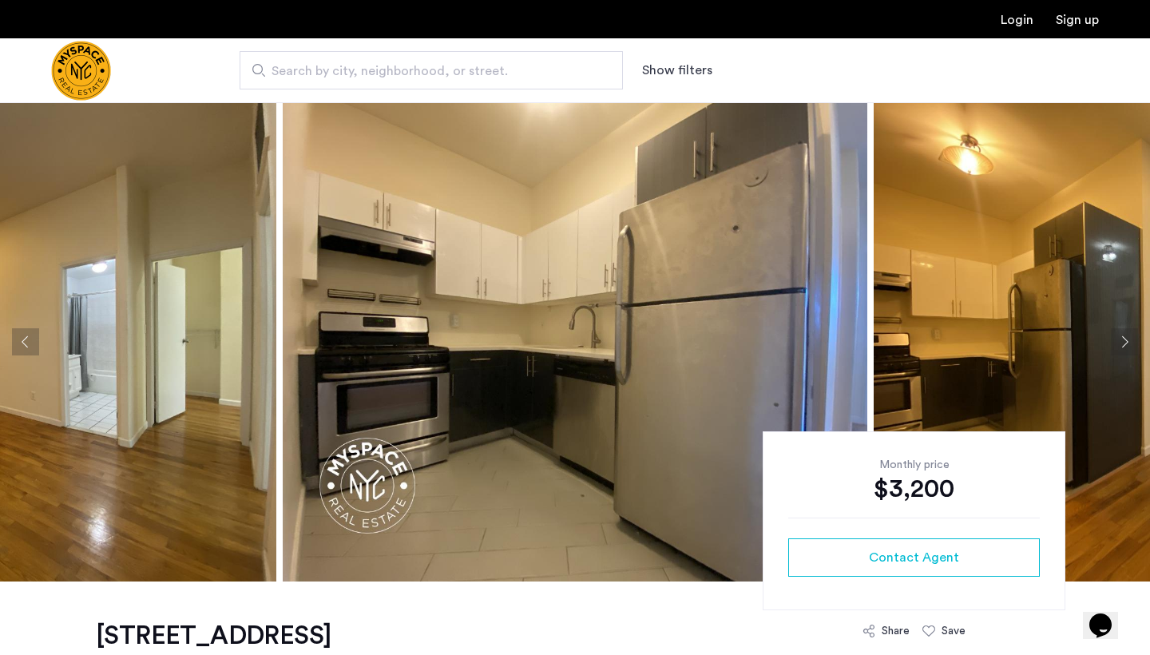
click at [1124, 345] on button "Next apartment" at bounding box center [1124, 341] width 27 height 27
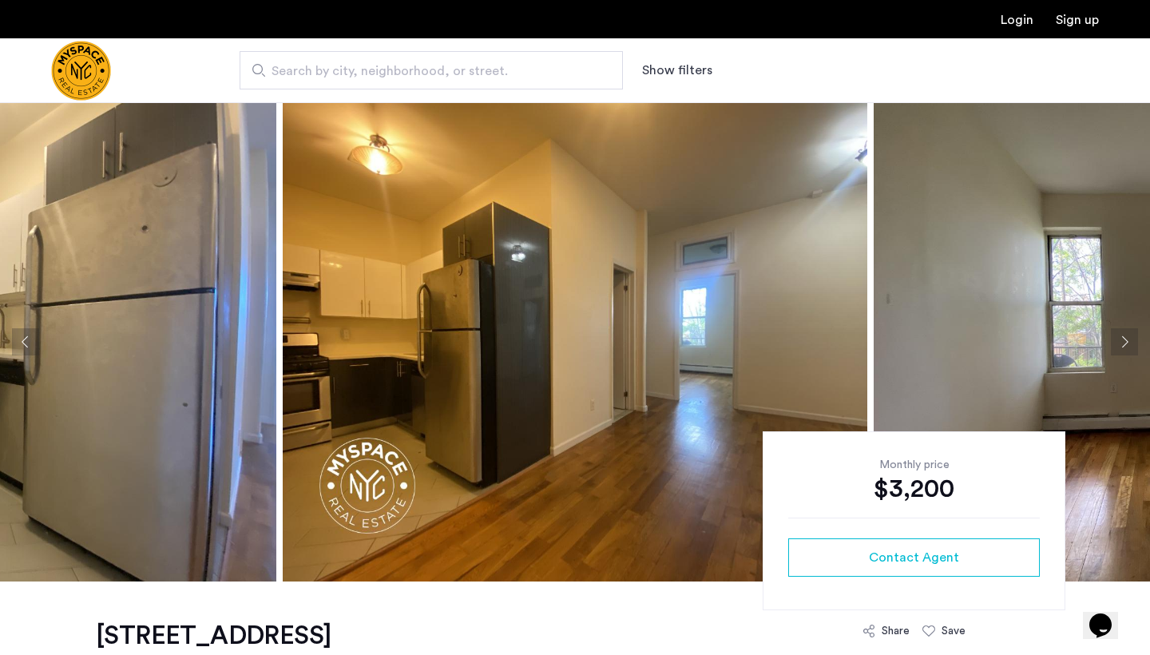
click at [1124, 345] on button "Next apartment" at bounding box center [1124, 341] width 27 height 27
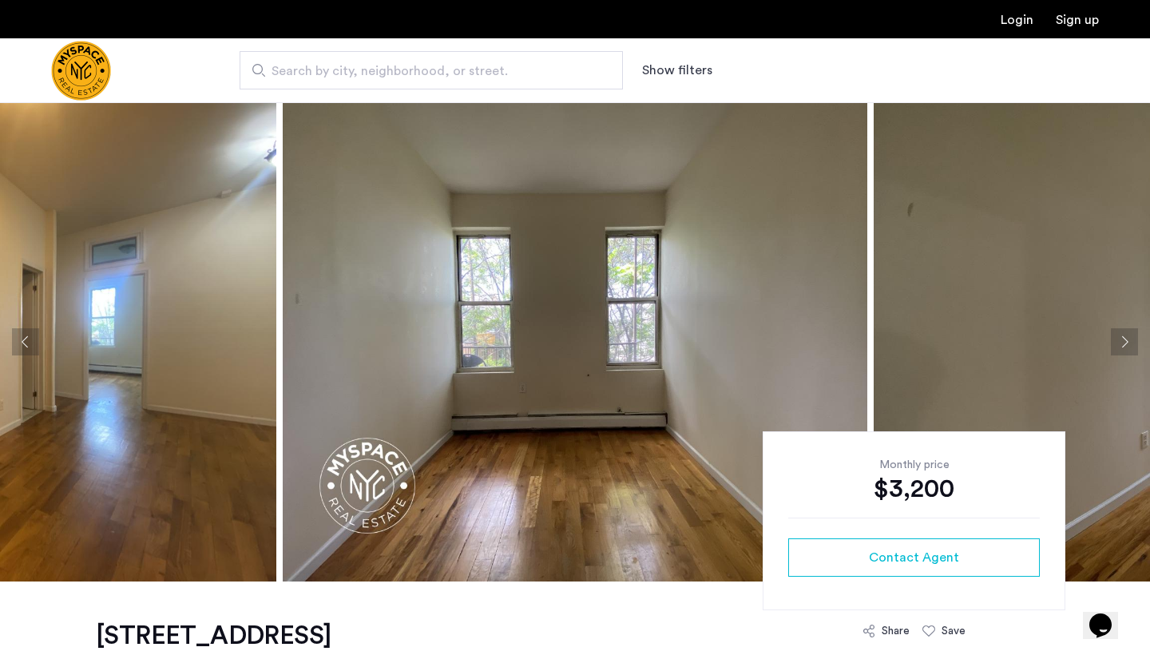
click at [1124, 344] on button "Next apartment" at bounding box center [1124, 341] width 27 height 27
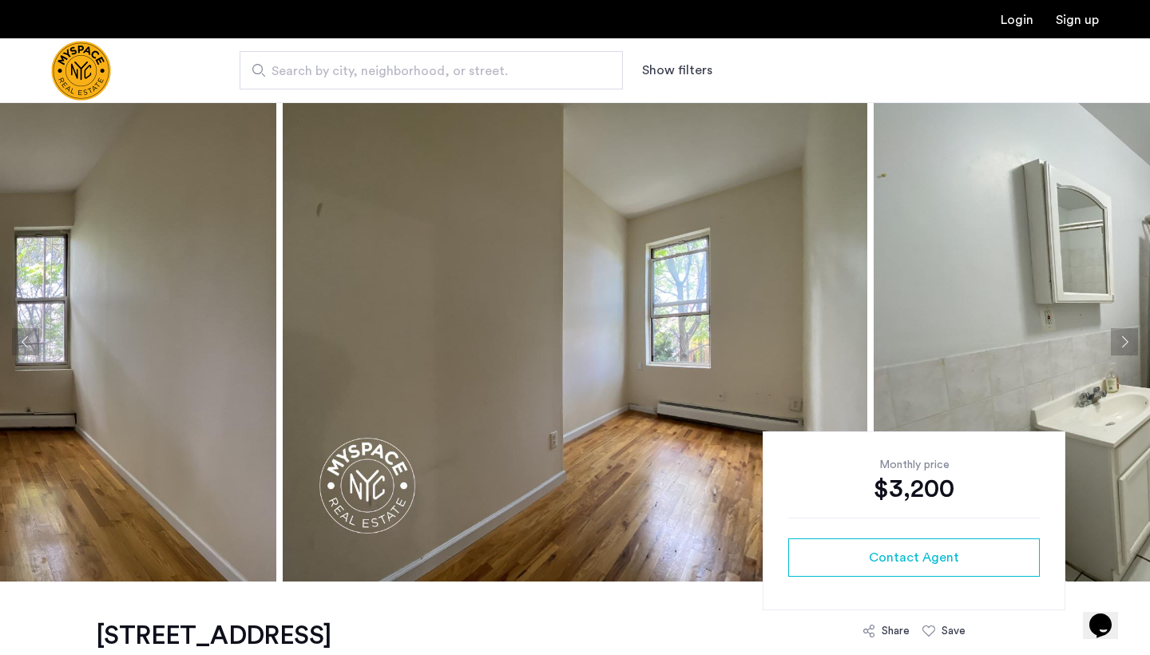
click at [1124, 344] on button "Next apartment" at bounding box center [1124, 341] width 27 height 27
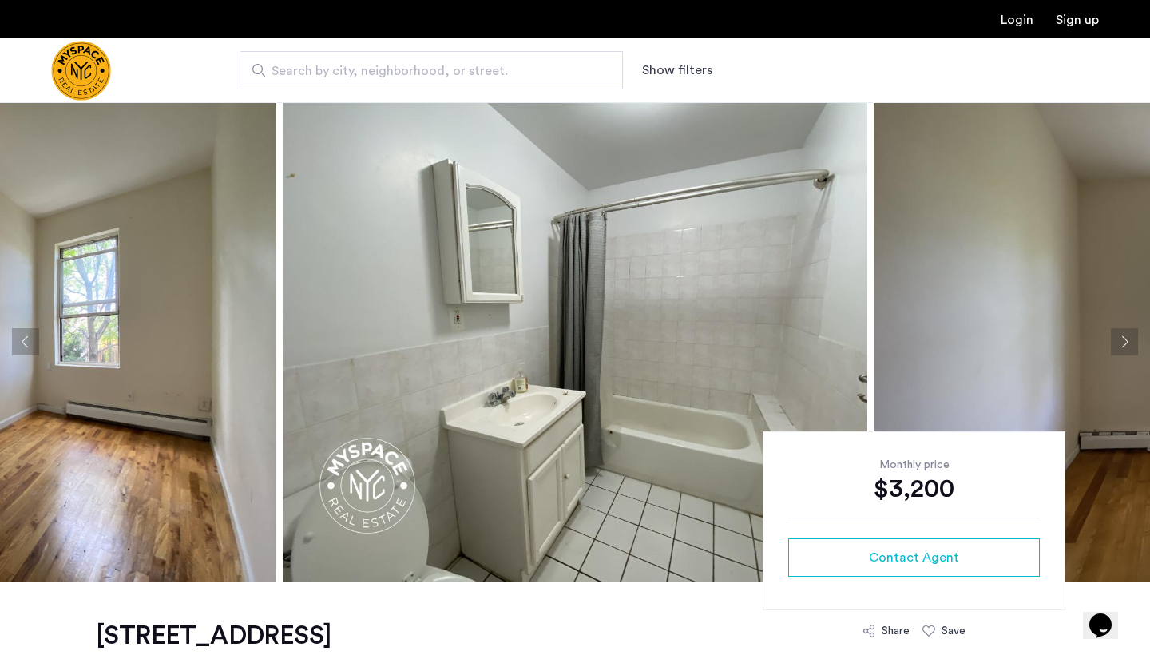
click at [1124, 344] on button "Next apartment" at bounding box center [1124, 341] width 27 height 27
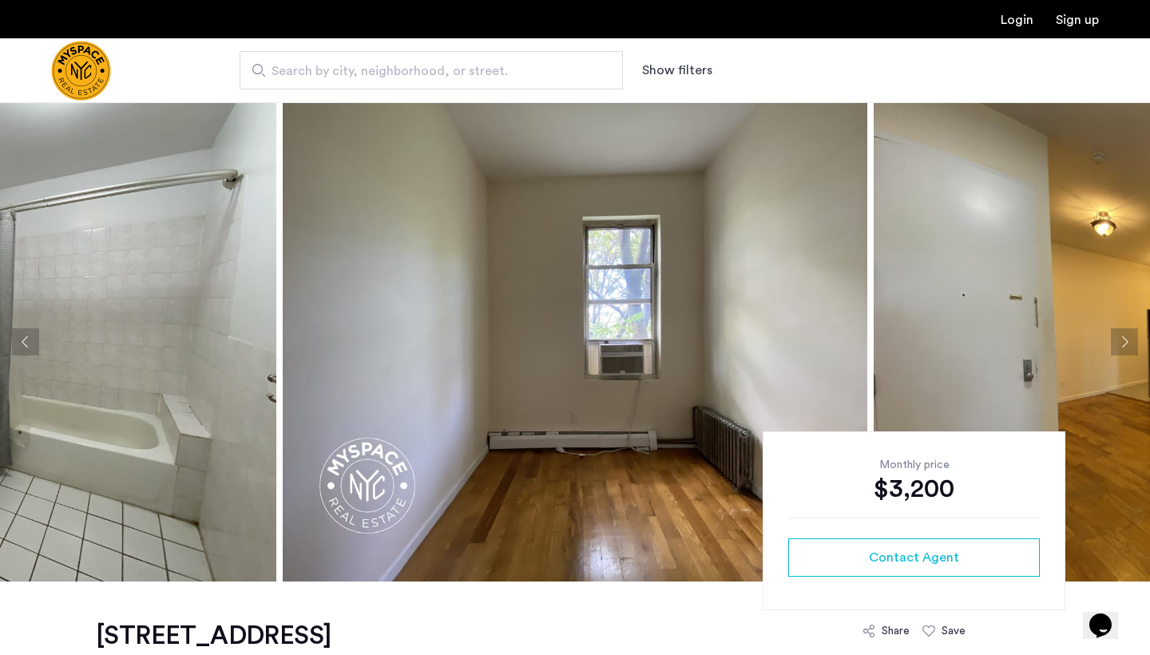
click at [1124, 344] on button "Next apartment" at bounding box center [1124, 341] width 27 height 27
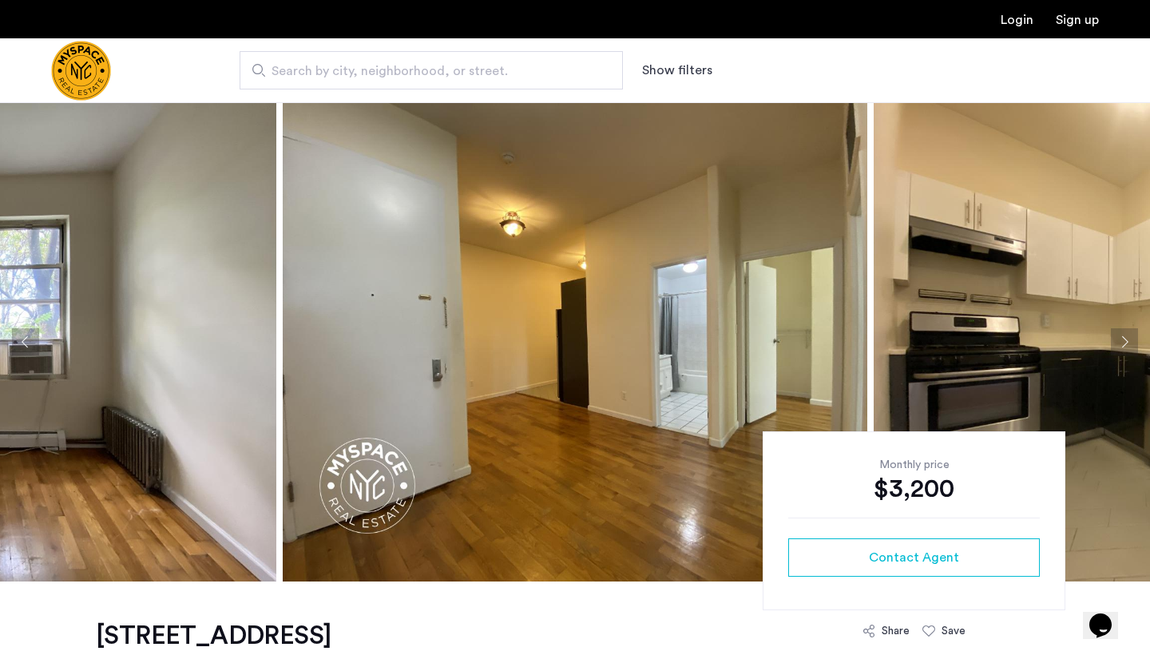
click at [1128, 338] on button "Next apartment" at bounding box center [1124, 341] width 27 height 27
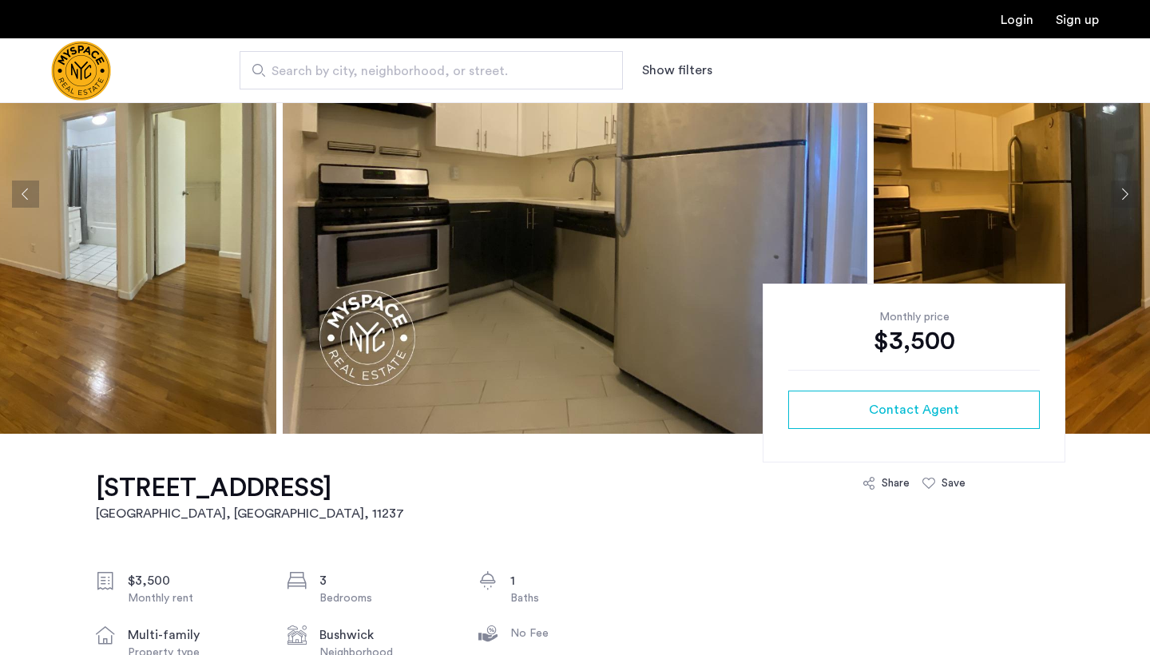
scroll to position [148, 0]
click at [1125, 197] on button "Next apartment" at bounding box center [1124, 194] width 27 height 27
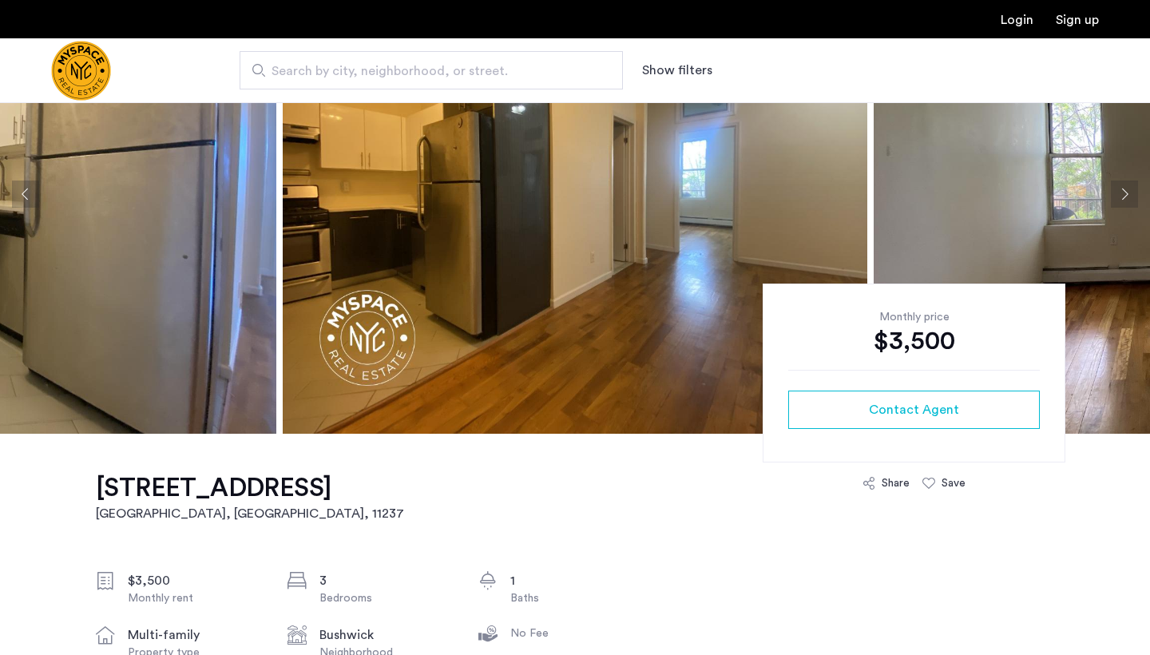
click at [1125, 197] on button "Next apartment" at bounding box center [1124, 194] width 27 height 27
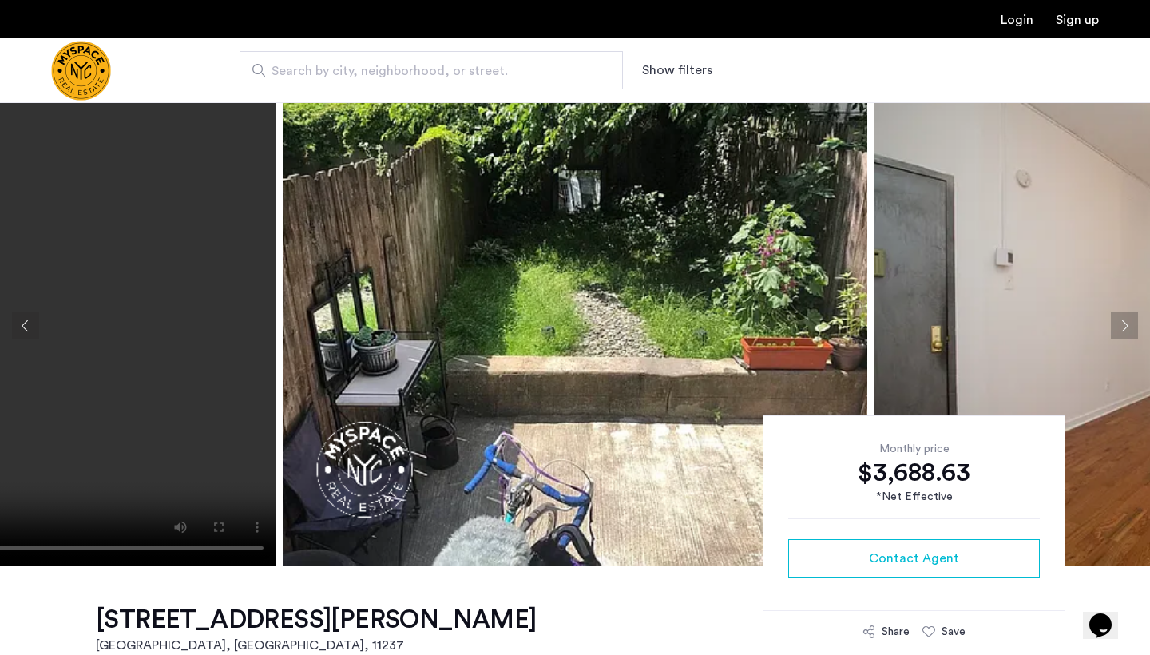
scroll to position [21, 0]
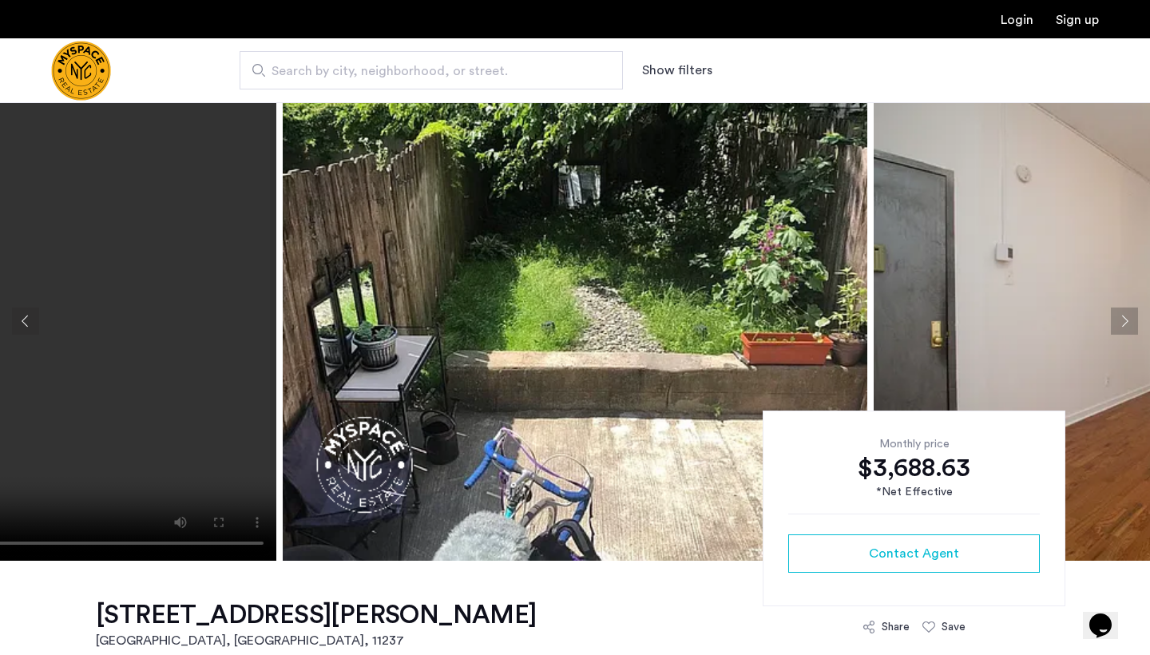
click at [1119, 320] on button "Next apartment" at bounding box center [1124, 321] width 27 height 27
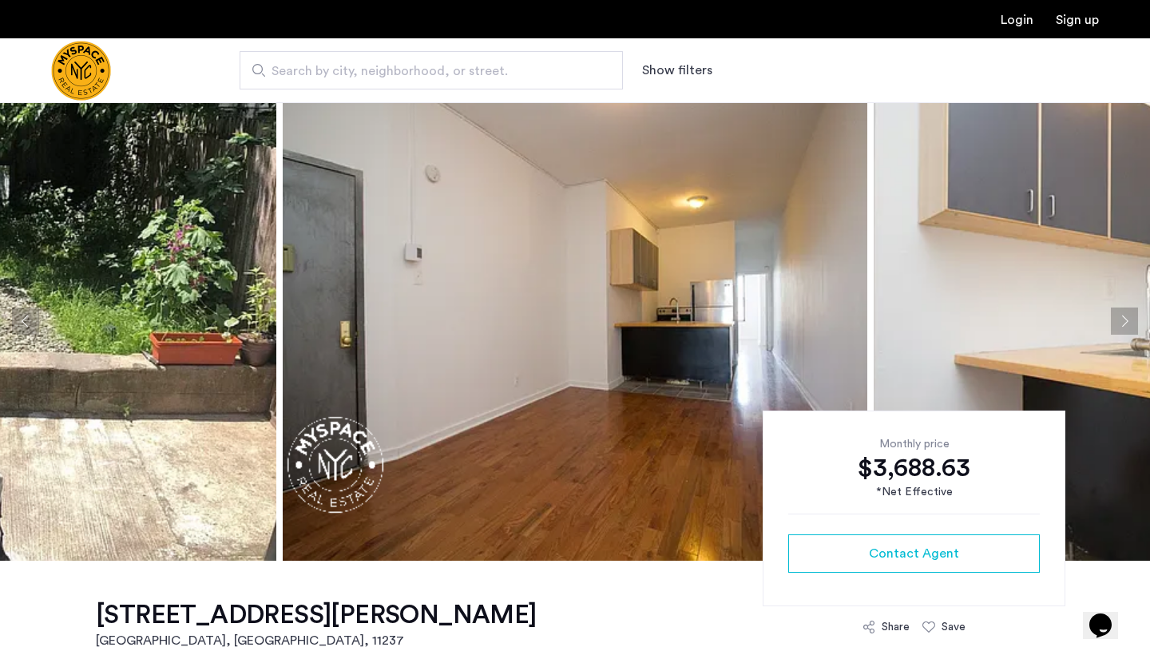
click at [1119, 320] on button "Next apartment" at bounding box center [1124, 321] width 27 height 27
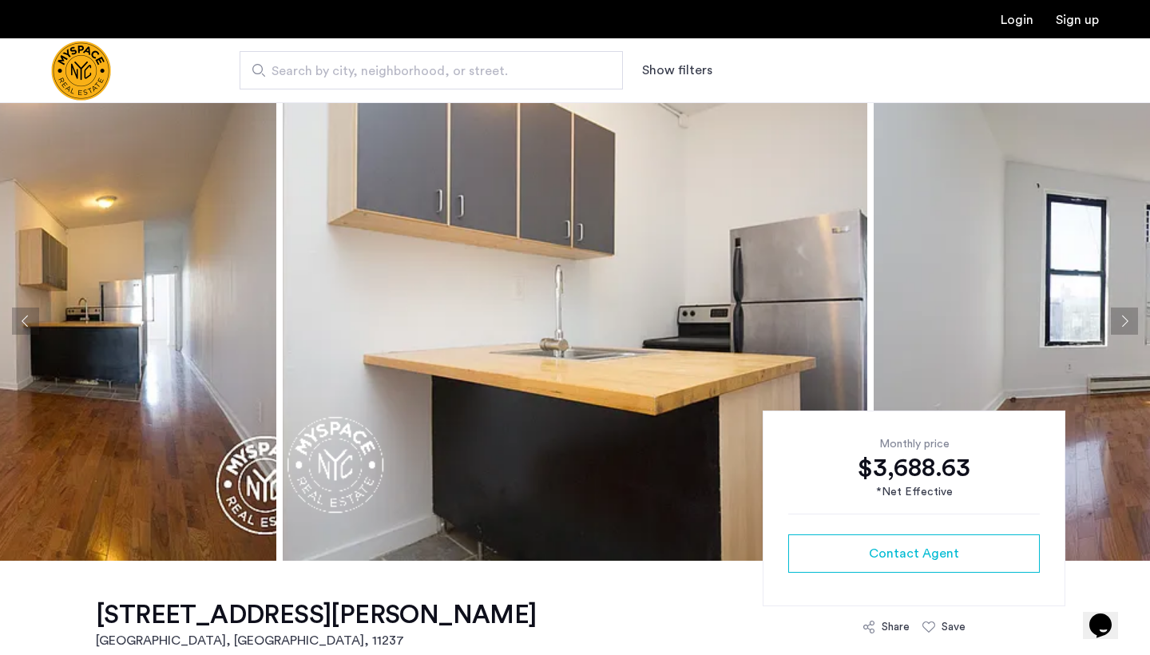
click at [1119, 320] on button "Next apartment" at bounding box center [1124, 321] width 27 height 27
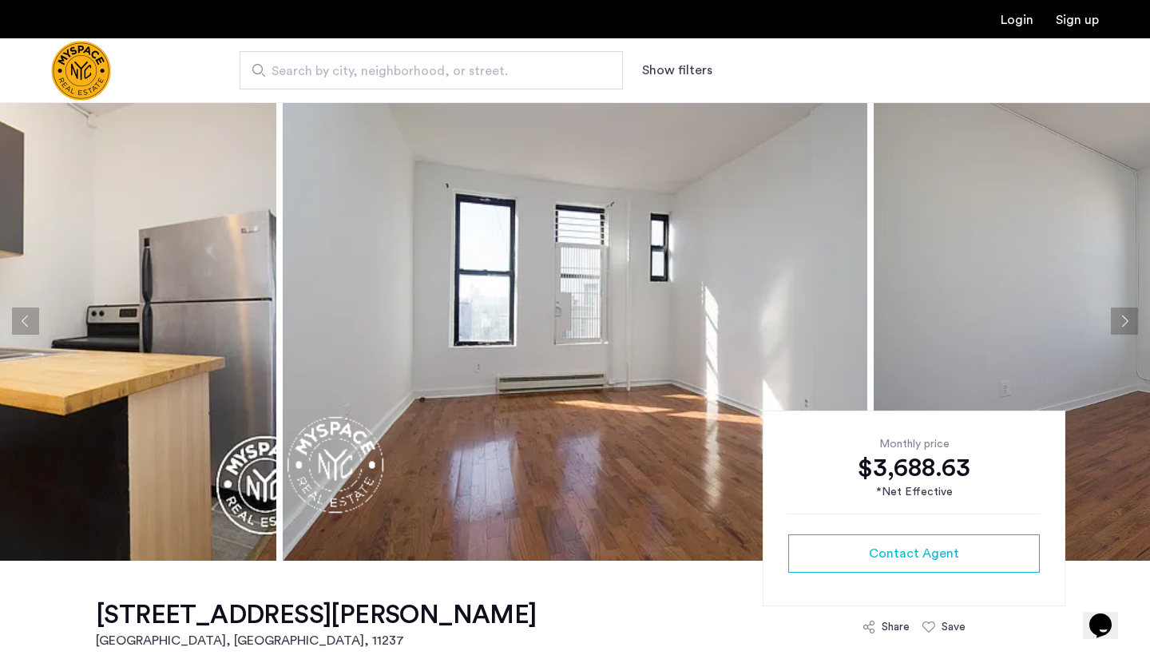
click at [1119, 321] on button "Next apartment" at bounding box center [1124, 321] width 27 height 27
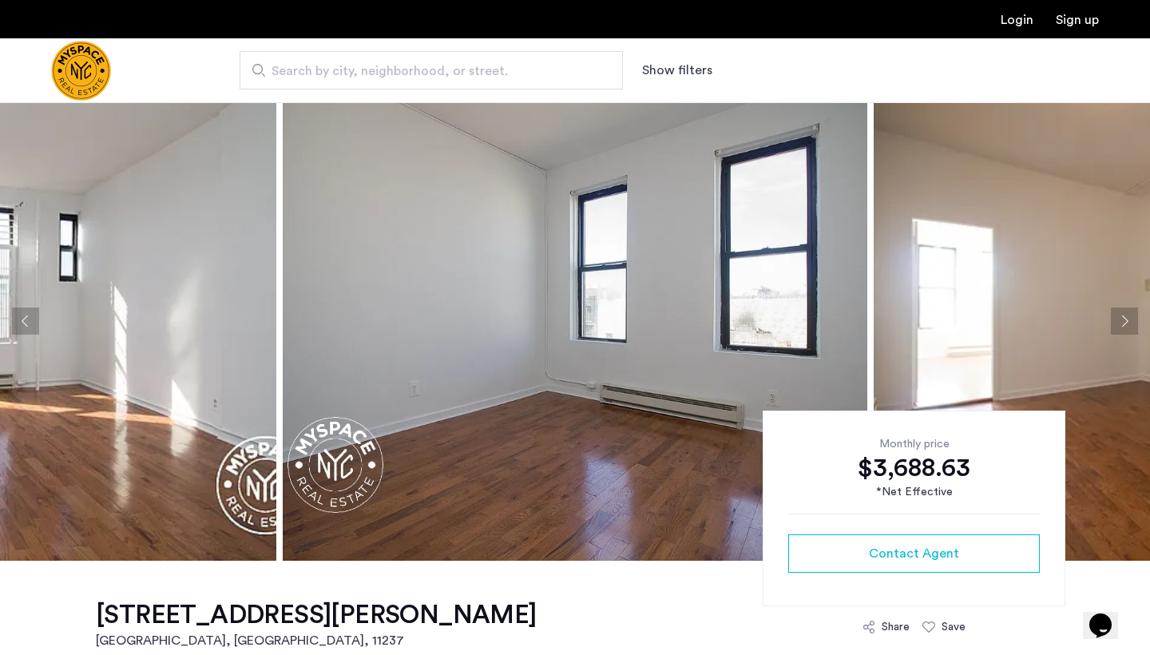
click at [1119, 321] on button "Next apartment" at bounding box center [1124, 321] width 27 height 27
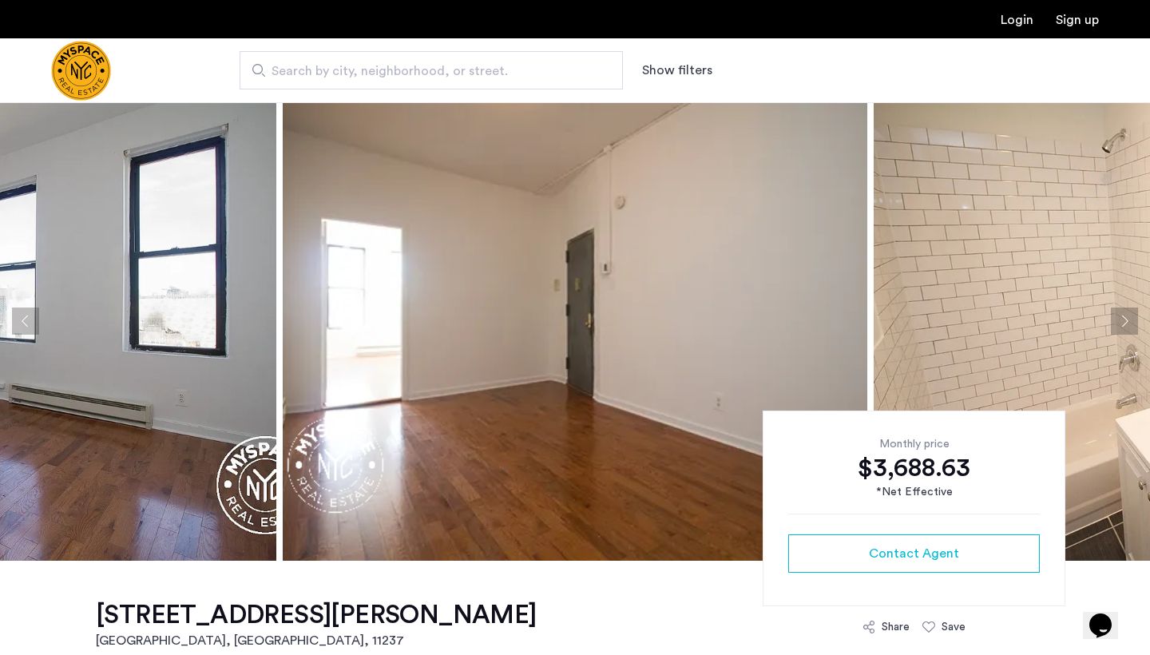
click at [1119, 321] on button "Next apartment" at bounding box center [1124, 321] width 27 height 27
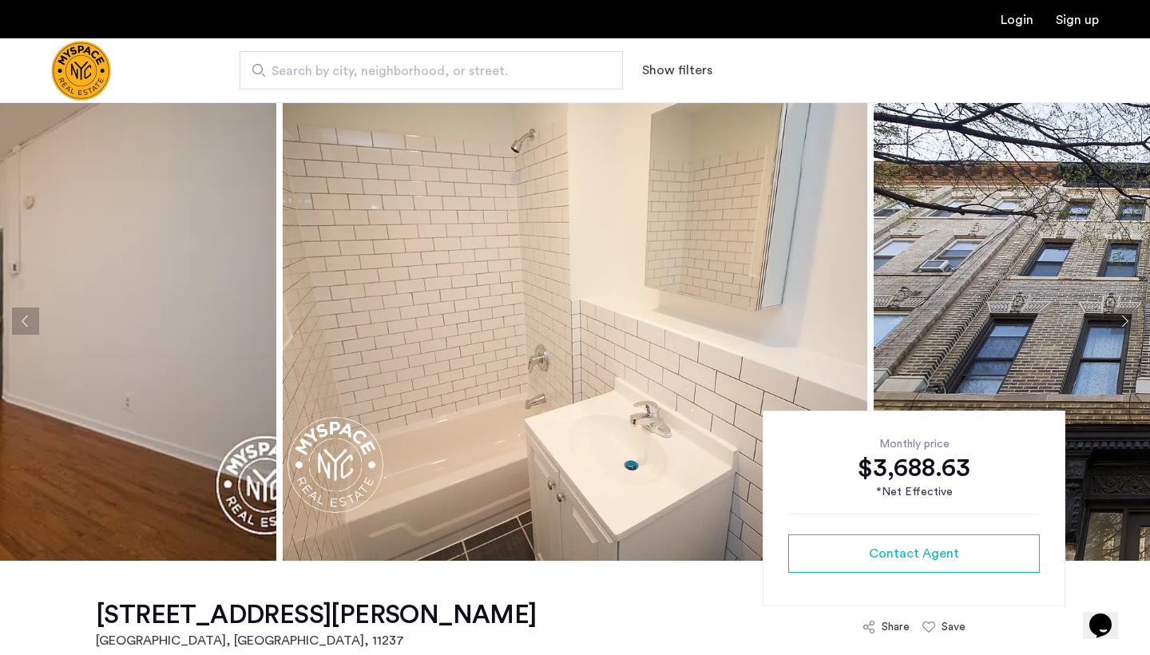
click at [1119, 321] on button "Next apartment" at bounding box center [1124, 321] width 27 height 27
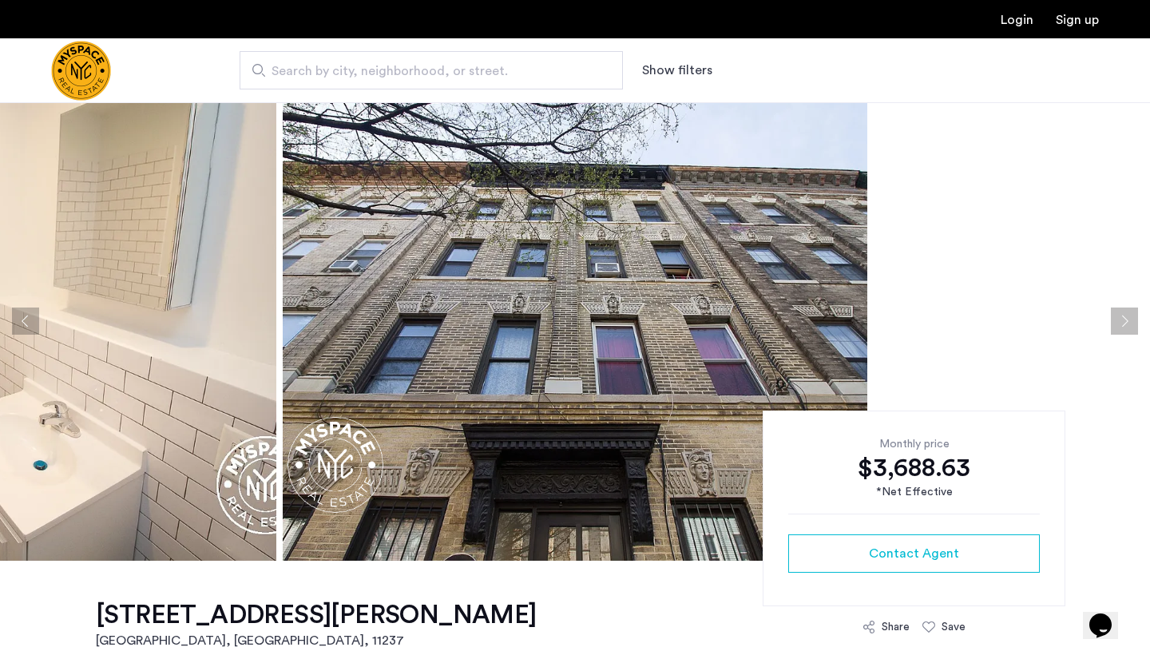
click at [1119, 321] on button "Next apartment" at bounding box center [1124, 321] width 27 height 27
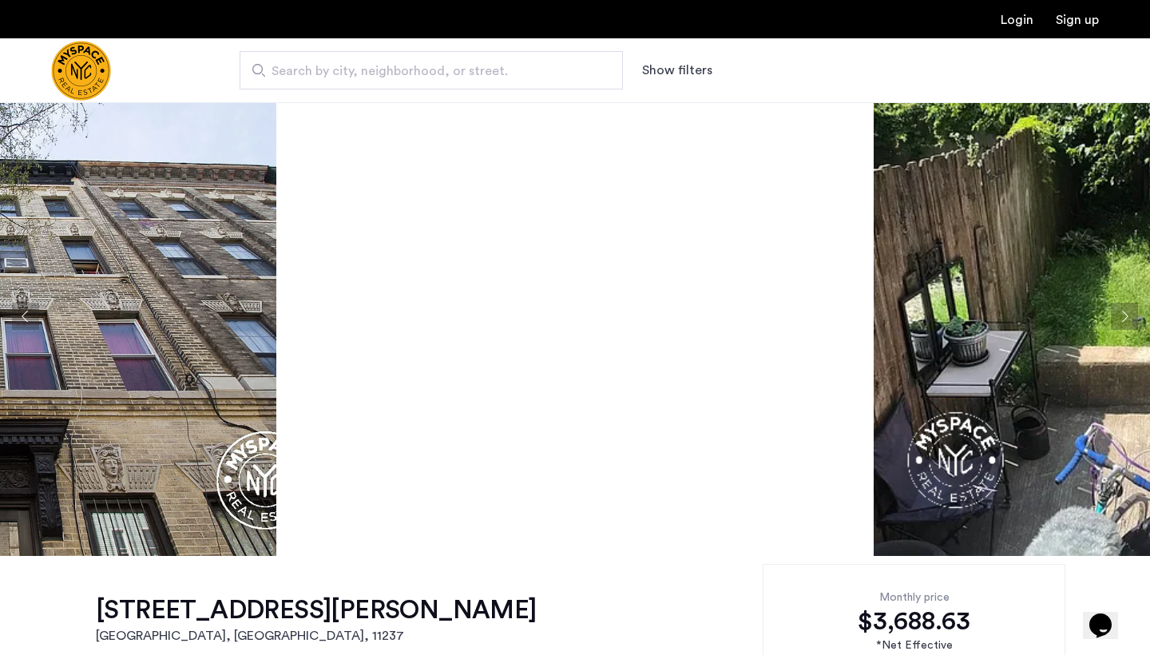
scroll to position [6, 0]
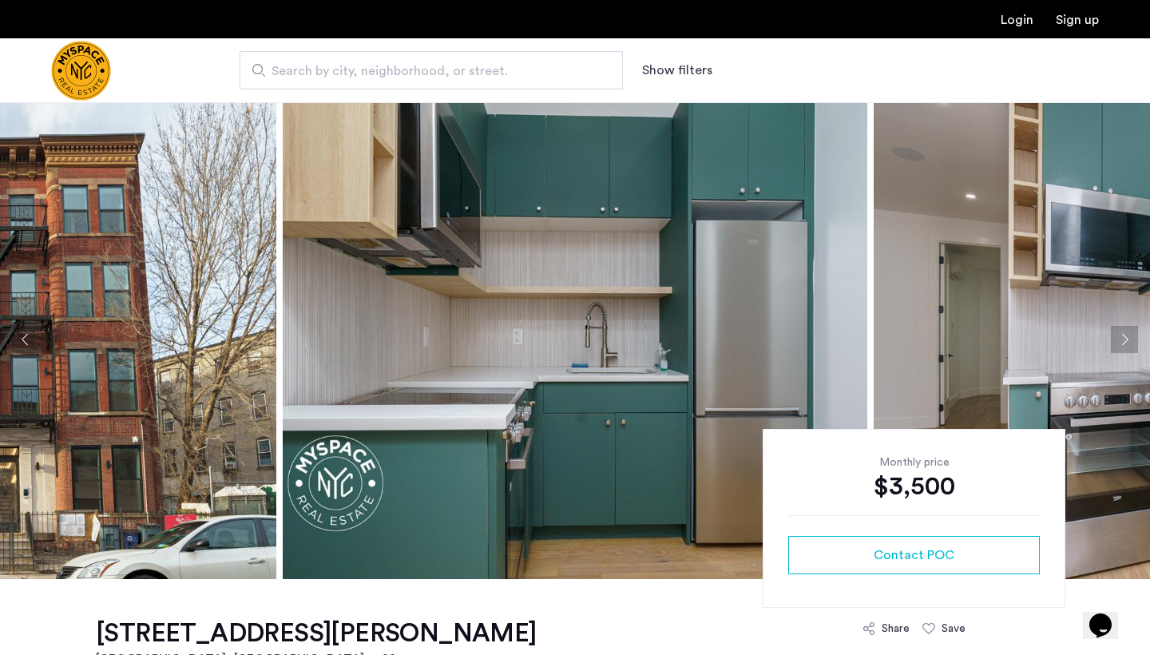
scroll to position [3, 0]
click at [1129, 338] on button "Next apartment" at bounding box center [1124, 338] width 27 height 27
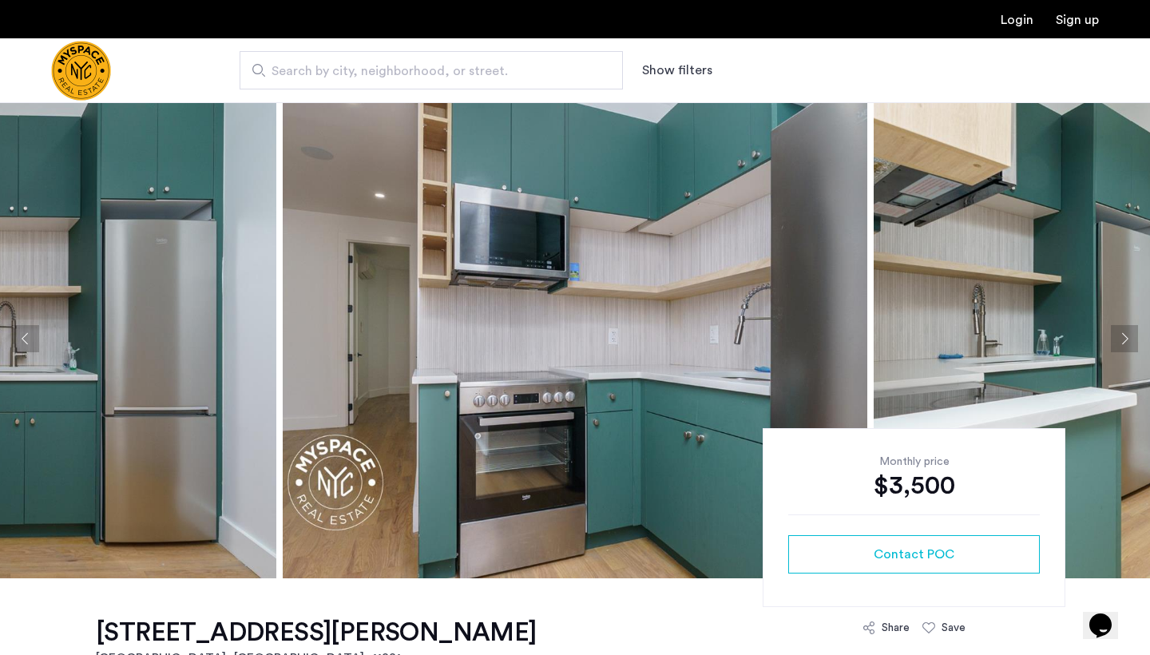
click at [1129, 338] on button "Next apartment" at bounding box center [1124, 338] width 27 height 27
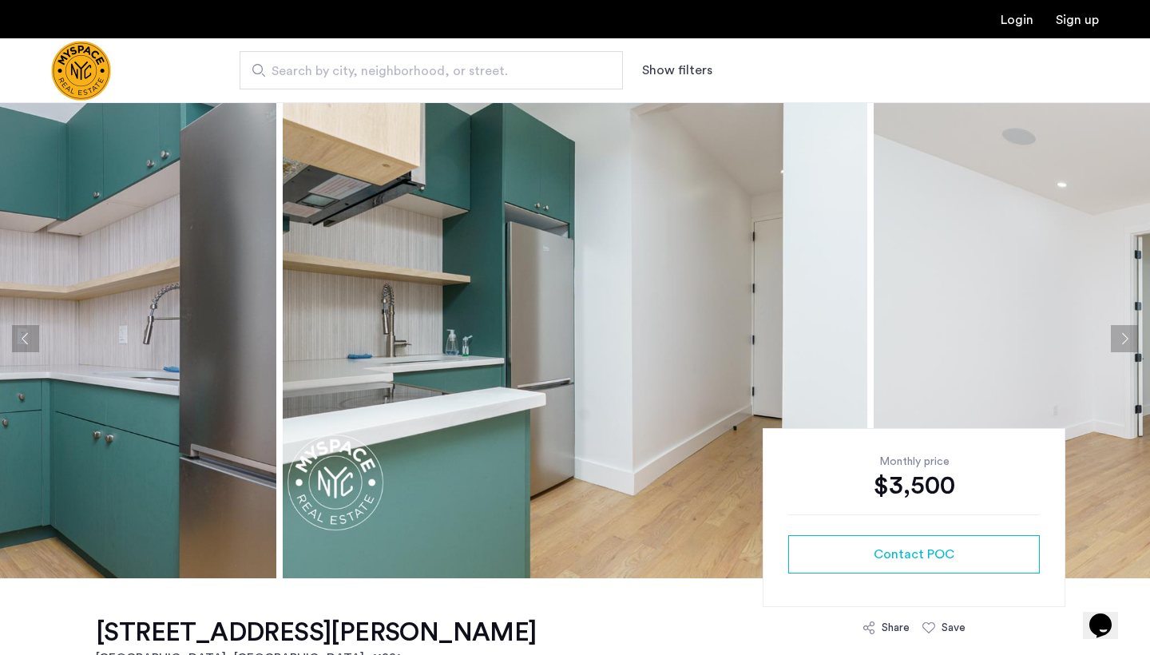
click at [1129, 338] on button "Next apartment" at bounding box center [1124, 338] width 27 height 27
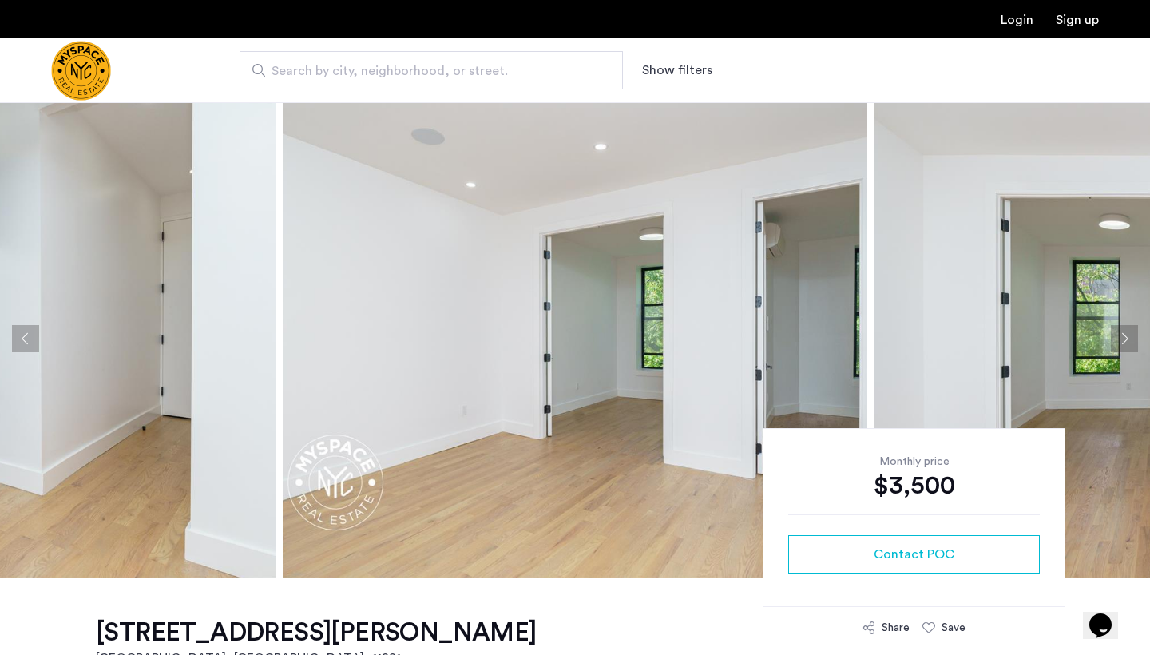
click at [1129, 337] on button "Next apartment" at bounding box center [1124, 338] width 27 height 27
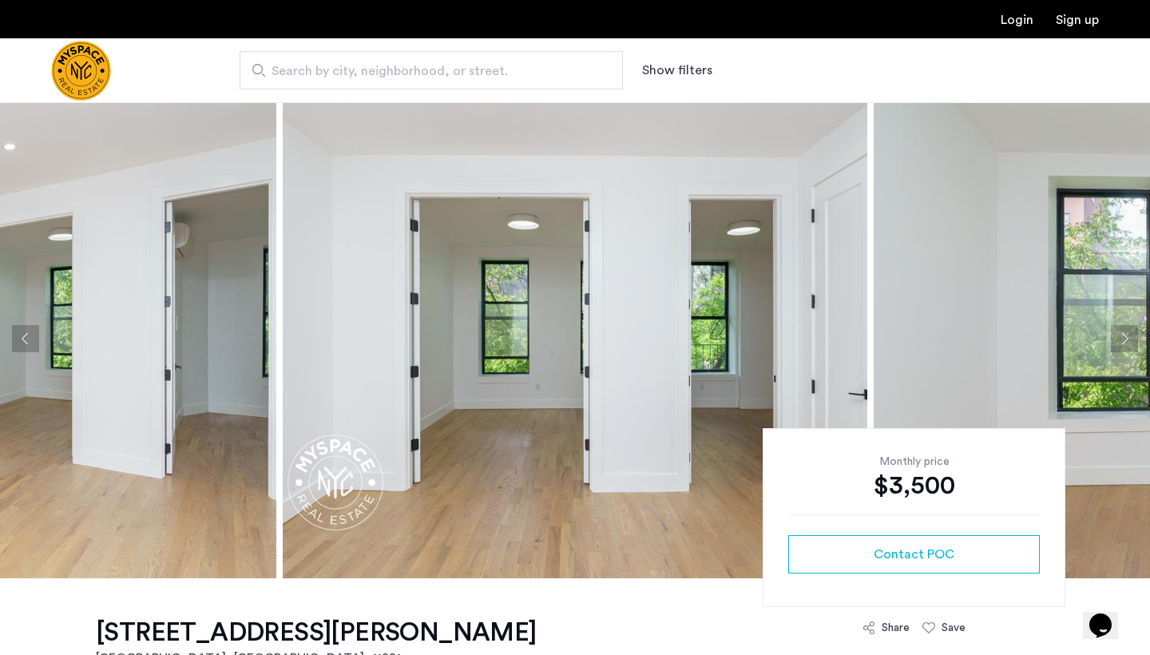
click at [1129, 337] on button "Next apartment" at bounding box center [1124, 338] width 27 height 27
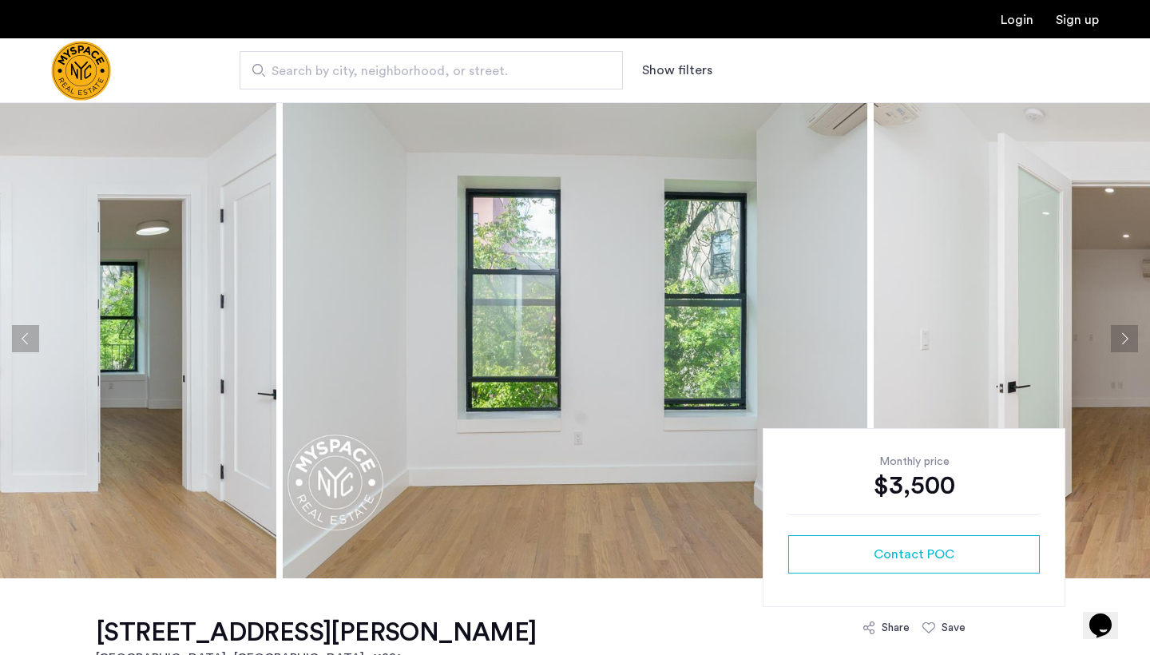
click at [1129, 337] on button "Next apartment" at bounding box center [1124, 338] width 27 height 27
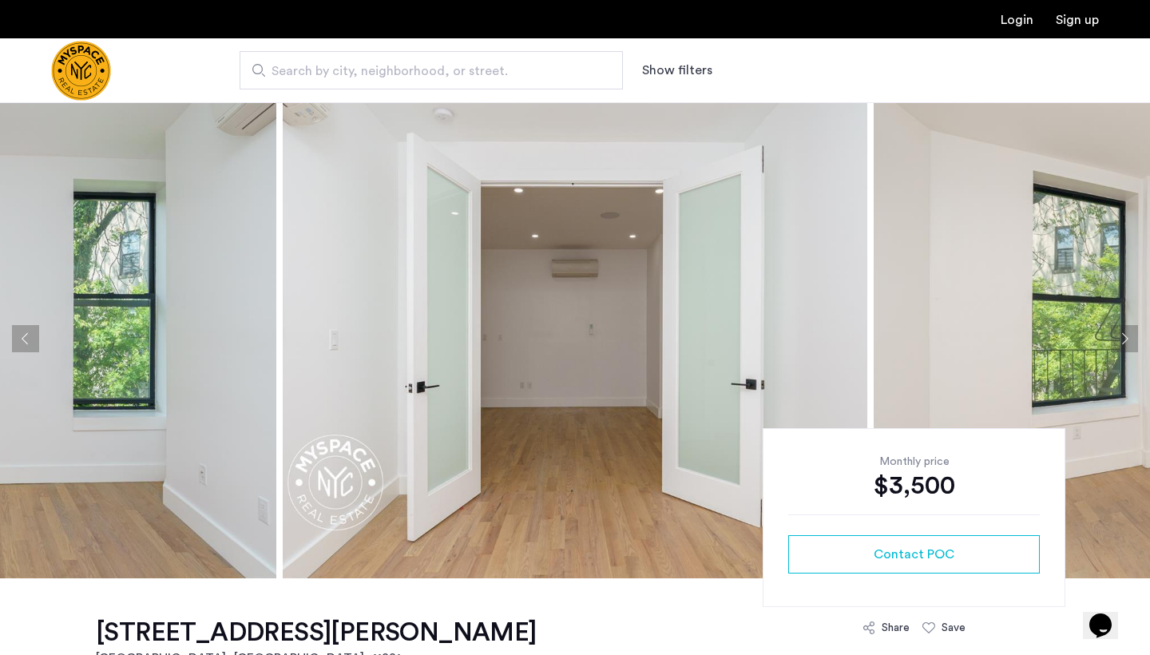
click at [1129, 337] on button "Next apartment" at bounding box center [1124, 338] width 27 height 27
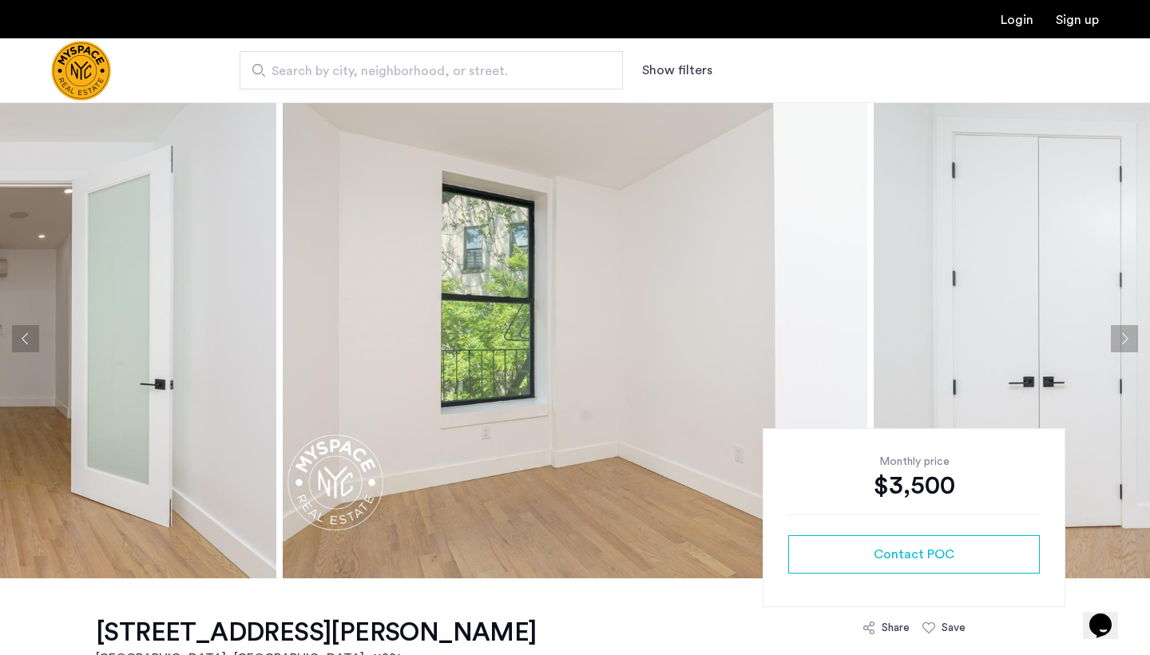
click at [1129, 337] on button "Next apartment" at bounding box center [1124, 338] width 27 height 27
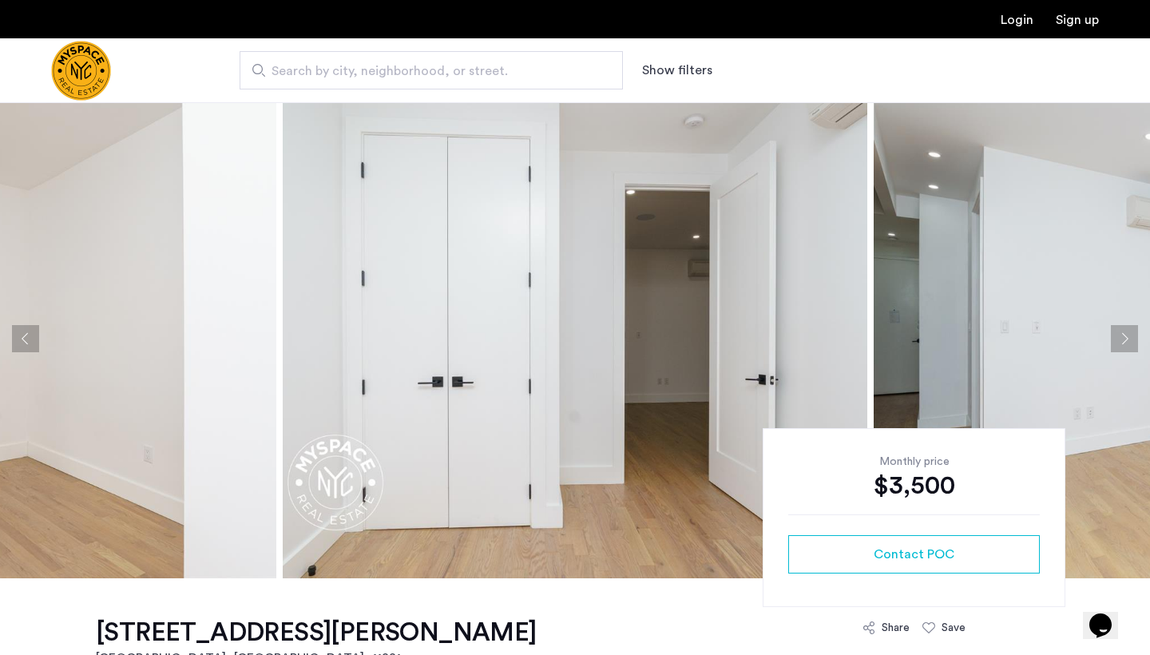
click at [1129, 337] on button "Next apartment" at bounding box center [1124, 338] width 27 height 27
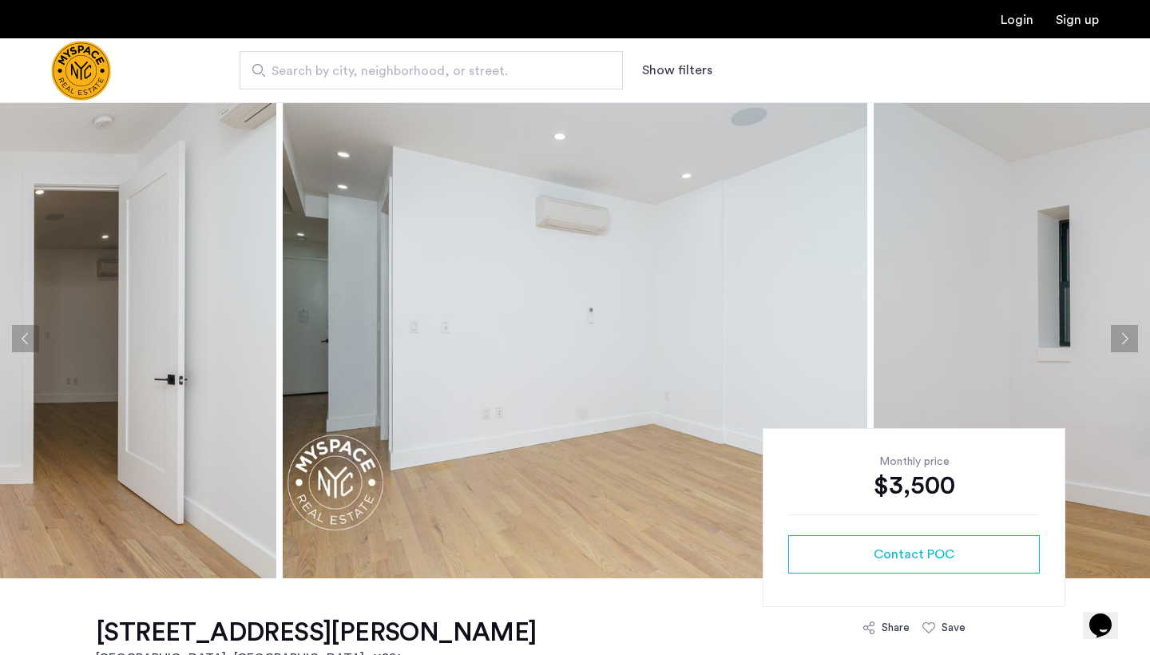
click at [1129, 337] on button "Next apartment" at bounding box center [1124, 338] width 27 height 27
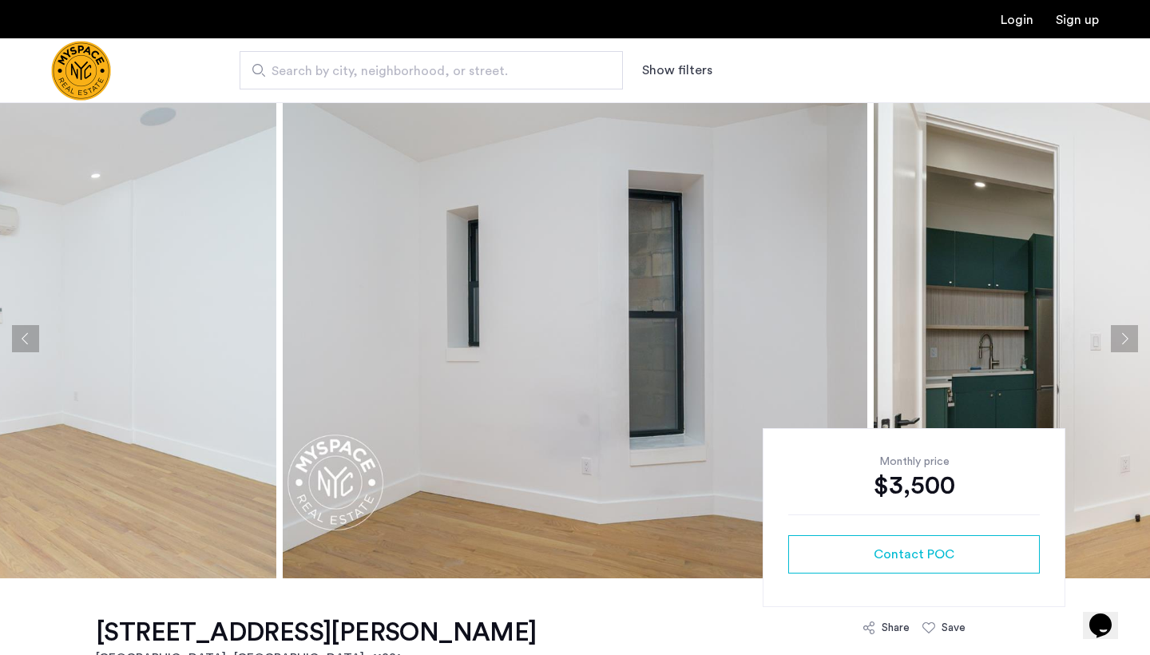
click at [1129, 337] on button "Next apartment" at bounding box center [1124, 338] width 27 height 27
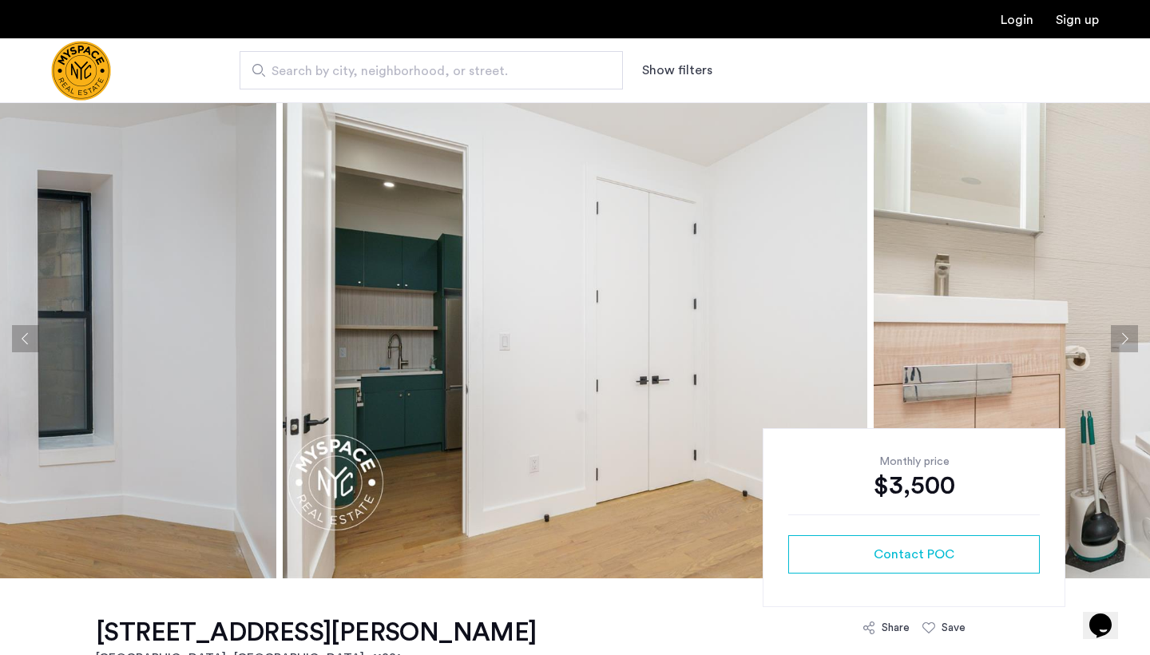
click at [1129, 337] on button "Next apartment" at bounding box center [1124, 338] width 27 height 27
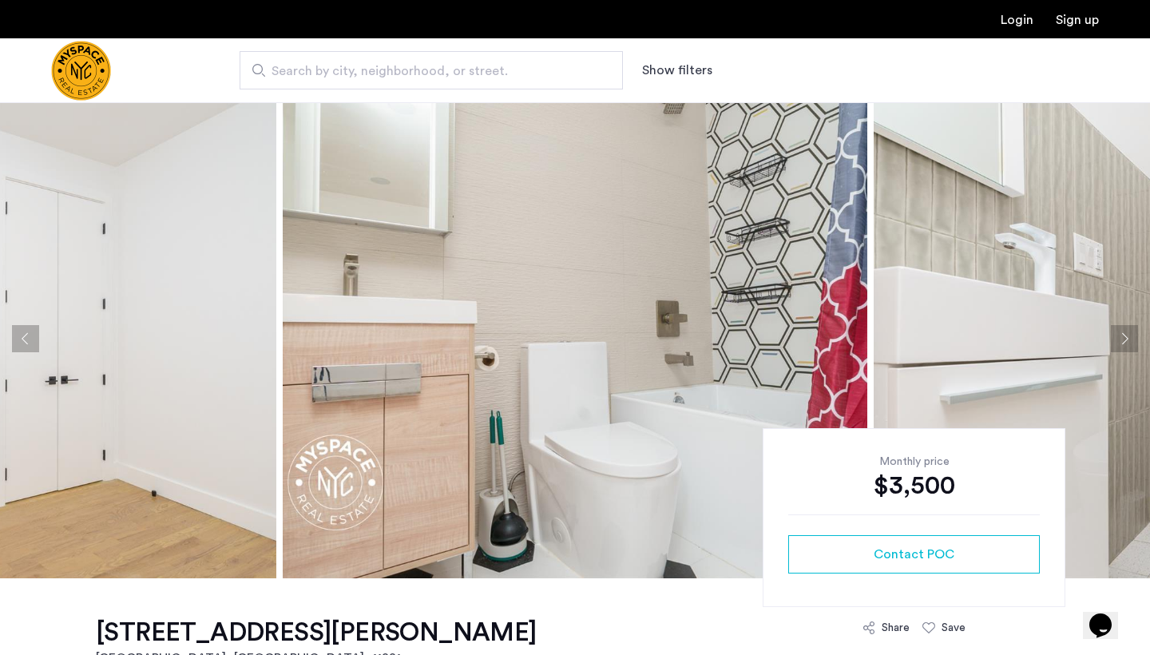
click at [1129, 337] on button "Next apartment" at bounding box center [1124, 338] width 27 height 27
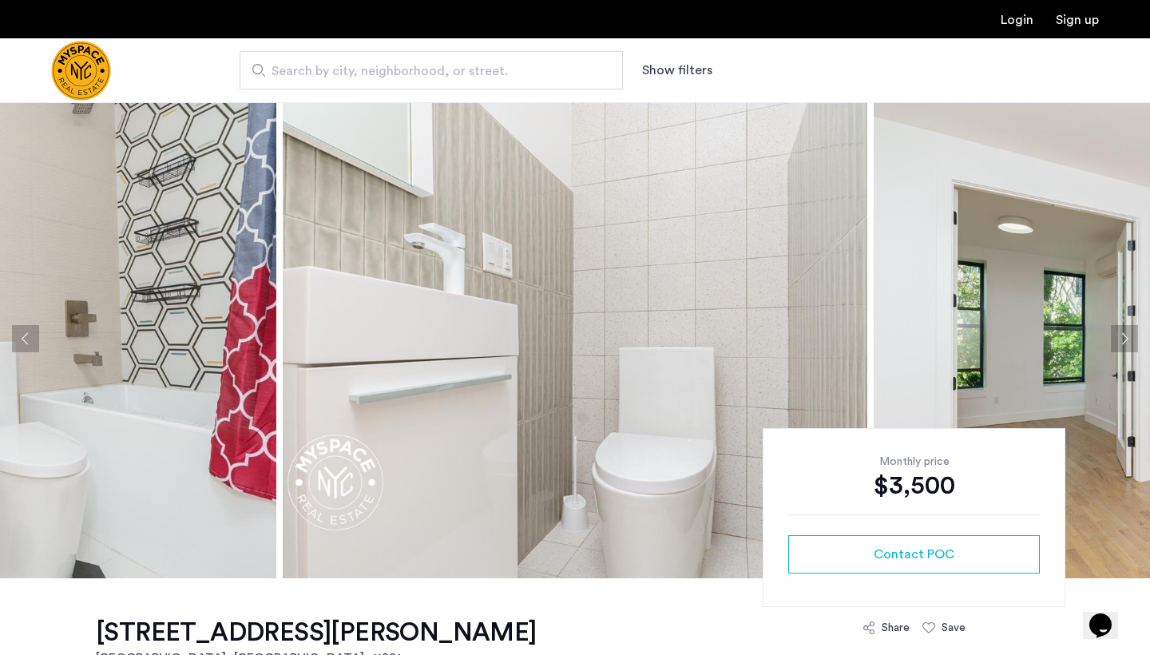
click at [1129, 337] on button "Next apartment" at bounding box center [1124, 338] width 27 height 27
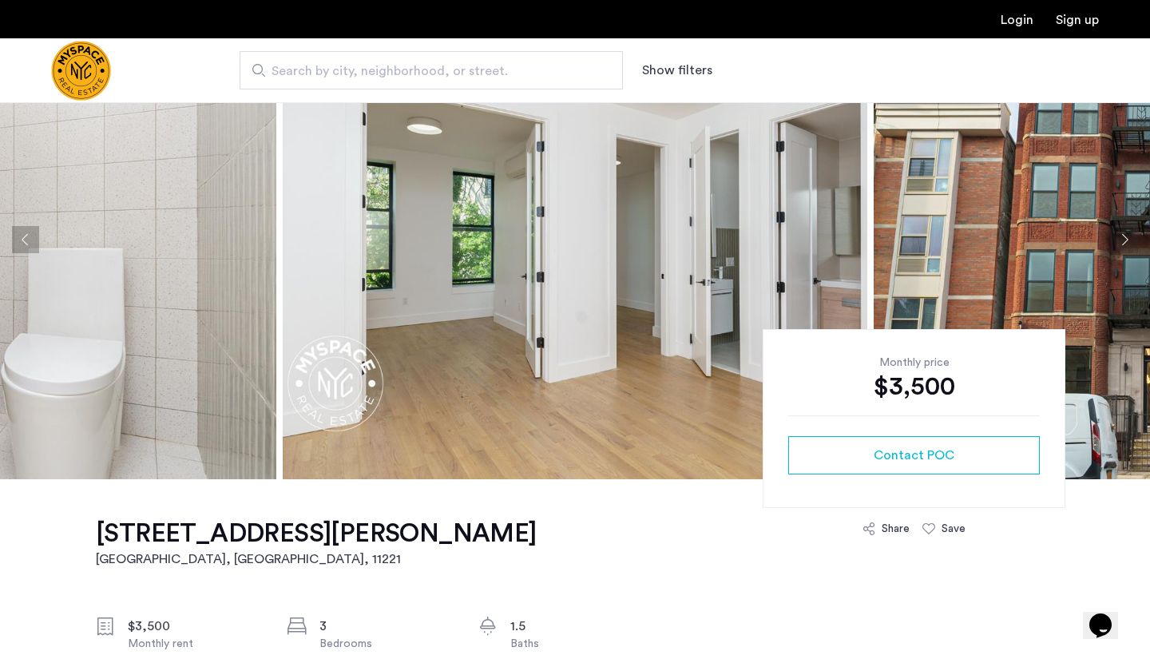
scroll to position [118, 0]
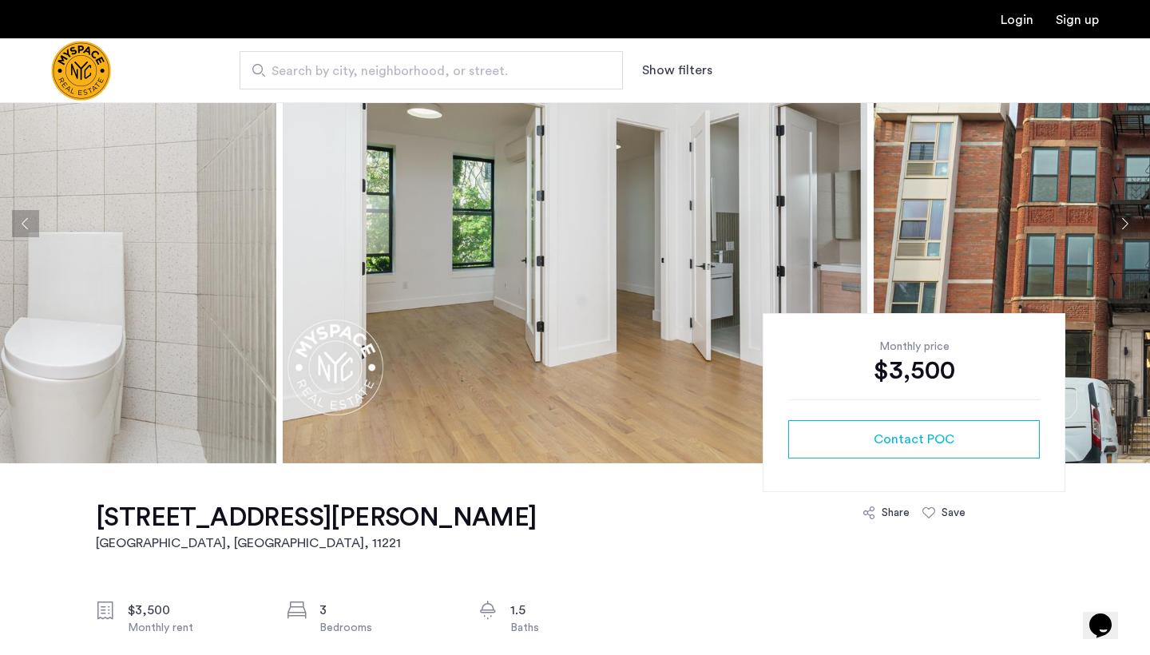
click at [125, 509] on h1 "[STREET_ADDRESS][PERSON_NAME]" at bounding box center [316, 518] width 441 height 32
